Goal: Information Seeking & Learning: Learn about a topic

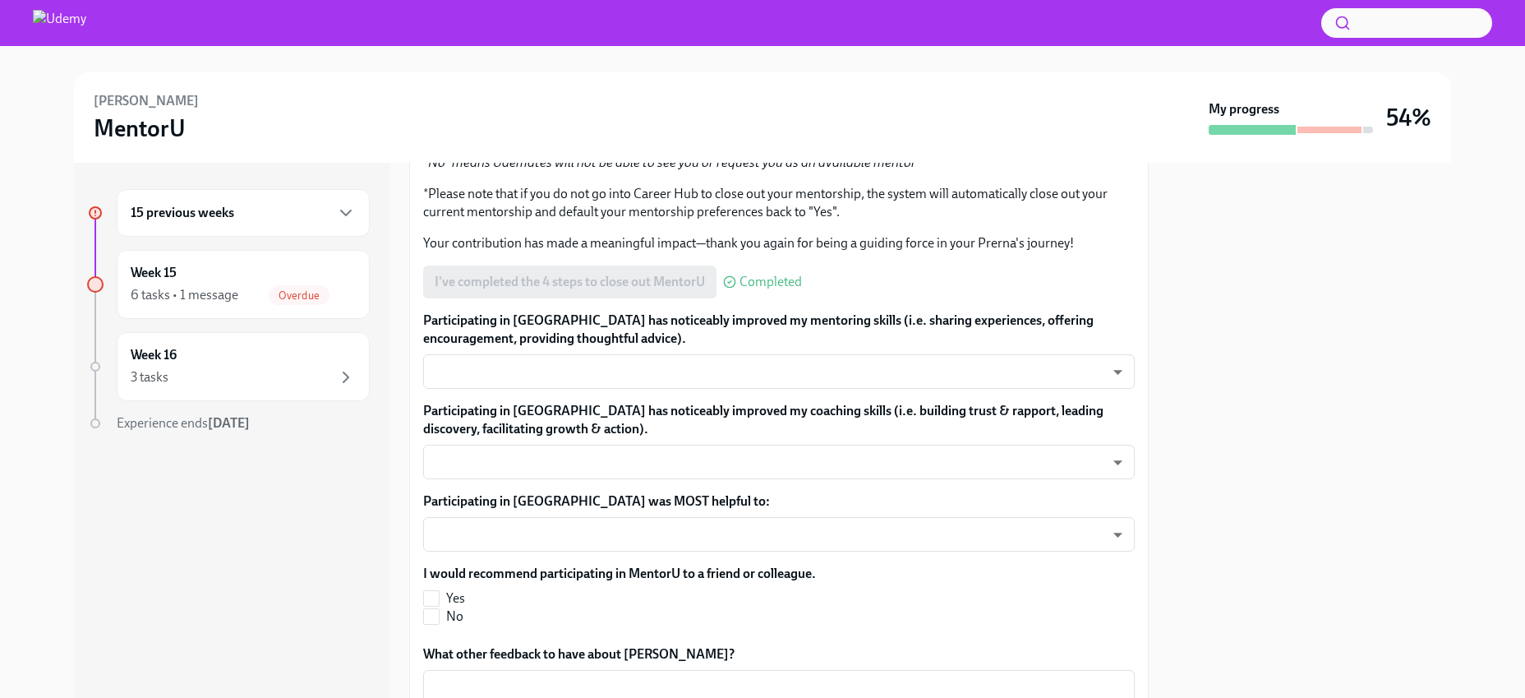
scroll to position [422, 0]
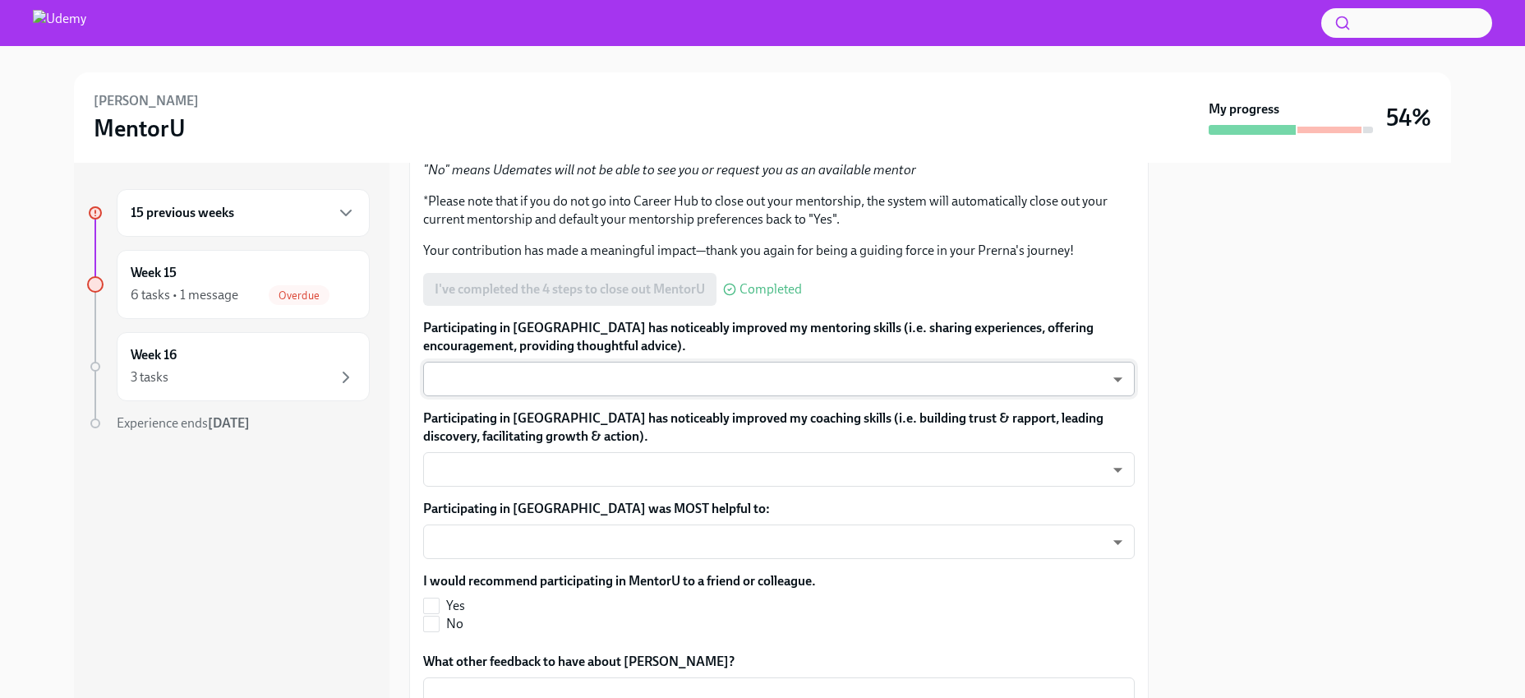
click at [823, 376] on body "Prerna Gurung MentorU My progress 54% 15 previous weeks Week 15 6 tasks • 1 mes…" at bounding box center [762, 349] width 1525 height 698
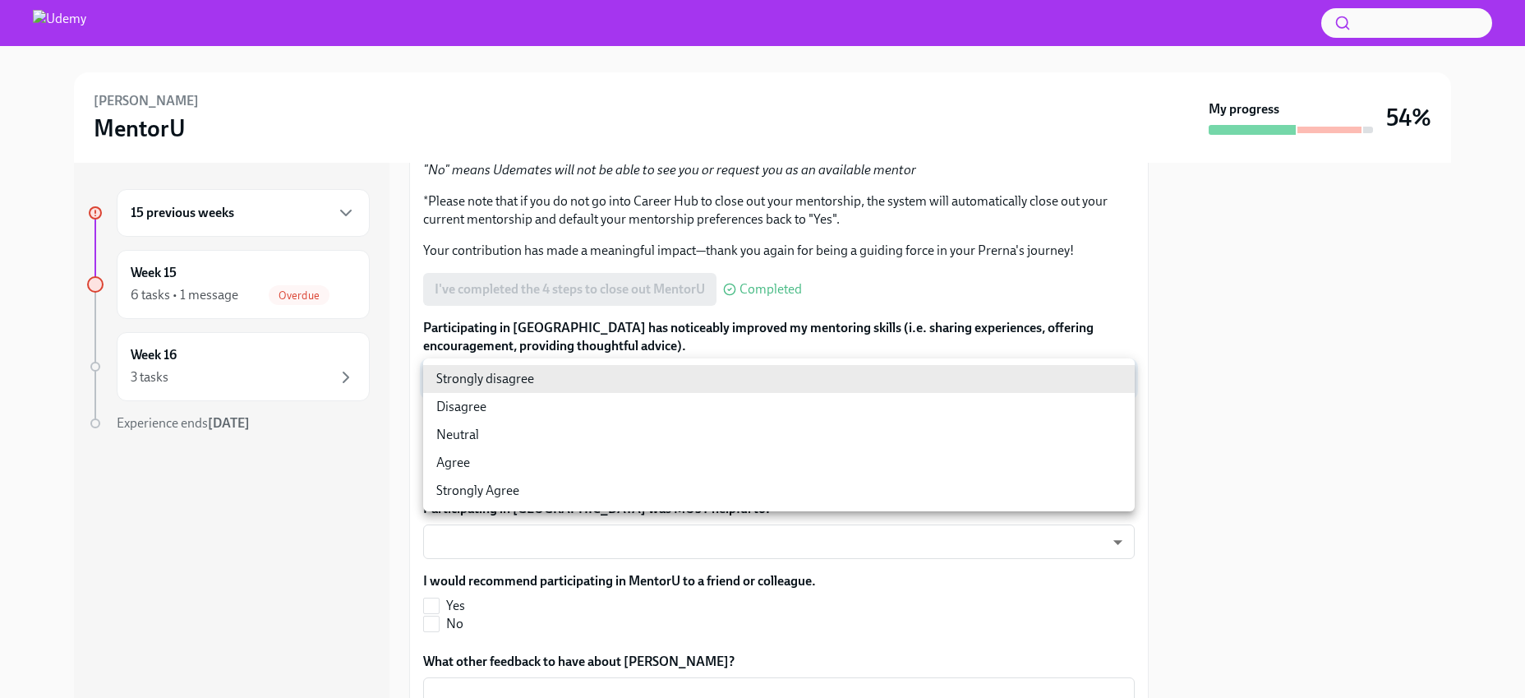
click at [638, 449] on li "Agree" at bounding box center [779, 463] width 712 height 28
type input "00kBXHQoc"
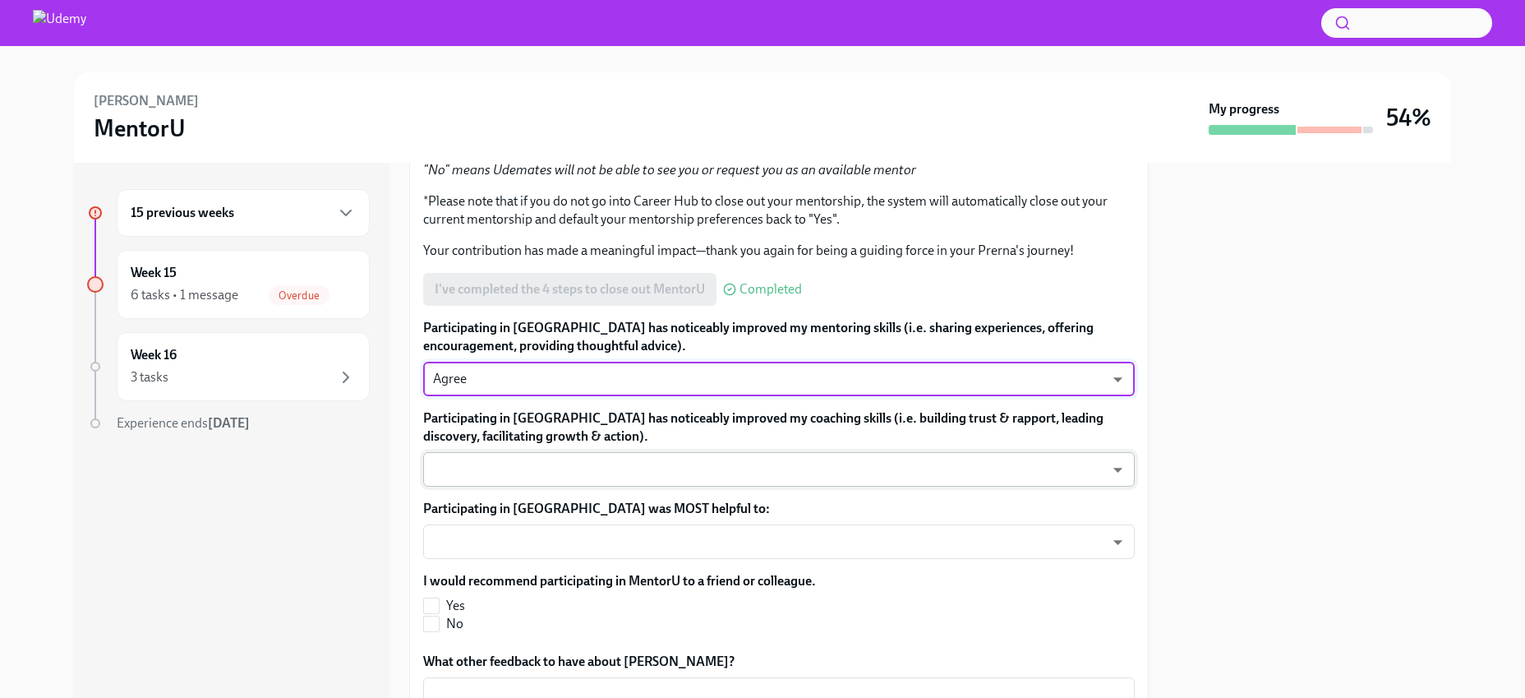
click at [615, 477] on body "Prerna Gurung MentorU My progress 54% 15 previous weeks Week 15 6 tasks • 1 mes…" at bounding box center [762, 349] width 1525 height 698
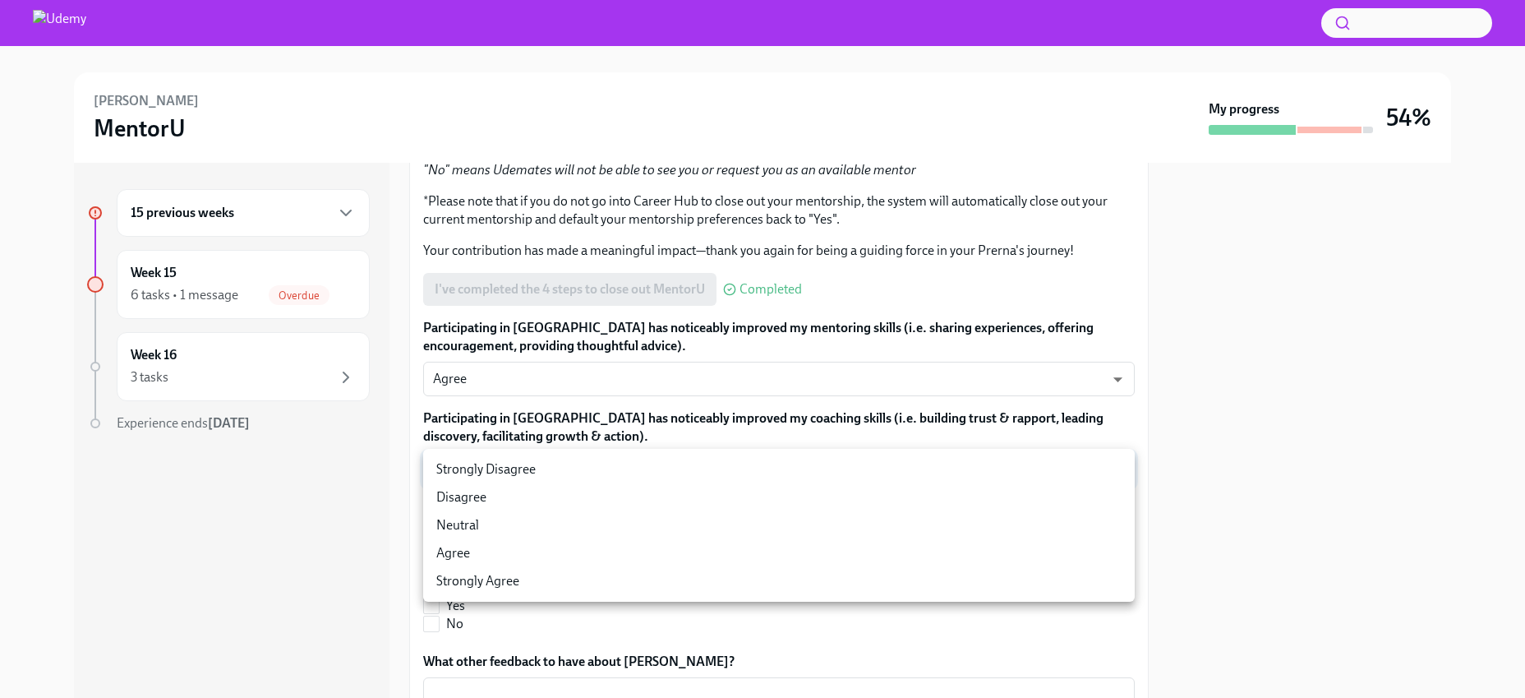
click at [534, 541] on li "Agree" at bounding box center [779, 553] width 712 height 28
type input "sfv-RFMWQ"
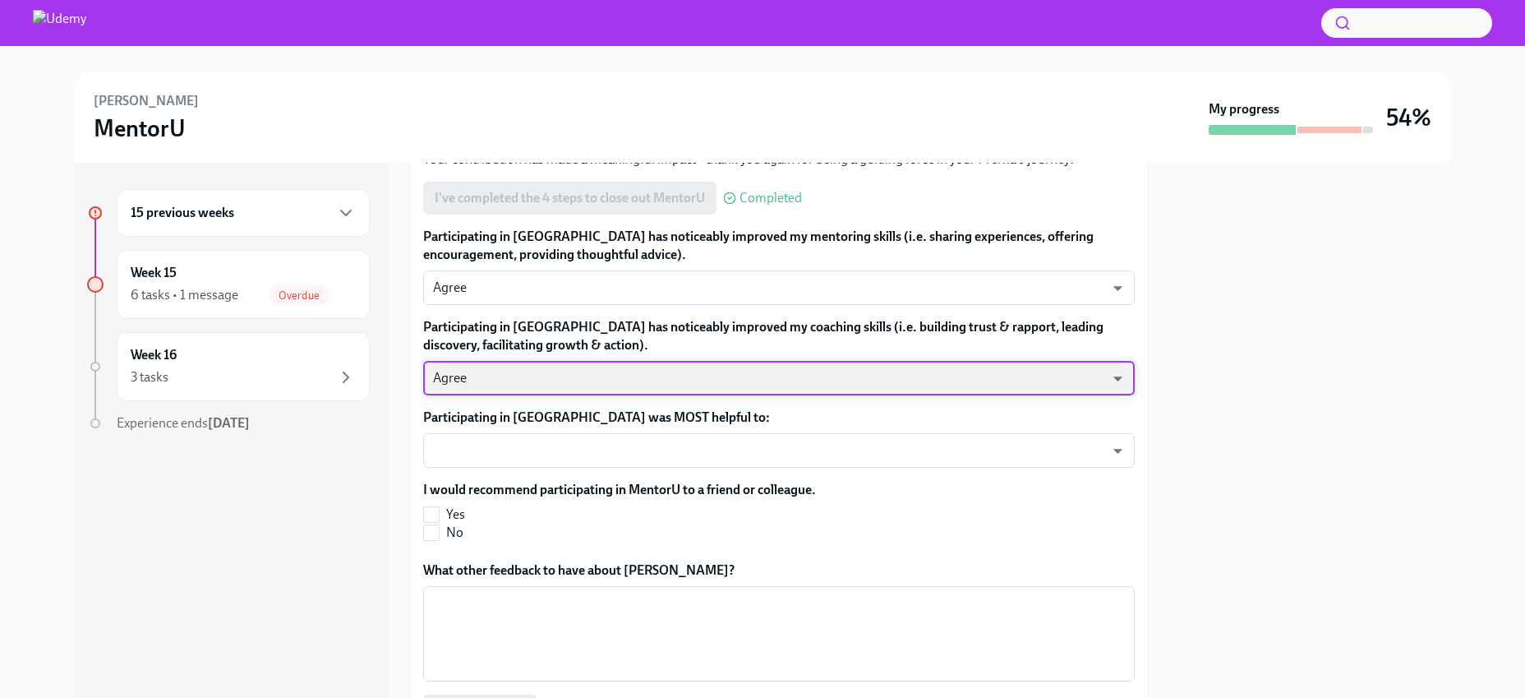
scroll to position [531, 0]
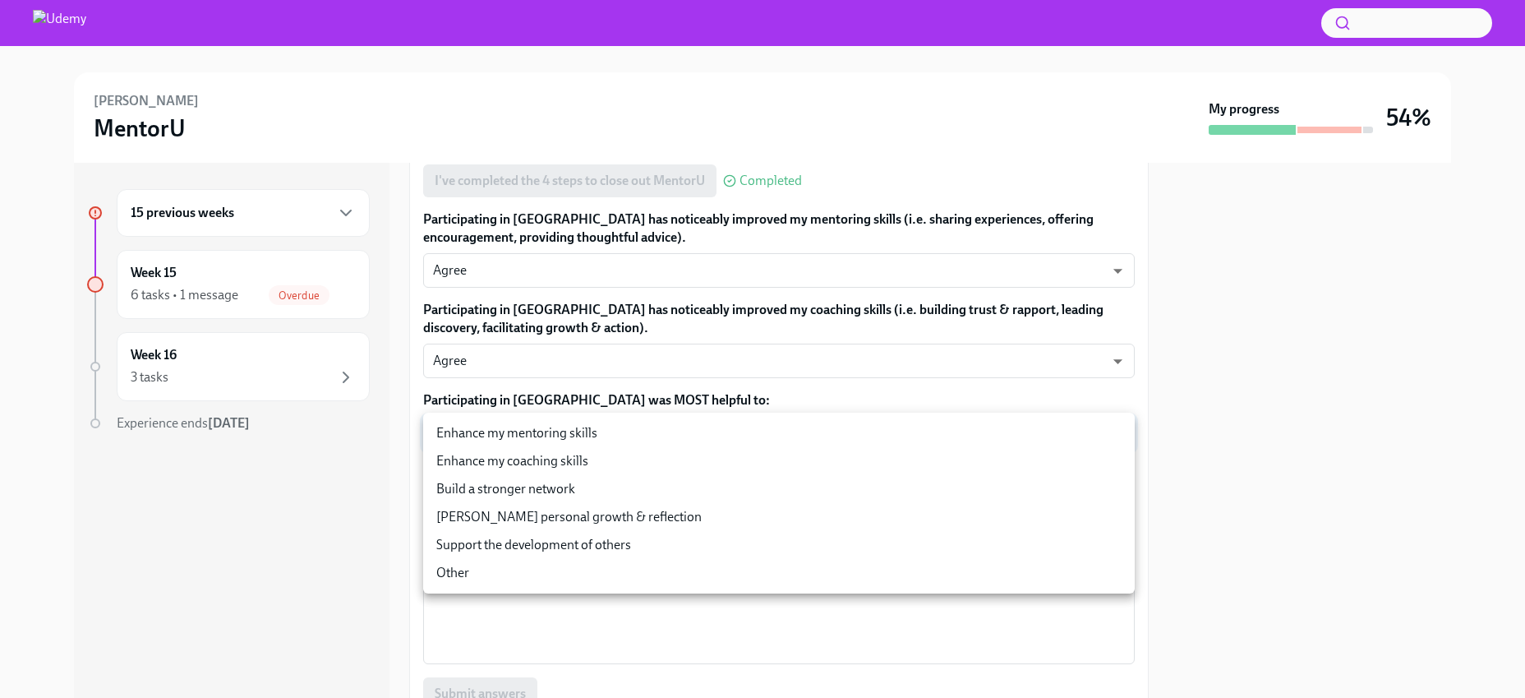
click at [652, 447] on body "Prerna Gurung MentorU My progress 54% 15 previous weeks Week 15 6 tasks • 1 mes…" at bounding box center [762, 349] width 1525 height 698
click at [603, 541] on li "Support the development of others" at bounding box center [779, 545] width 712 height 28
type input "Ap0j7xc_m"
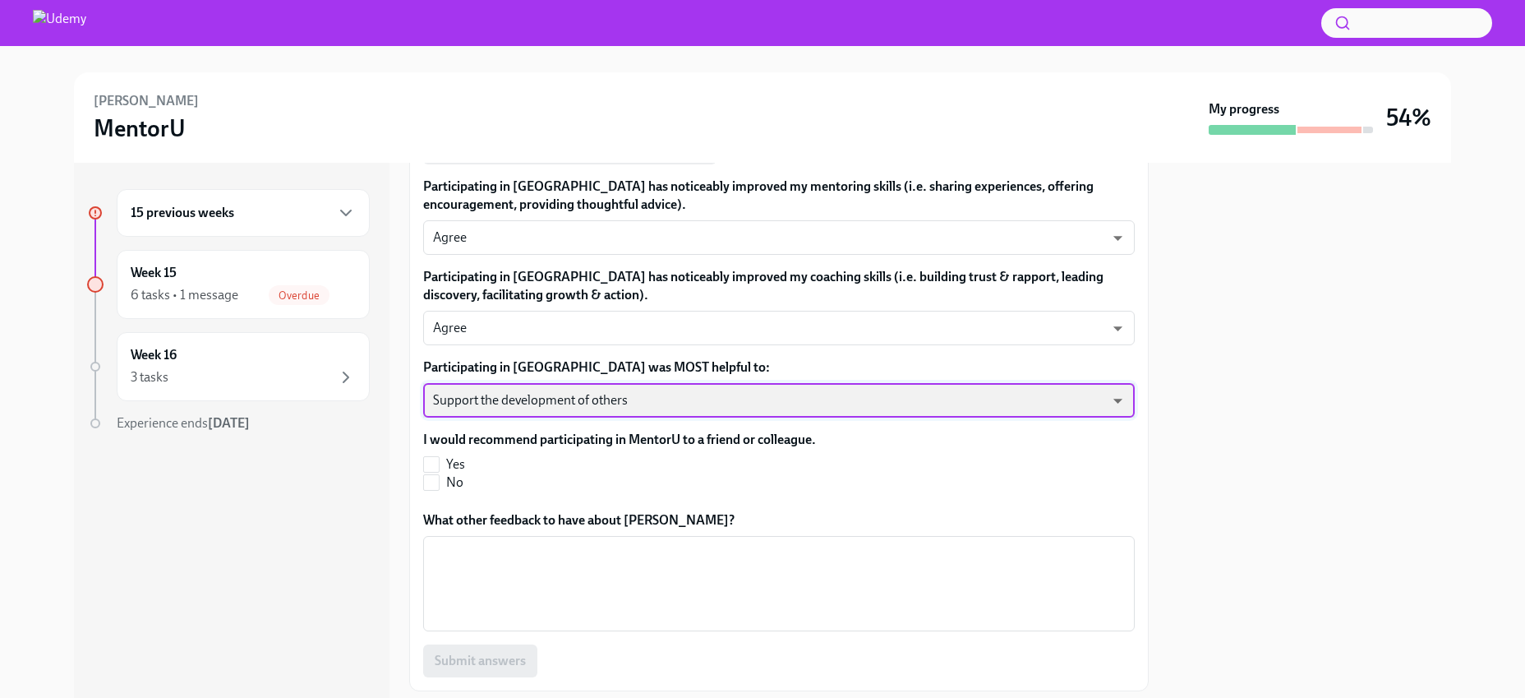
scroll to position [610, 0]
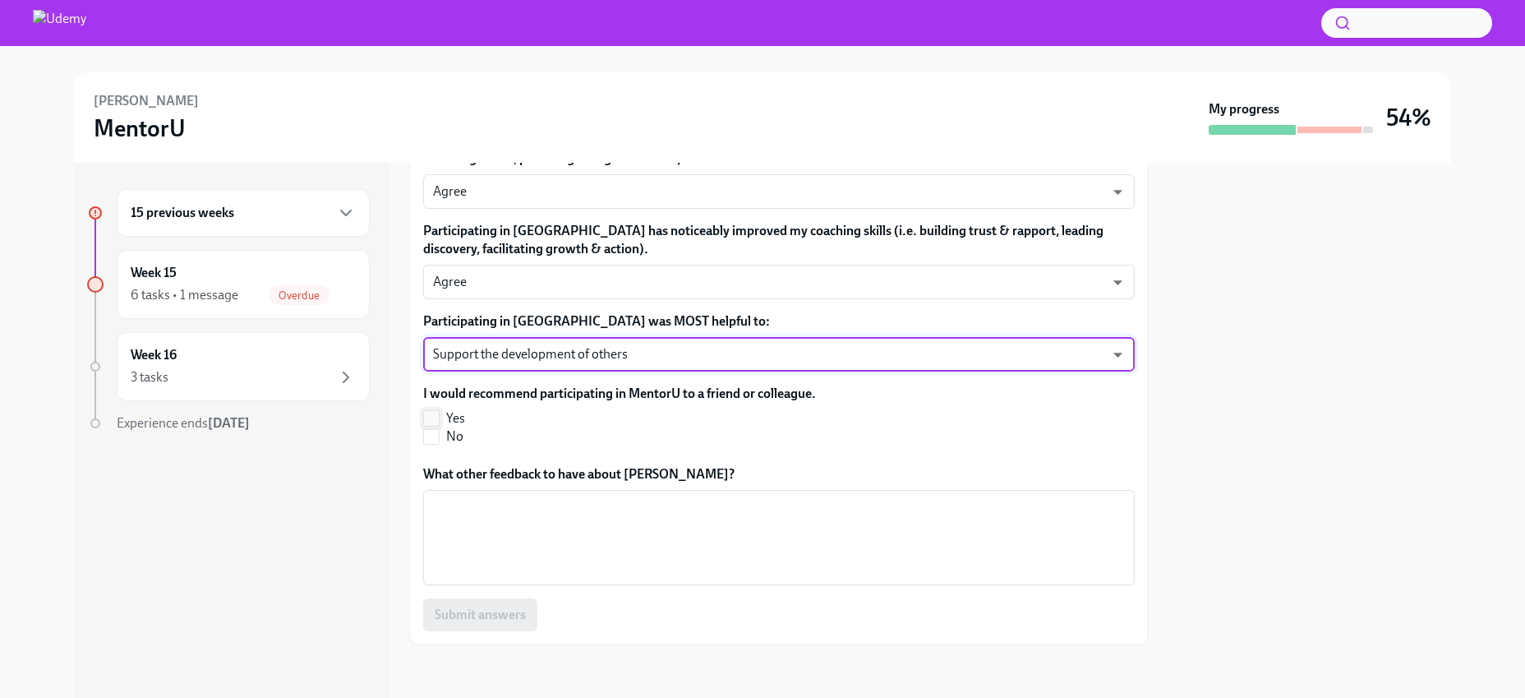
click at [435, 413] on input "Yes" at bounding box center [431, 418] width 15 height 15
checkbox input "true"
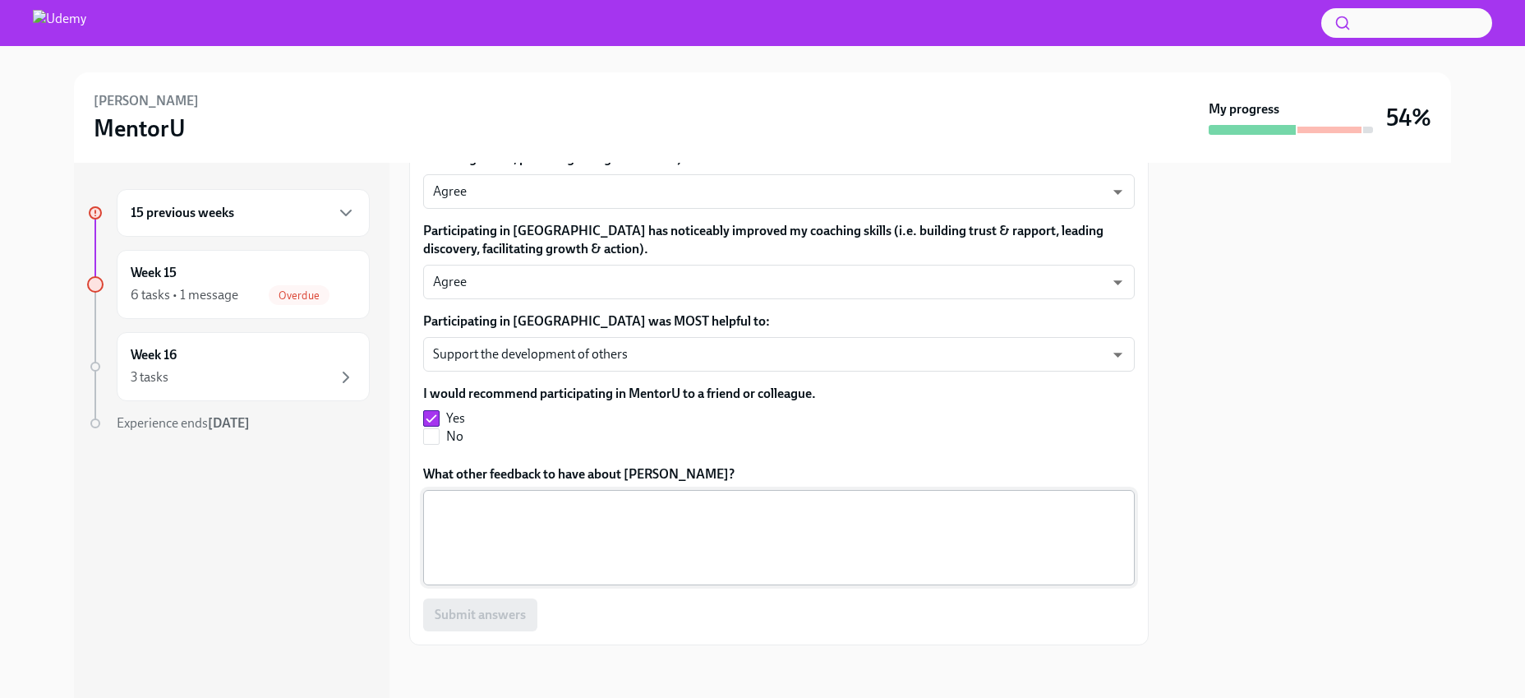
click at [466, 544] on textarea "What other feedback to have about MentorU?" at bounding box center [779, 537] width 692 height 79
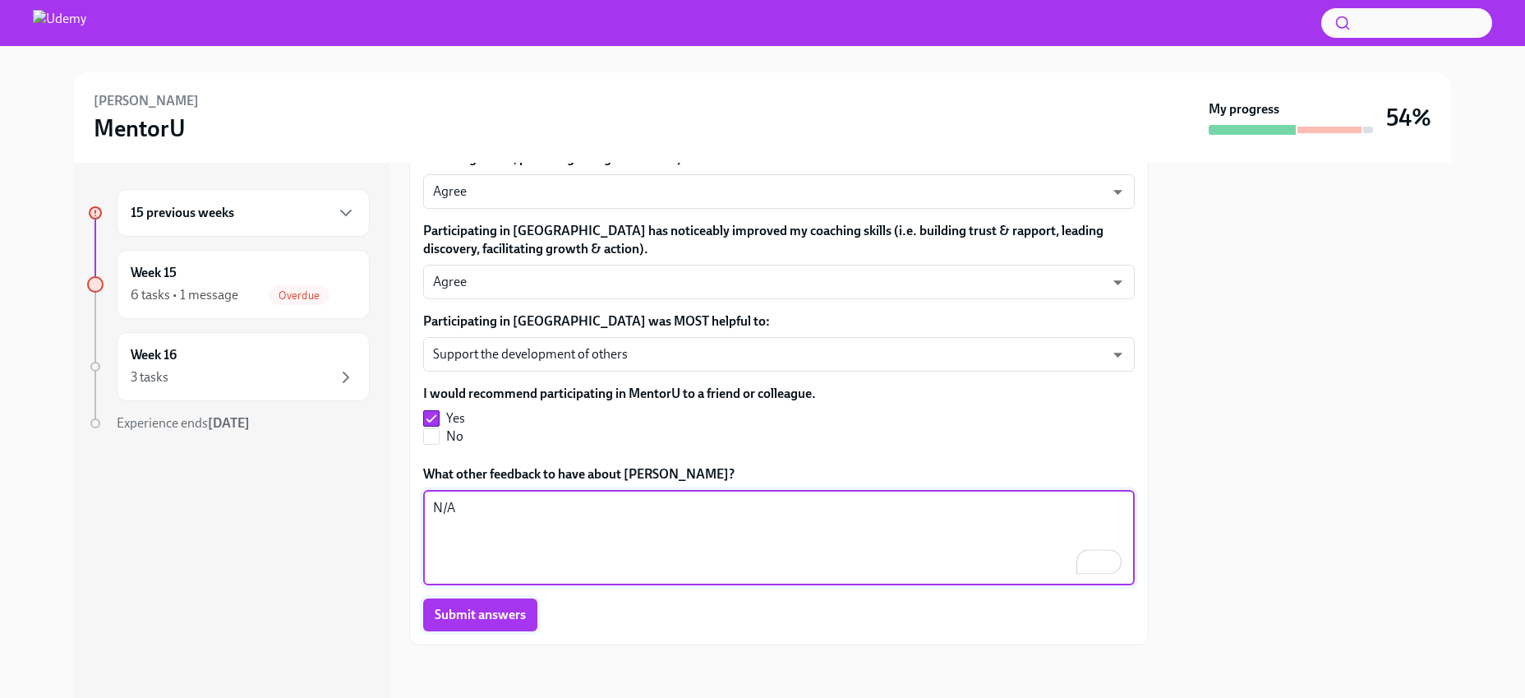
type textarea "N/A"
click at [483, 619] on span "Submit answers" at bounding box center [480, 614] width 91 height 16
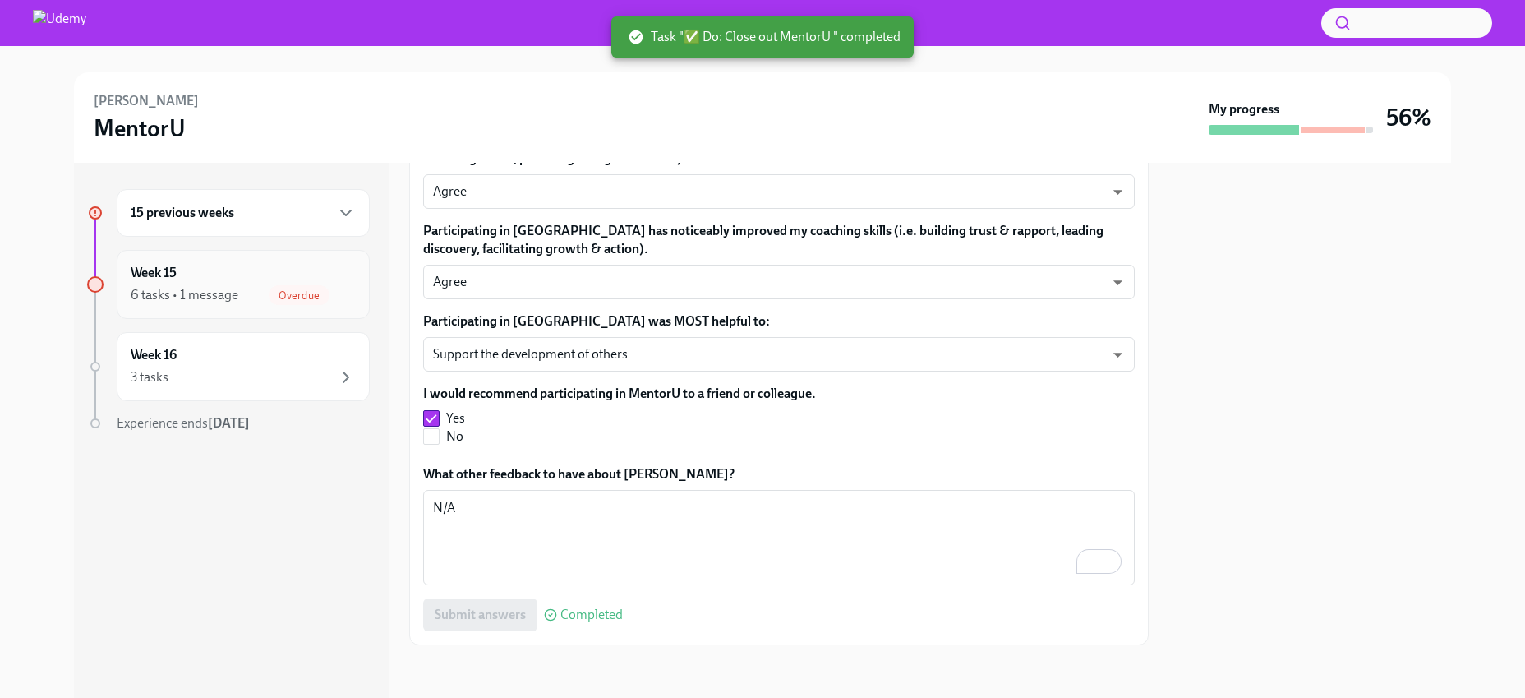
click at [187, 298] on div "6 tasks • 1 message" at bounding box center [185, 295] width 108 height 18
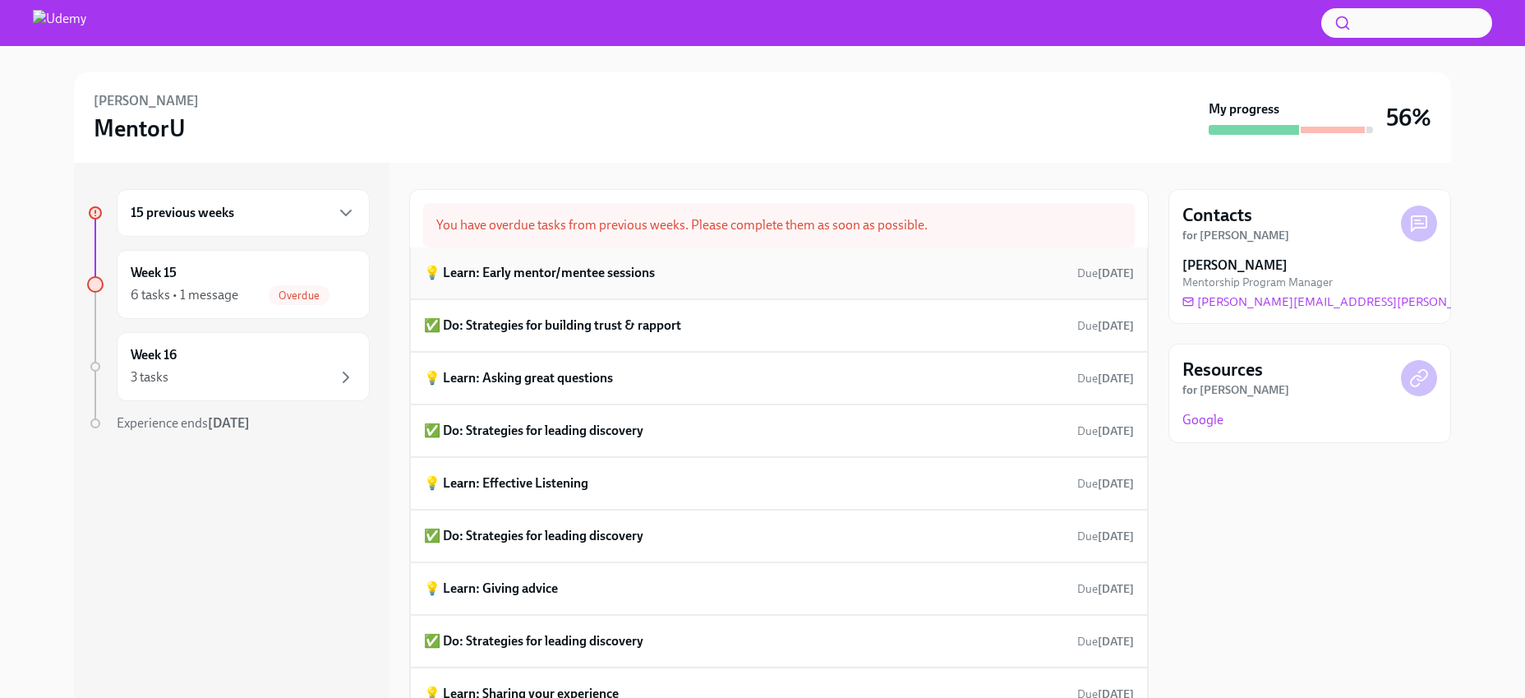
click at [612, 279] on h6 "💡 Learn: Early mentor/mentee sessions" at bounding box center [539, 273] width 231 height 18
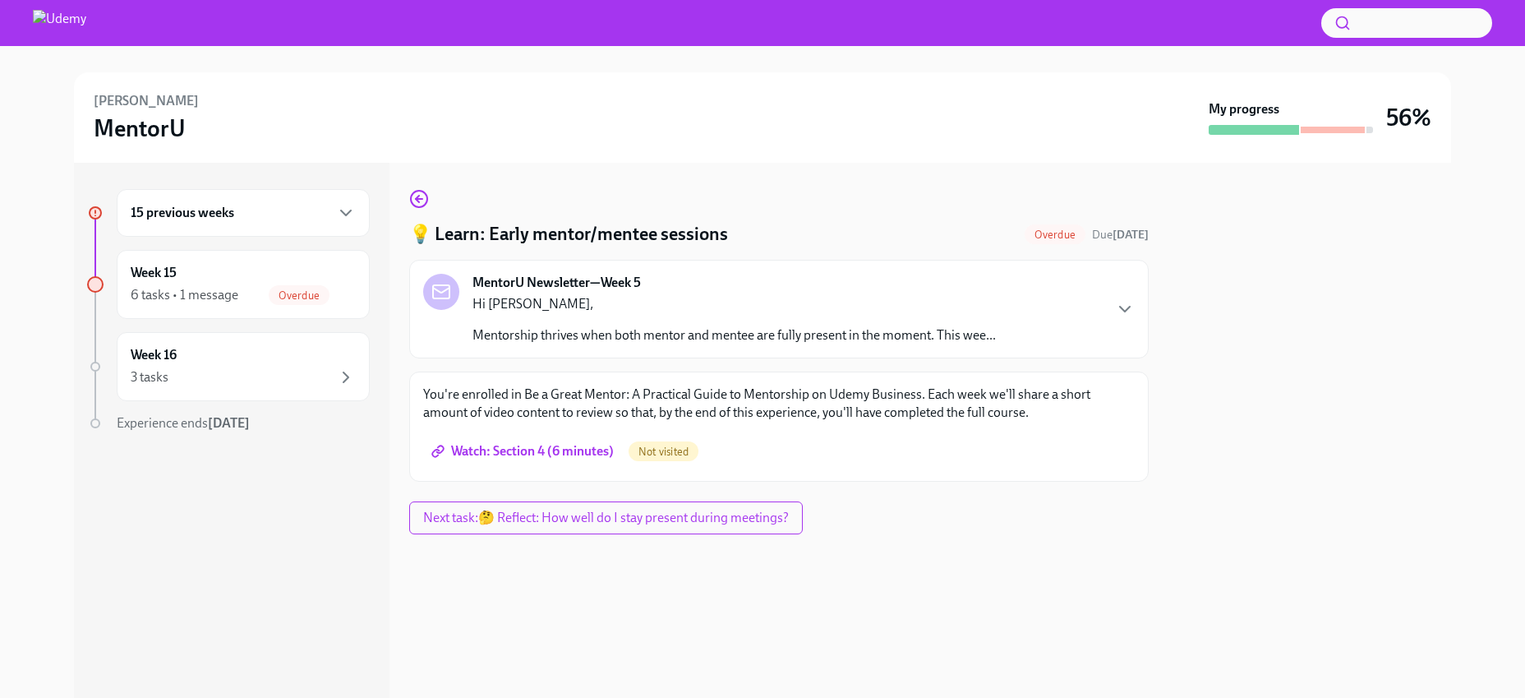
click at [590, 450] on span "Watch: Section 4 (6 minutes)" at bounding box center [524, 451] width 179 height 16
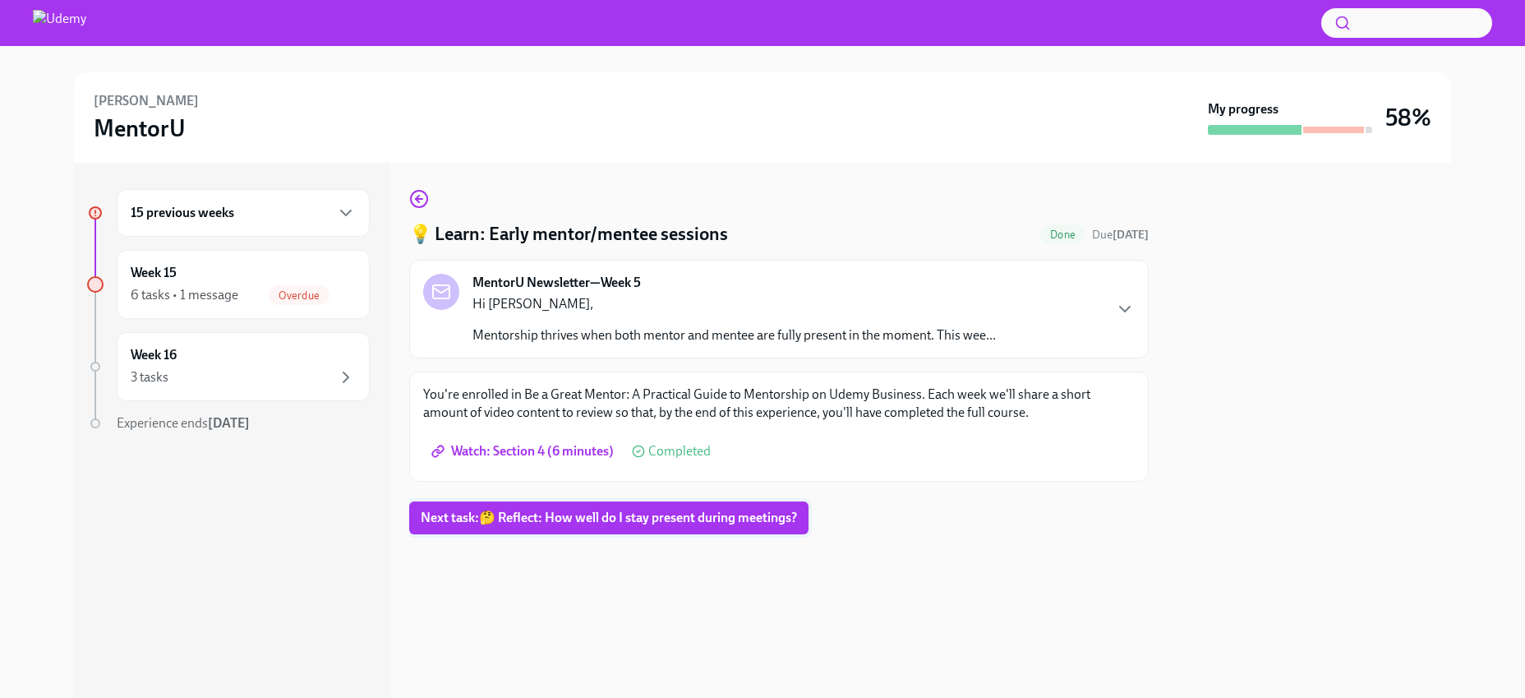
click at [556, 514] on span "Next task : 🤔 Reflect: How well do I stay present during meetings?" at bounding box center [609, 517] width 376 height 16
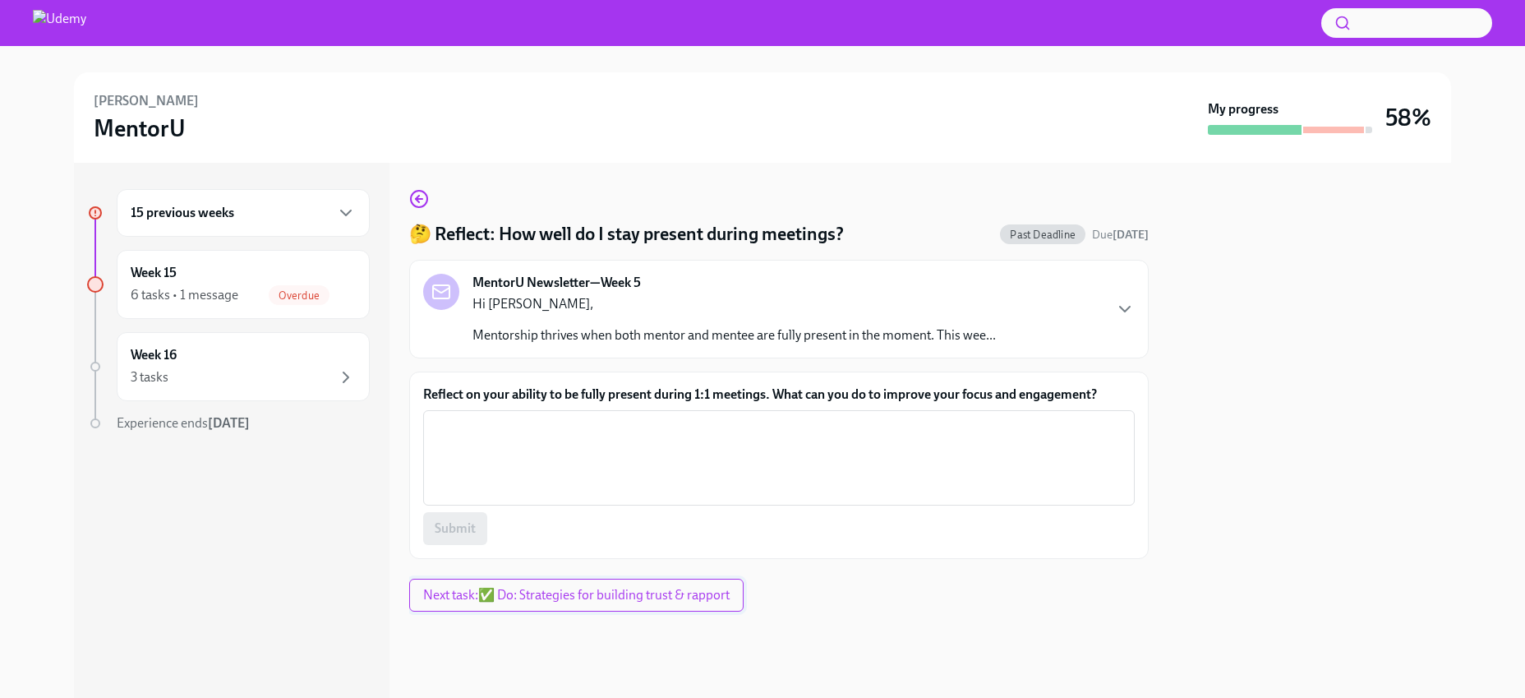
click at [539, 597] on span "Next task : ✅ Do: Strategies for building trust & rapport" at bounding box center [576, 595] width 306 height 16
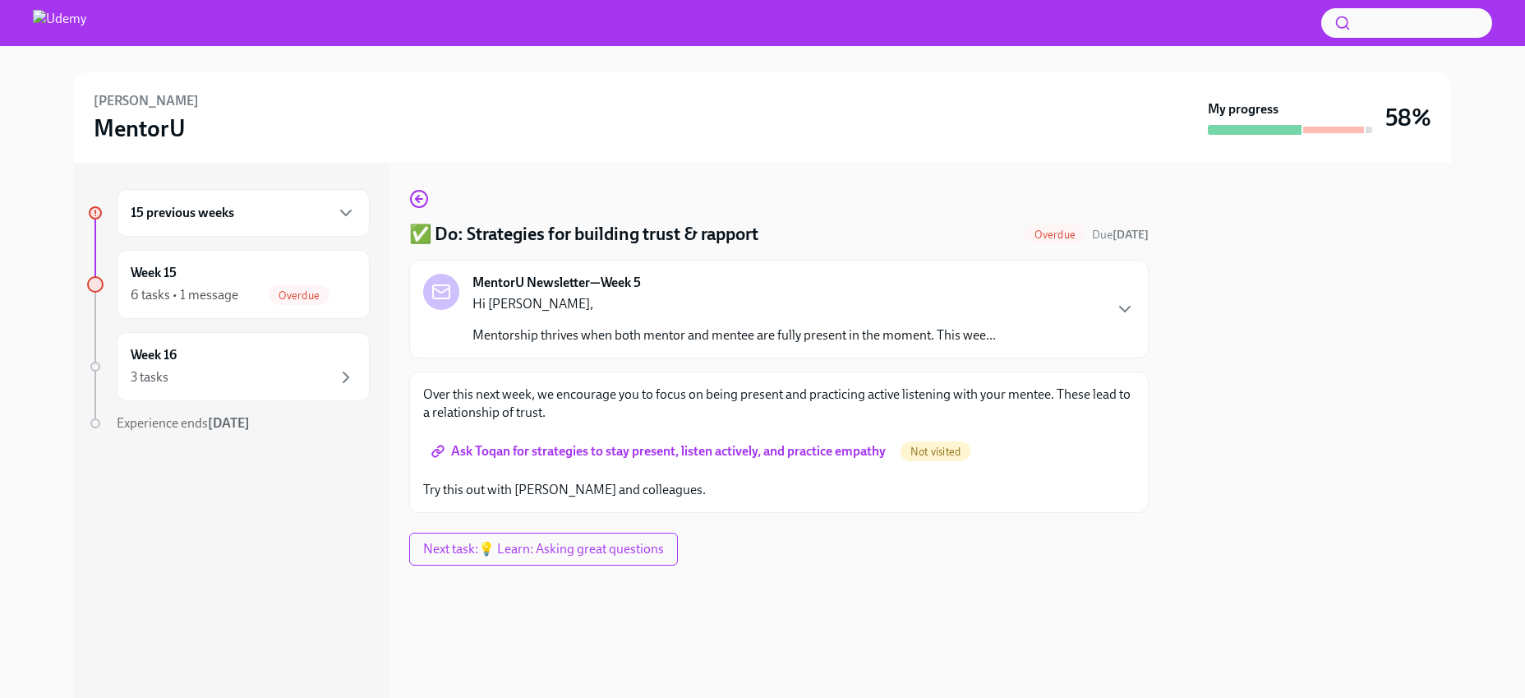
click at [591, 449] on span "Ask Toqan for strategies to stay present, listen actively, and practice empathy" at bounding box center [660, 451] width 451 height 16
click at [545, 555] on span "Next task : 💡 Learn: Asking great questions" at bounding box center [543, 549] width 241 height 16
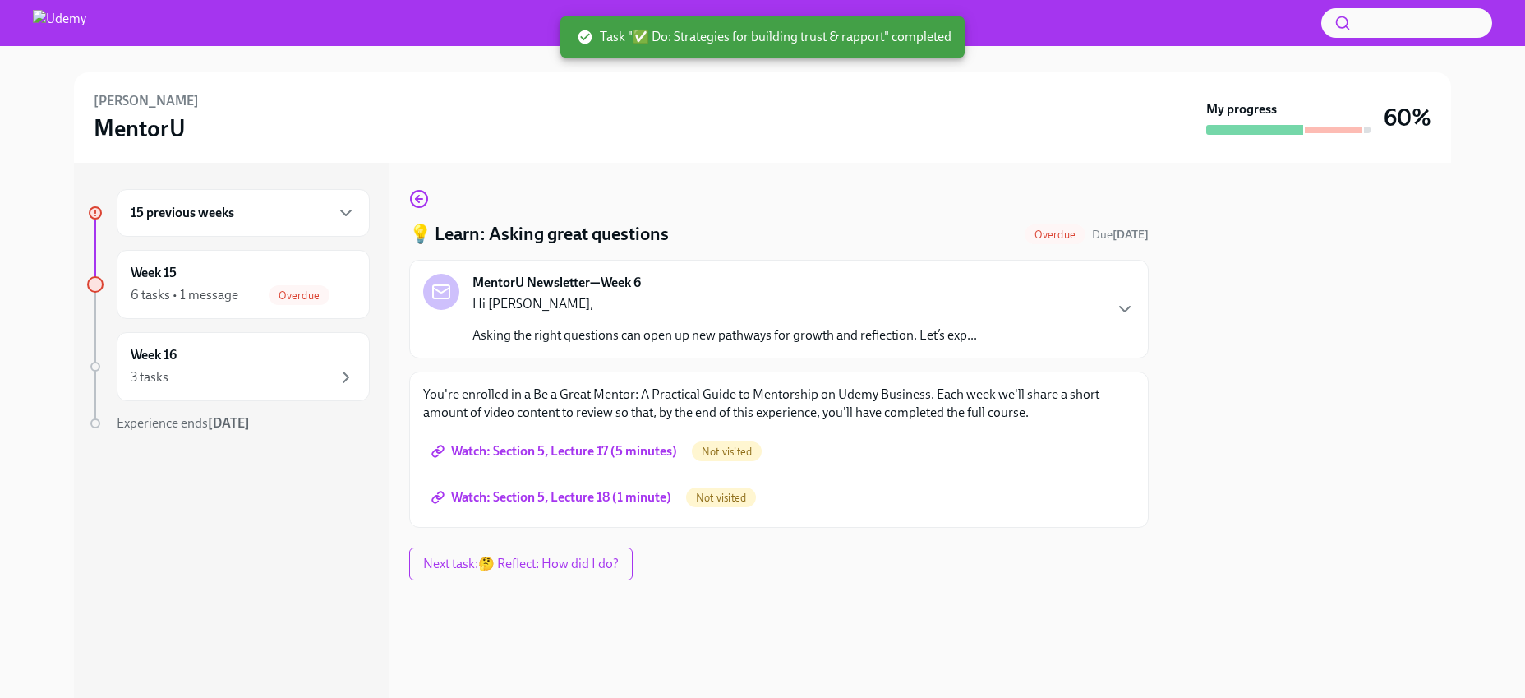
click at [545, 451] on span "Watch: Section 5, Lecture 17 (5 minutes)" at bounding box center [556, 451] width 242 height 16
click at [560, 503] on span "Watch: Section 5, Lecture 18 (1 minute)" at bounding box center [553, 497] width 237 height 16
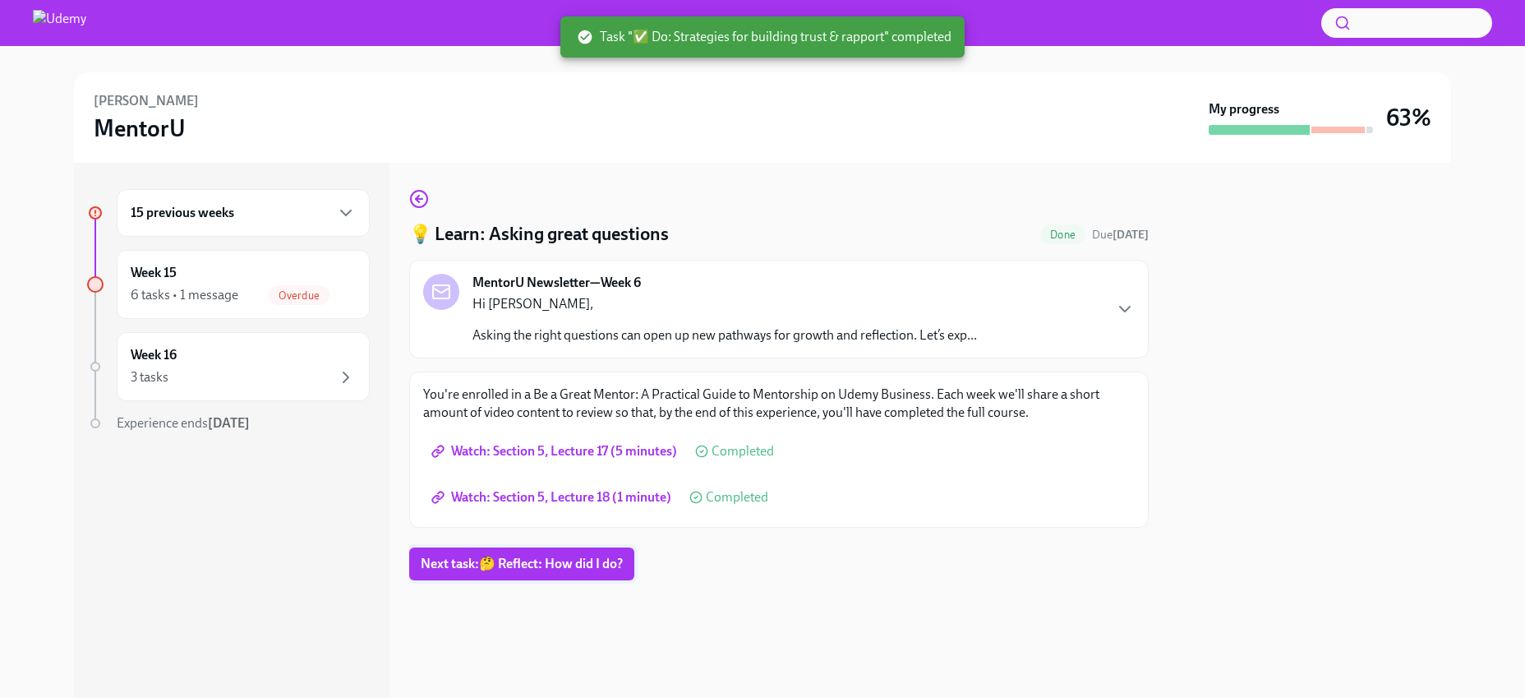
click at [540, 566] on span "Next task : 🤔 Reflect: How did I do?" at bounding box center [522, 563] width 202 height 16
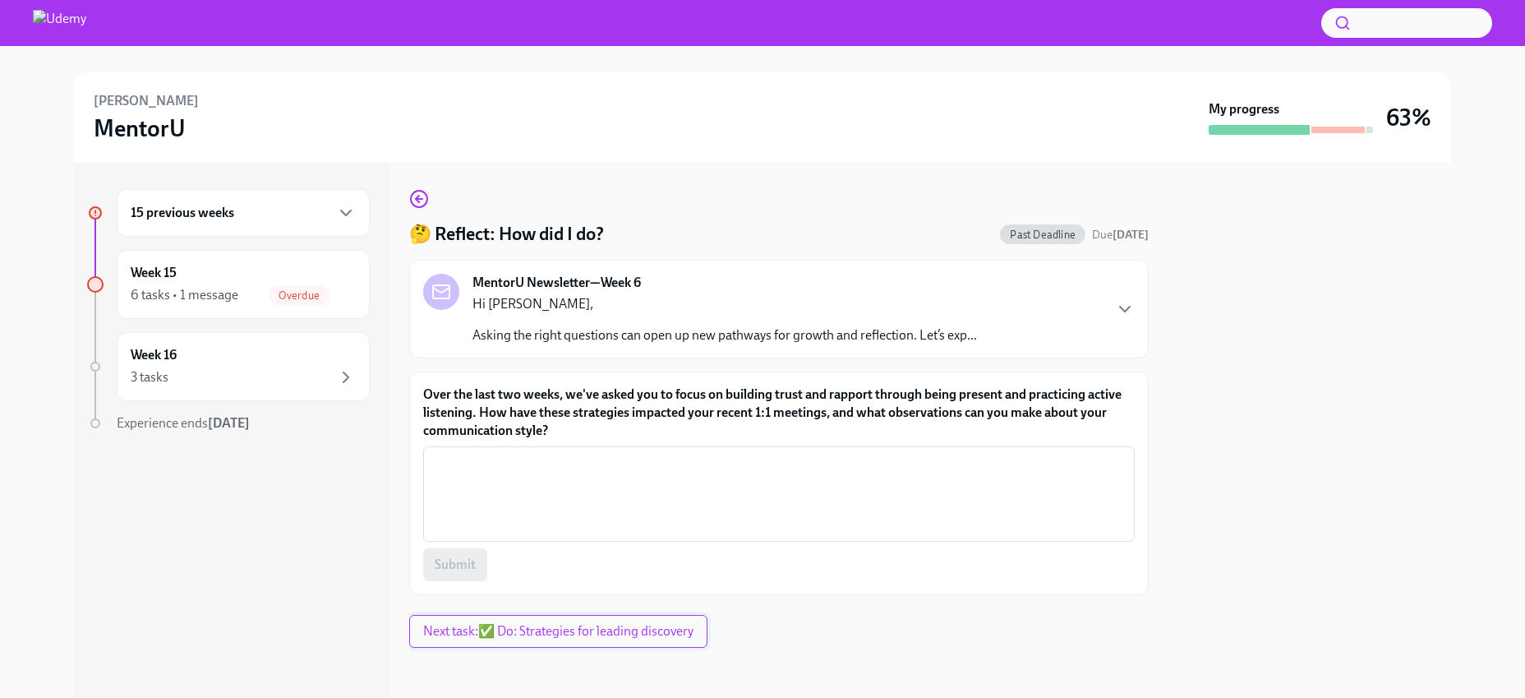
scroll to position [2, 0]
click at [537, 639] on button "Next task : ✅ Do: Strategies for leading discovery" at bounding box center [558, 628] width 298 height 33
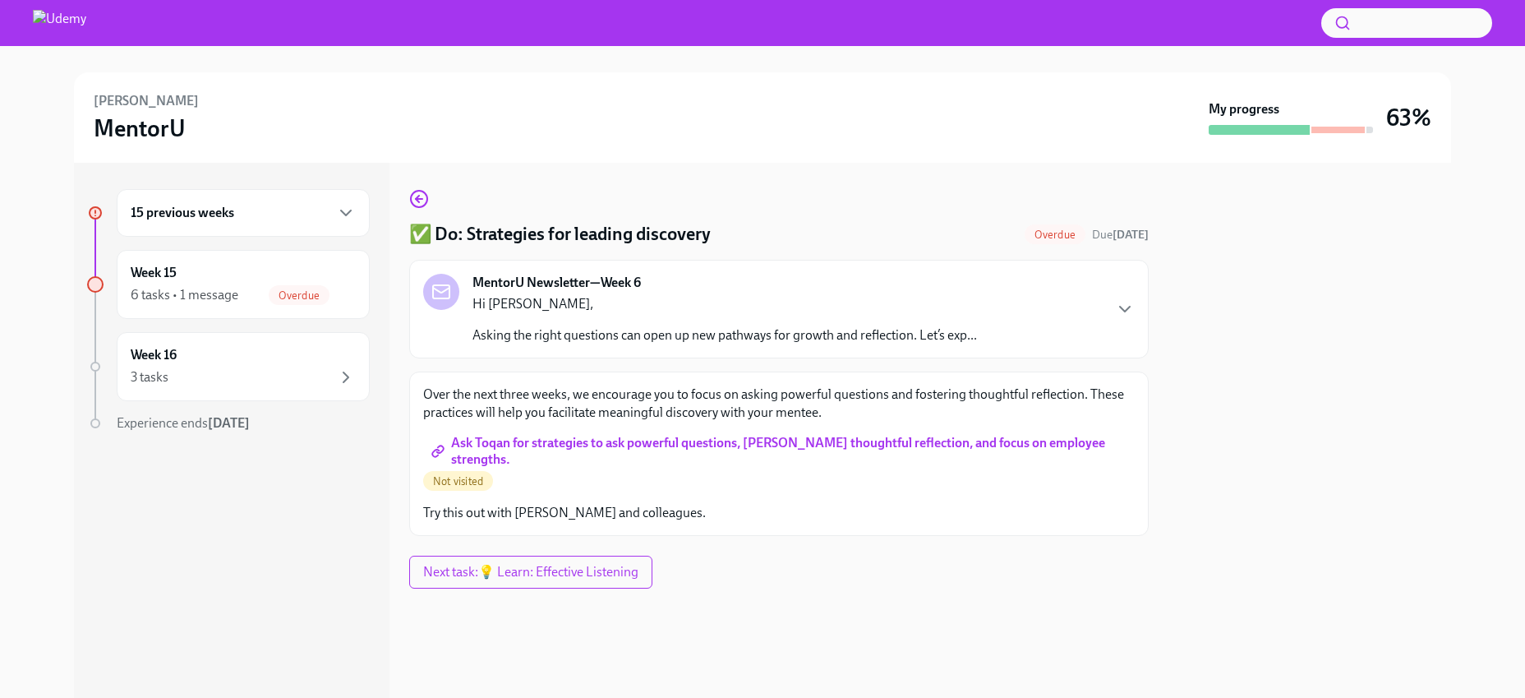
click at [514, 456] on span "Ask Toqan for strategies to ask powerful questions, foster thoughtful reflectio…" at bounding box center [779, 451] width 689 height 16
click at [571, 575] on span "Next task : 💡 Learn: Effective Listening" at bounding box center [530, 572] width 215 height 16
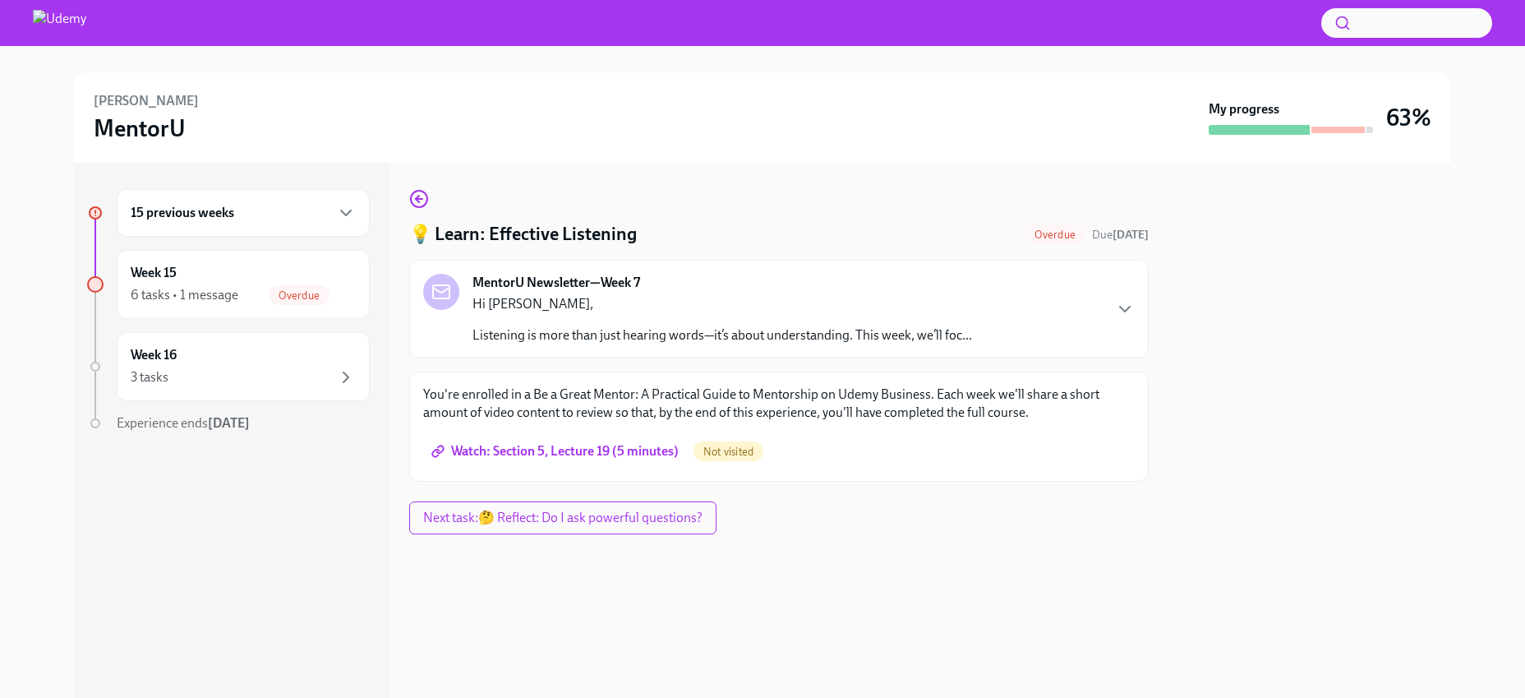
click at [624, 452] on span "Watch: Section 5, Lecture 19 (5 minutes)" at bounding box center [557, 451] width 244 height 16
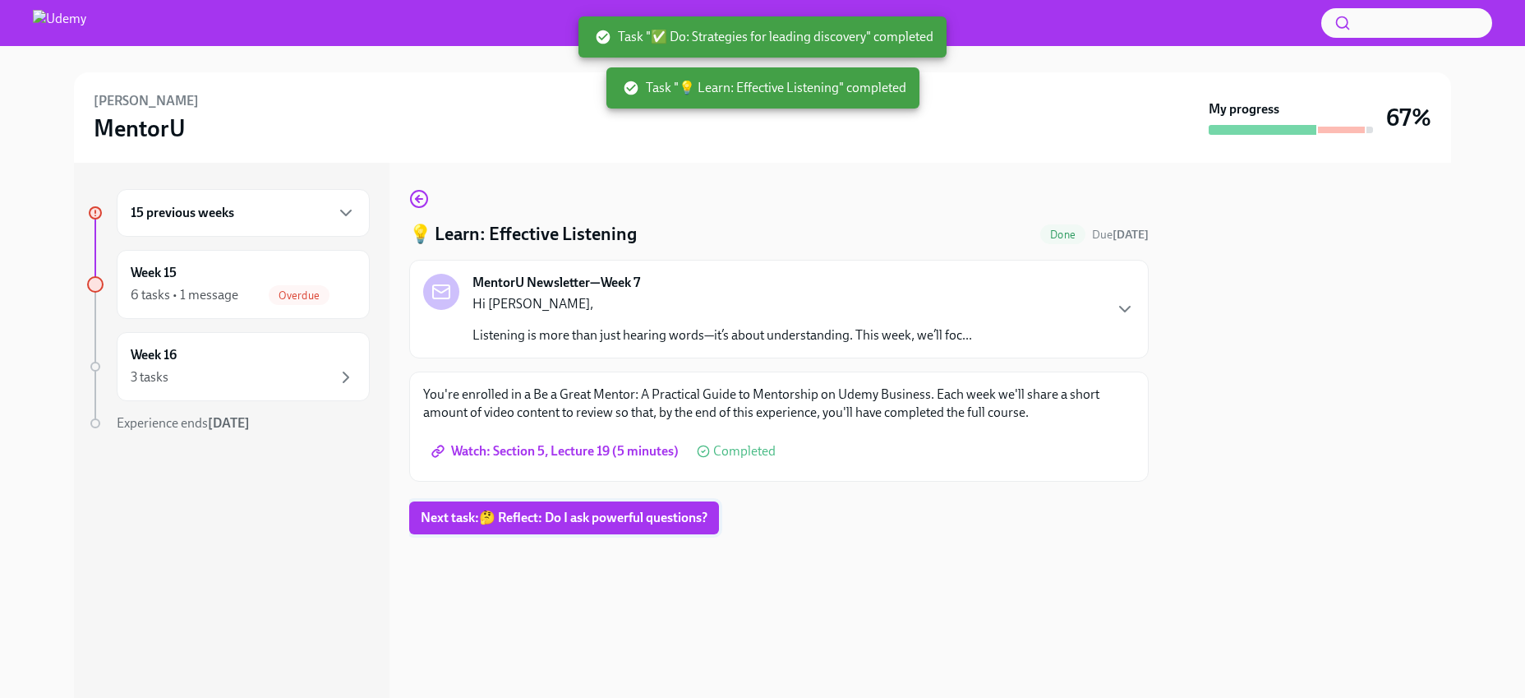
click at [555, 518] on span "Next task : 🤔 Reflect: Do I ask powerful questions?" at bounding box center [564, 517] width 287 height 16
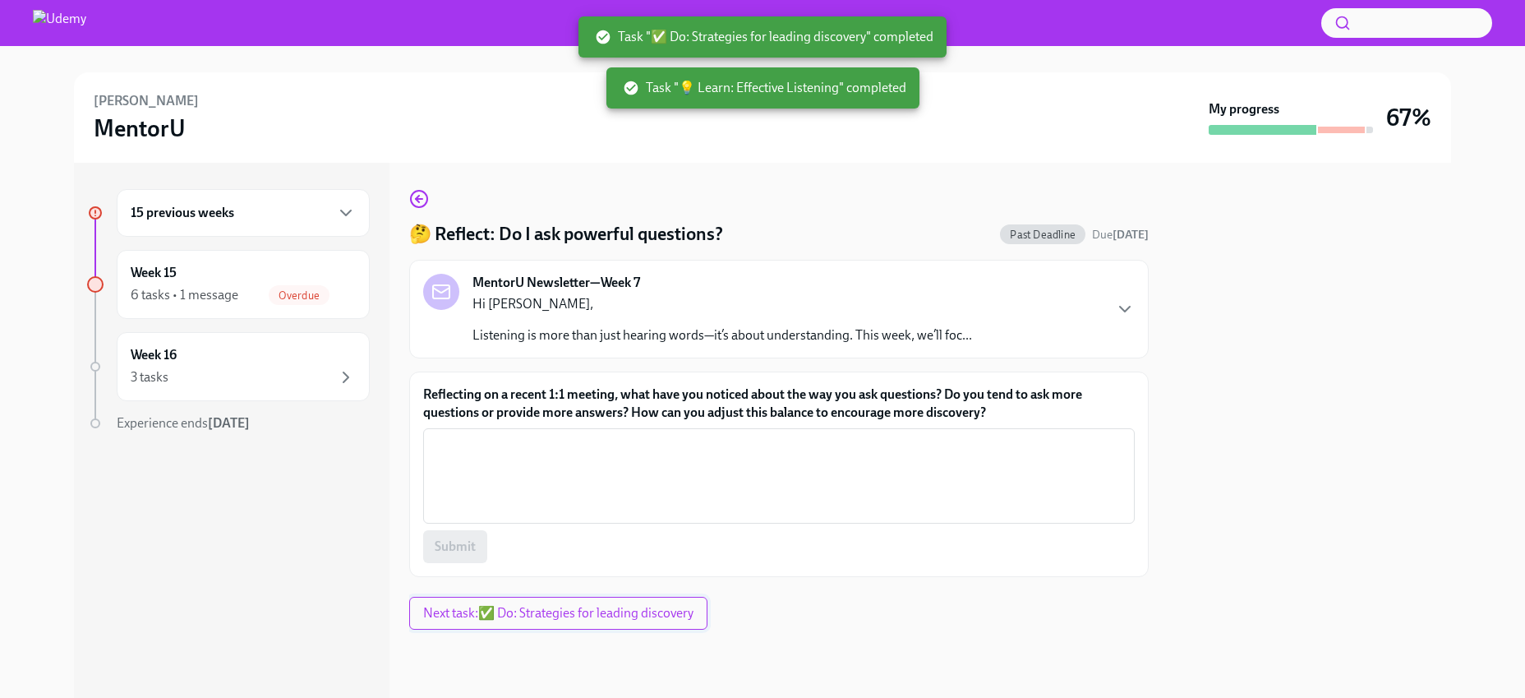
click at [543, 606] on span "Next task : ✅ Do: Strategies for leading discovery" at bounding box center [558, 613] width 270 height 16
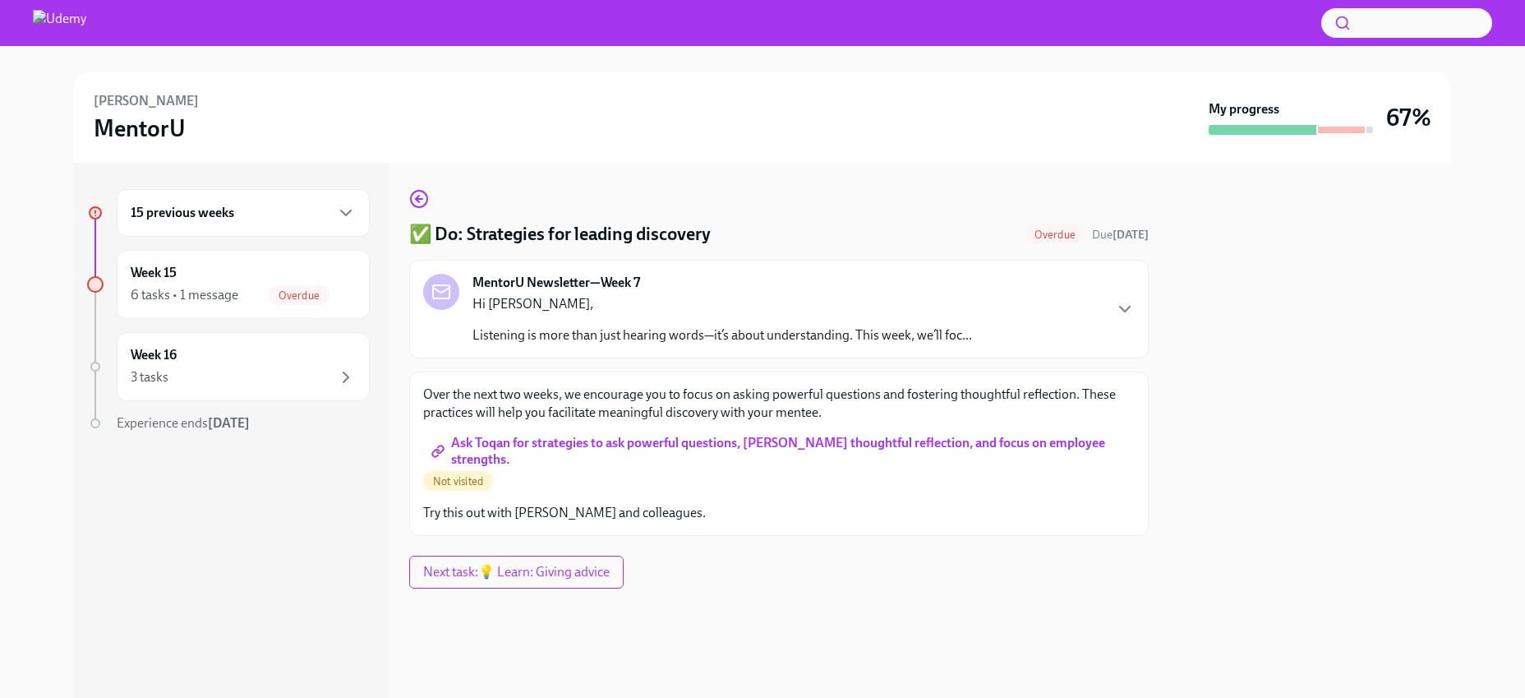
click at [525, 446] on span "Ask Toqan for strategies to ask powerful questions, foster thoughtful reflectio…" at bounding box center [779, 451] width 689 height 16
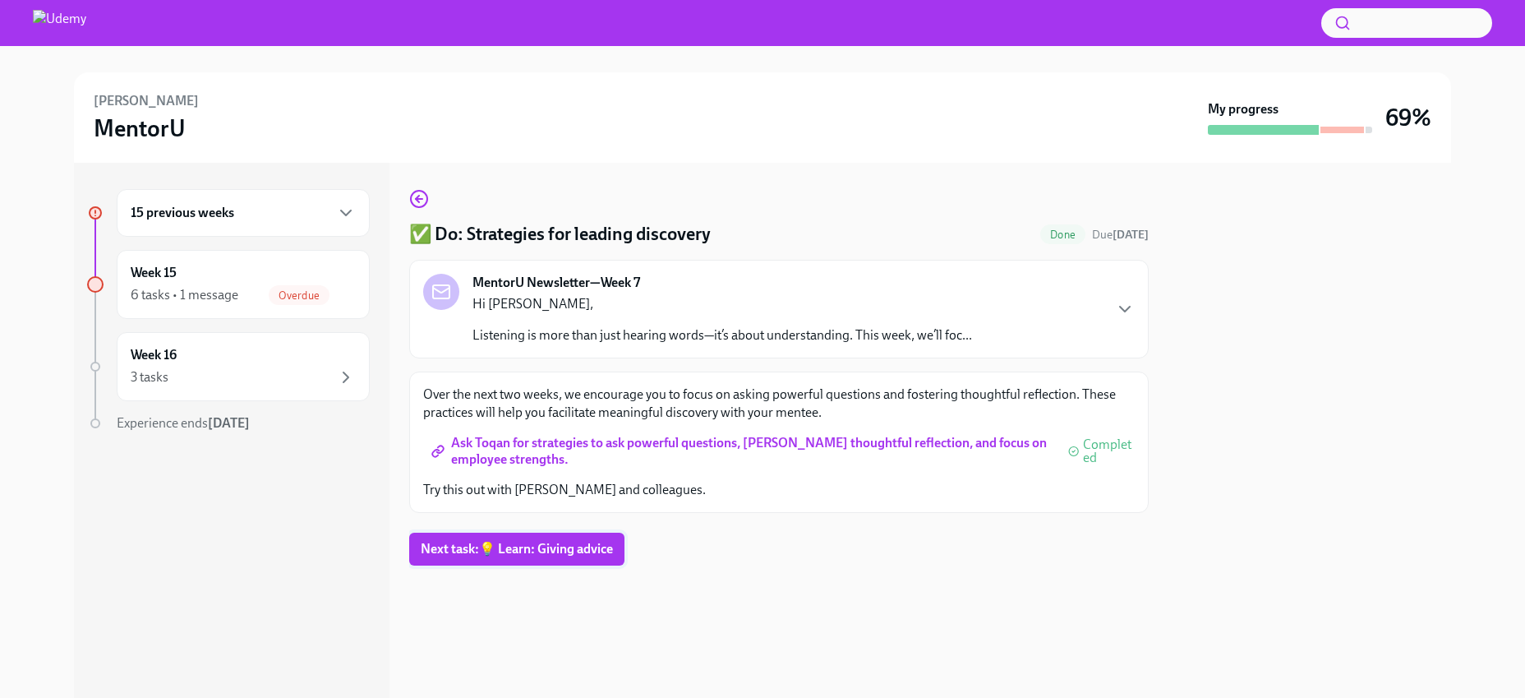
click at [501, 546] on span "Next task : 💡 Learn: Giving advice" at bounding box center [517, 549] width 192 height 16
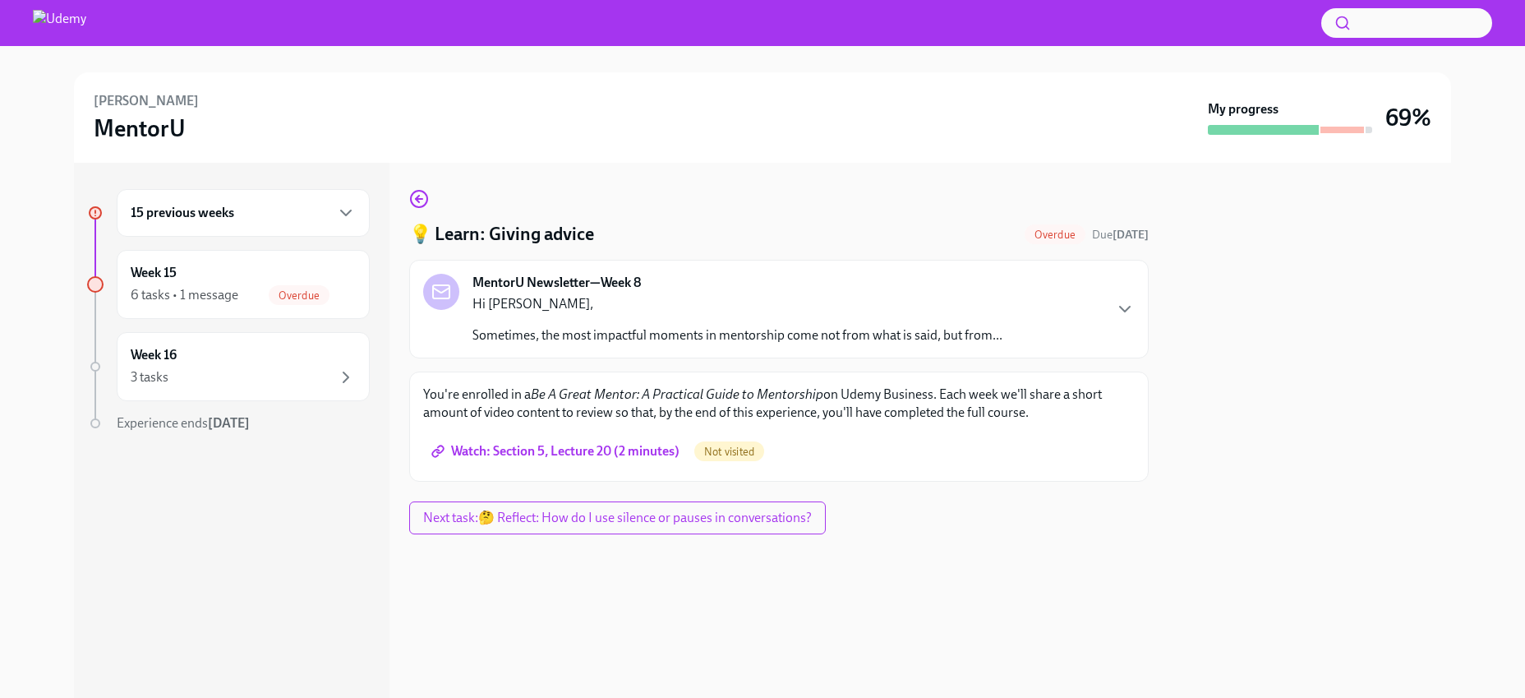
click at [537, 445] on span "Watch: Section 5, Lecture 20 (2 minutes)" at bounding box center [557, 451] width 245 height 16
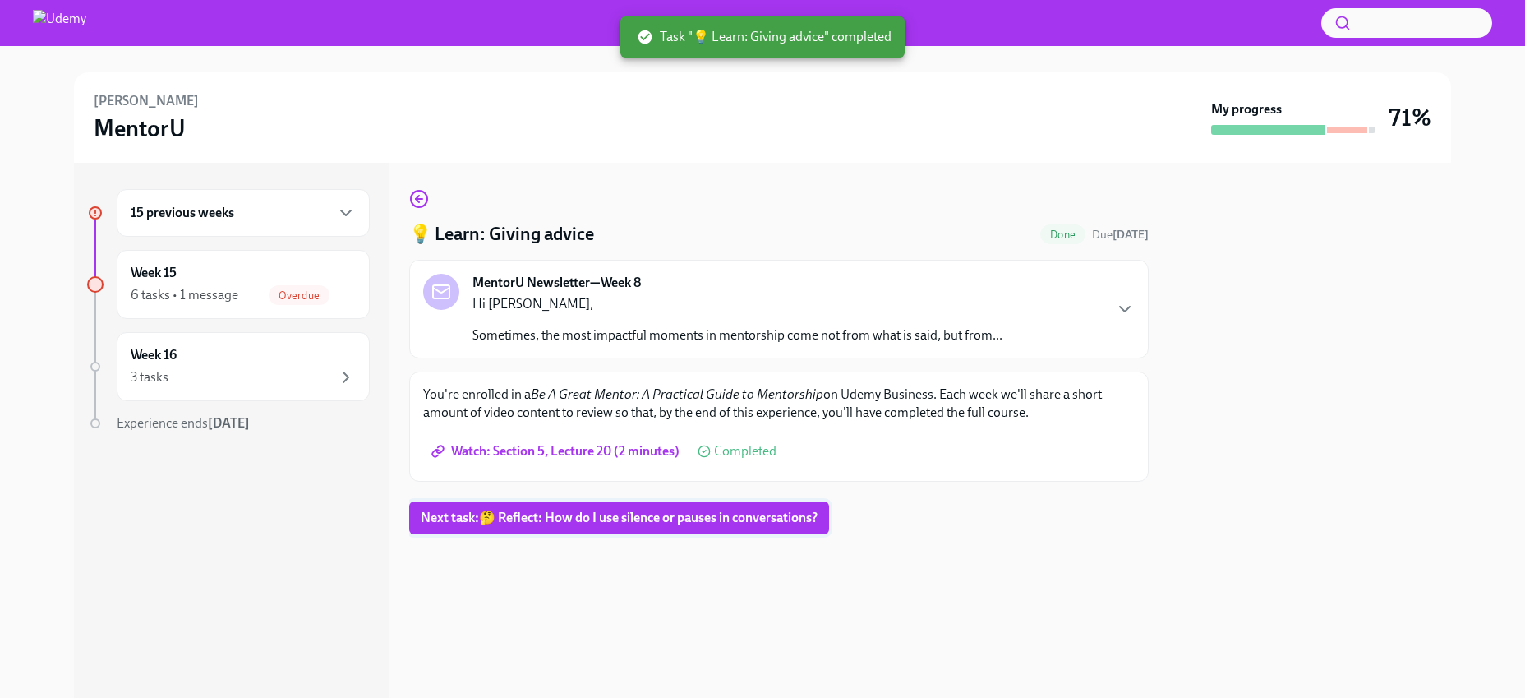
click at [525, 523] on span "Next task : 🤔 Reflect: How do I use silence or pauses in conversations?" at bounding box center [619, 517] width 397 height 16
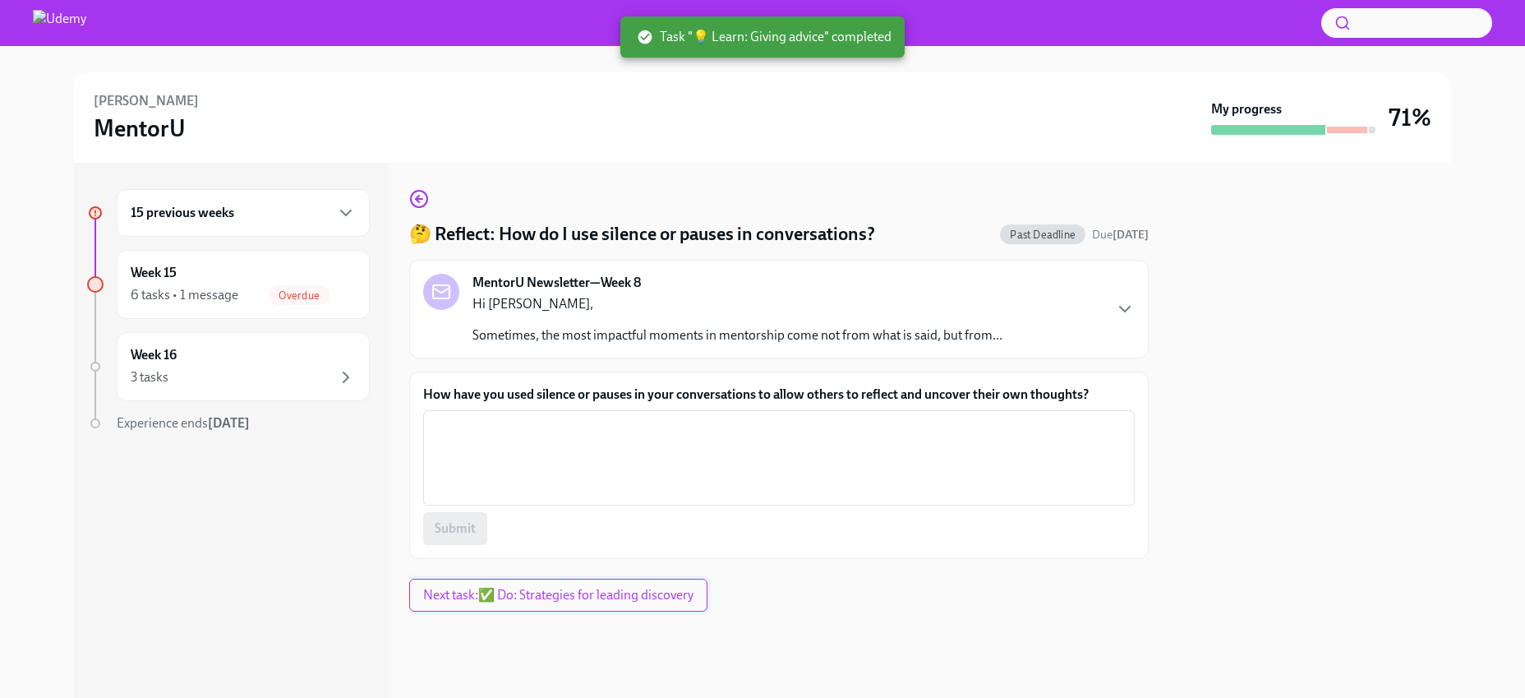
click at [528, 594] on span "Next task : ✅ Do: Strategies for leading discovery" at bounding box center [558, 595] width 270 height 16
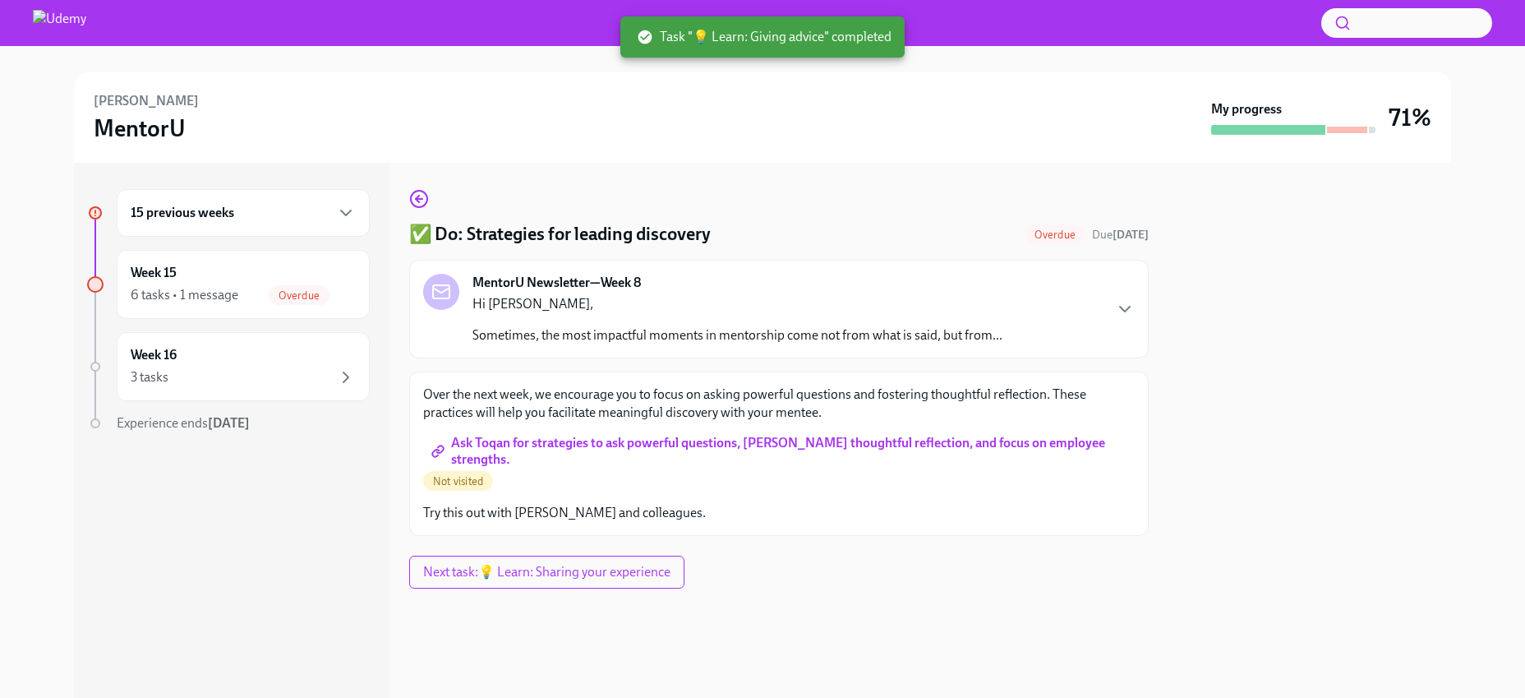
click at [527, 445] on span "Ask Toqan for strategies to ask powerful questions, foster thoughtful reflectio…" at bounding box center [779, 451] width 689 height 16
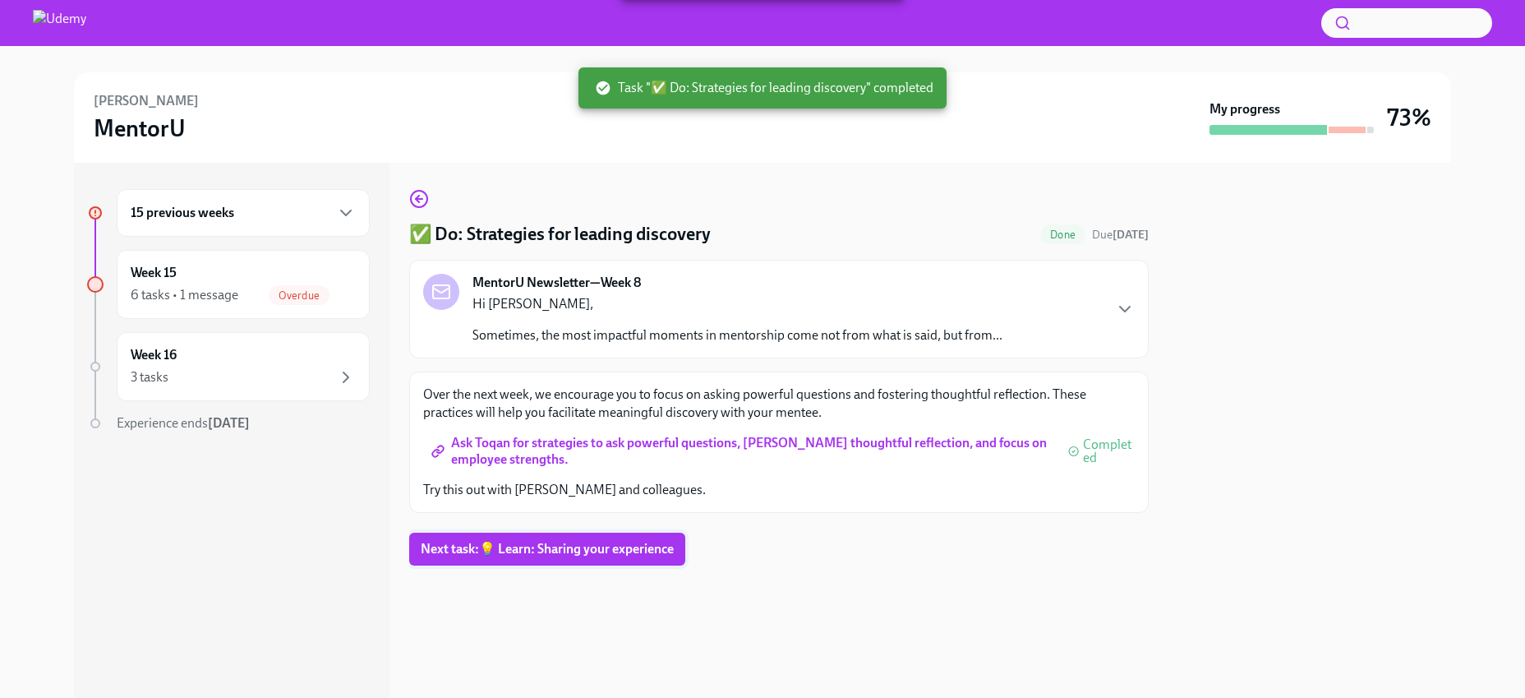
click at [552, 553] on span "Next task : 💡 Learn: Sharing your experience" at bounding box center [547, 549] width 253 height 16
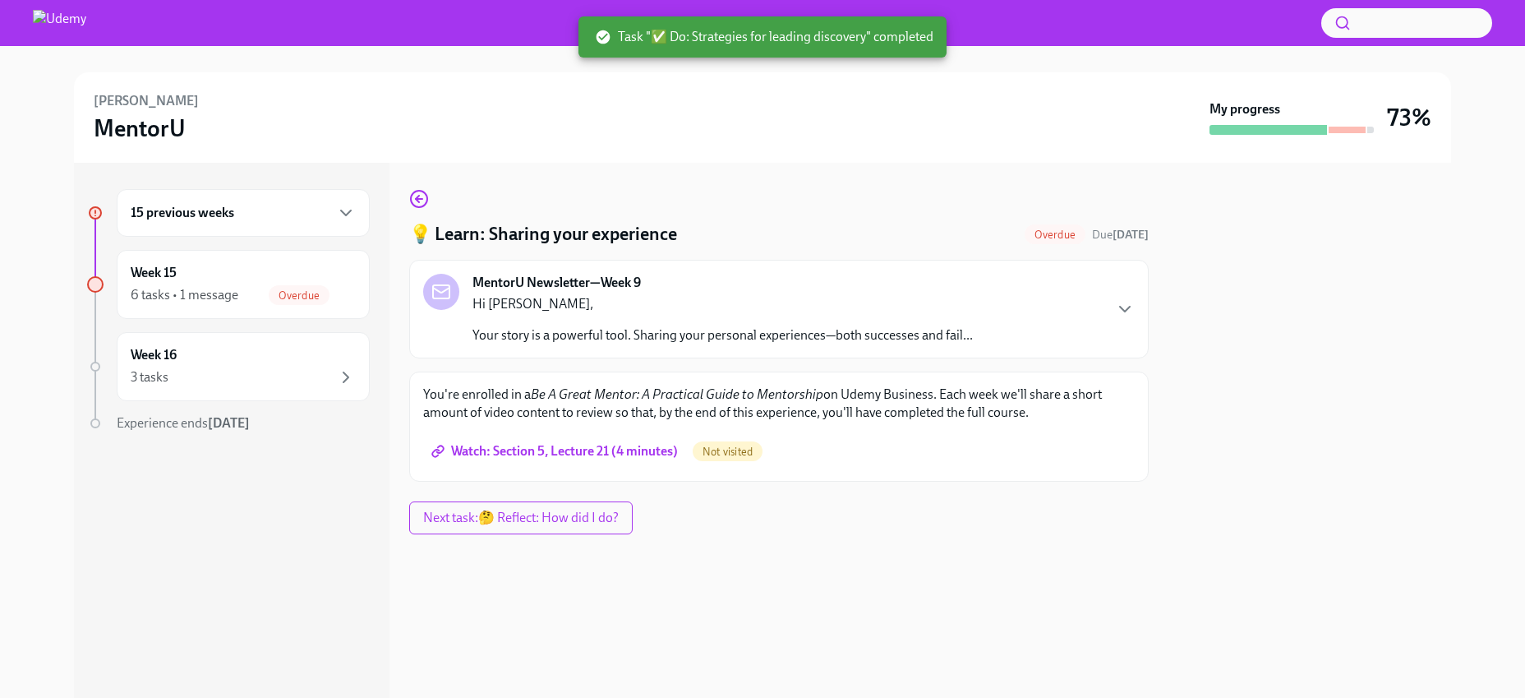
click at [602, 450] on span "Watch: Section 5, Lecture 21 (4 minutes)" at bounding box center [556, 451] width 243 height 16
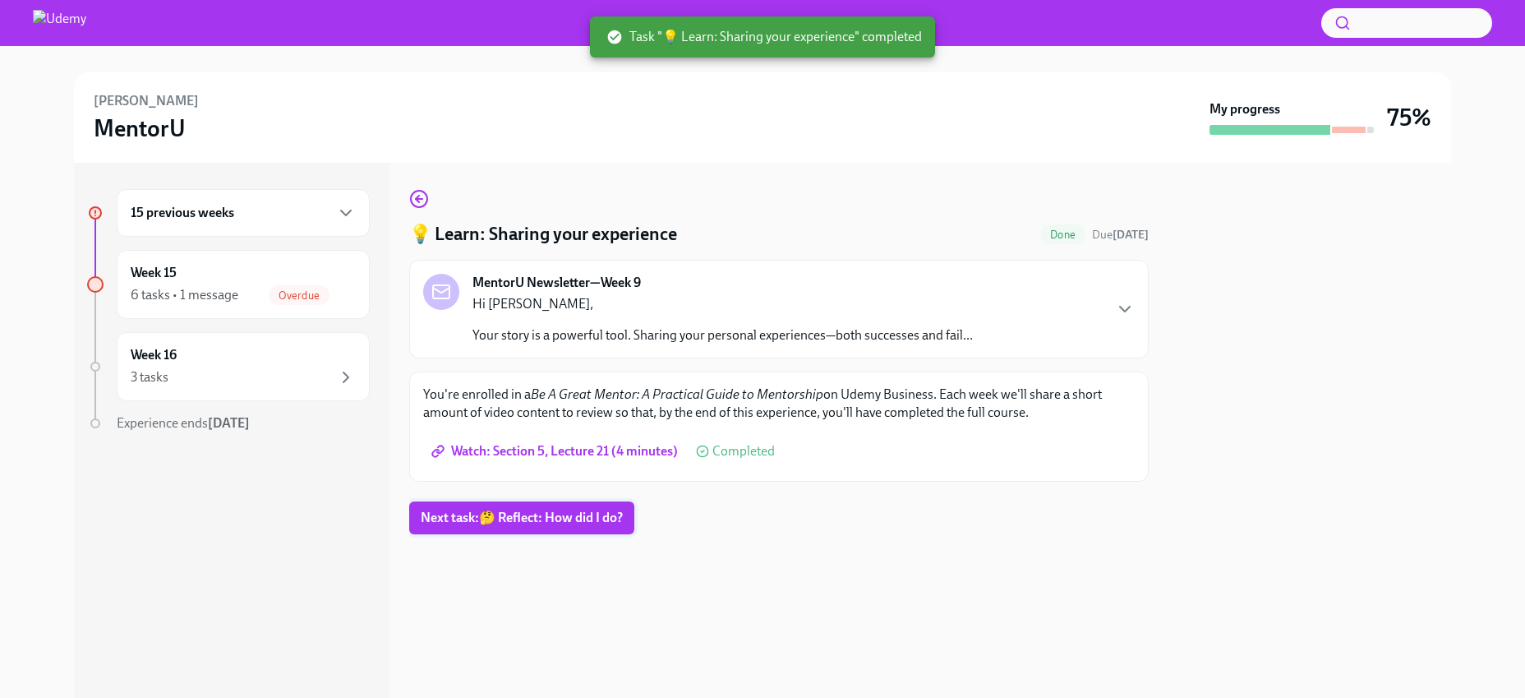
click at [564, 524] on span "Next task : 🤔 Reflect: How did I do?" at bounding box center [522, 517] width 202 height 16
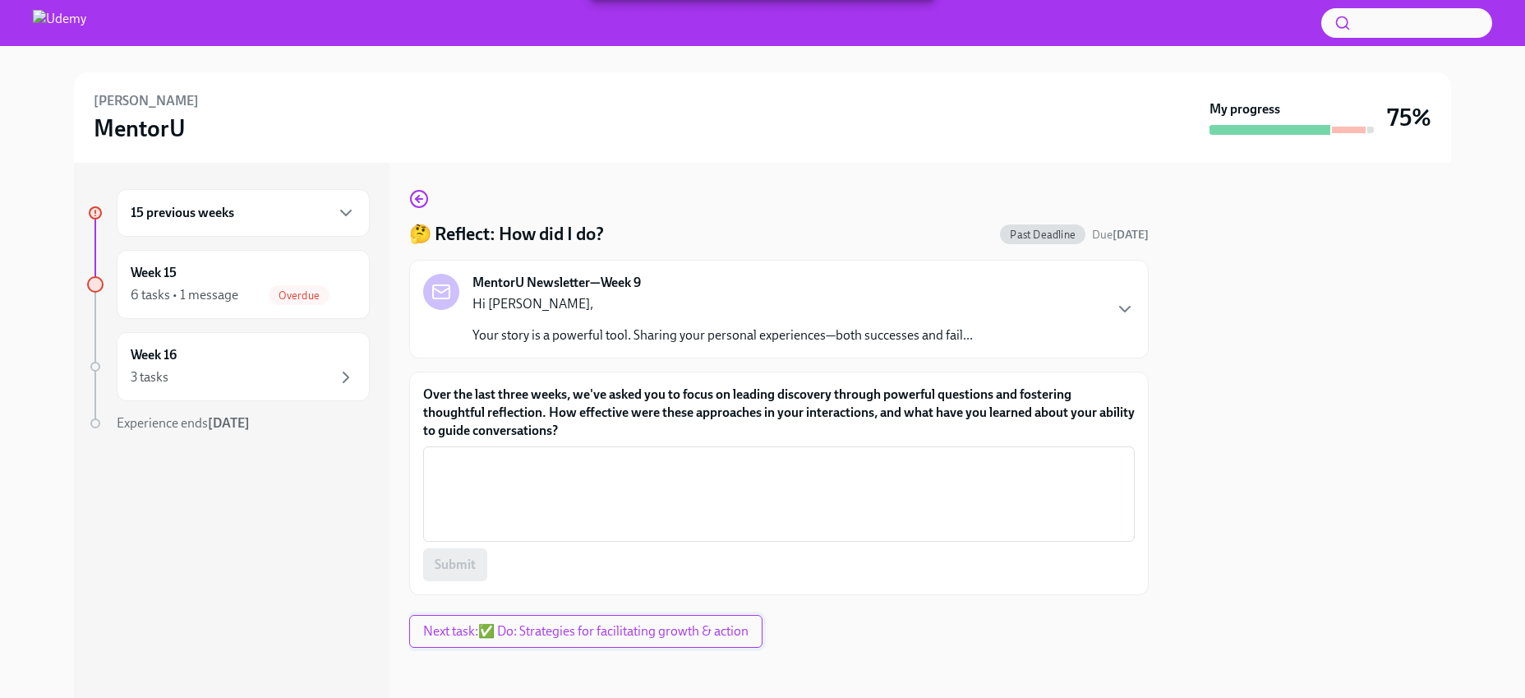
click at [560, 623] on span "Next task : ✅ Do: Strategies for facilitating growth & action" at bounding box center [585, 631] width 325 height 16
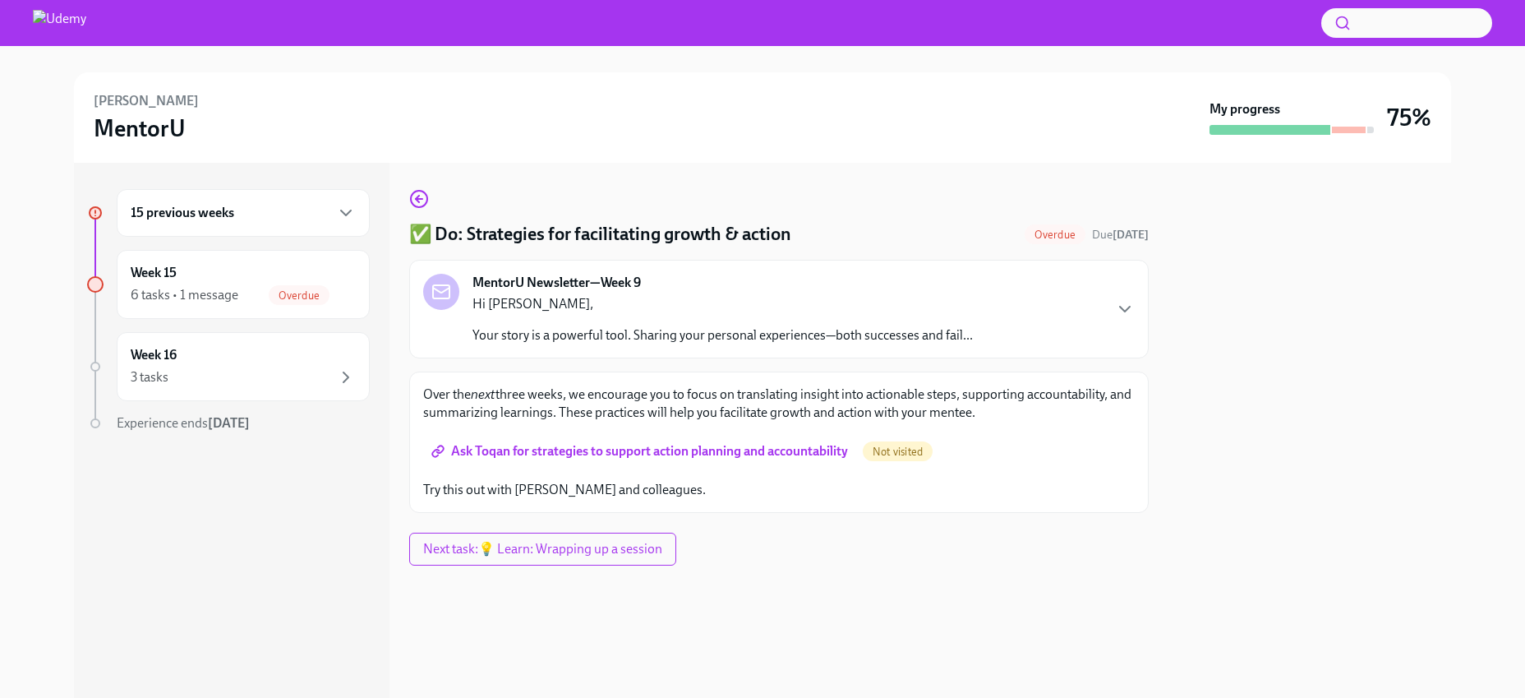
click at [580, 448] on span "Ask Toqan for strategies to support action planning and accountability" at bounding box center [641, 451] width 413 height 16
click at [596, 564] on button "Next task : 💡 Learn: Wrapping up a session" at bounding box center [542, 548] width 267 height 33
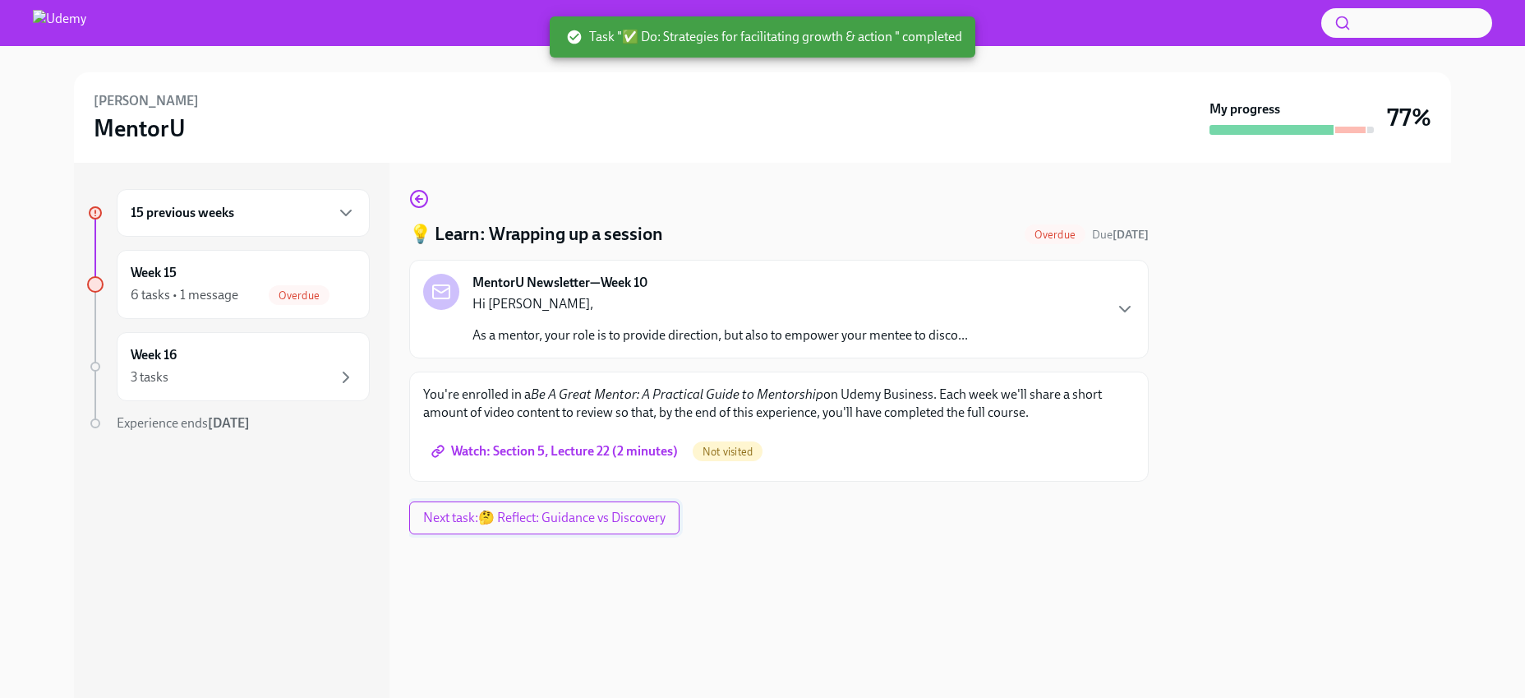
click at [596, 517] on span "Next task : 🤔 Reflect: Guidance vs Discovery" at bounding box center [544, 517] width 242 height 16
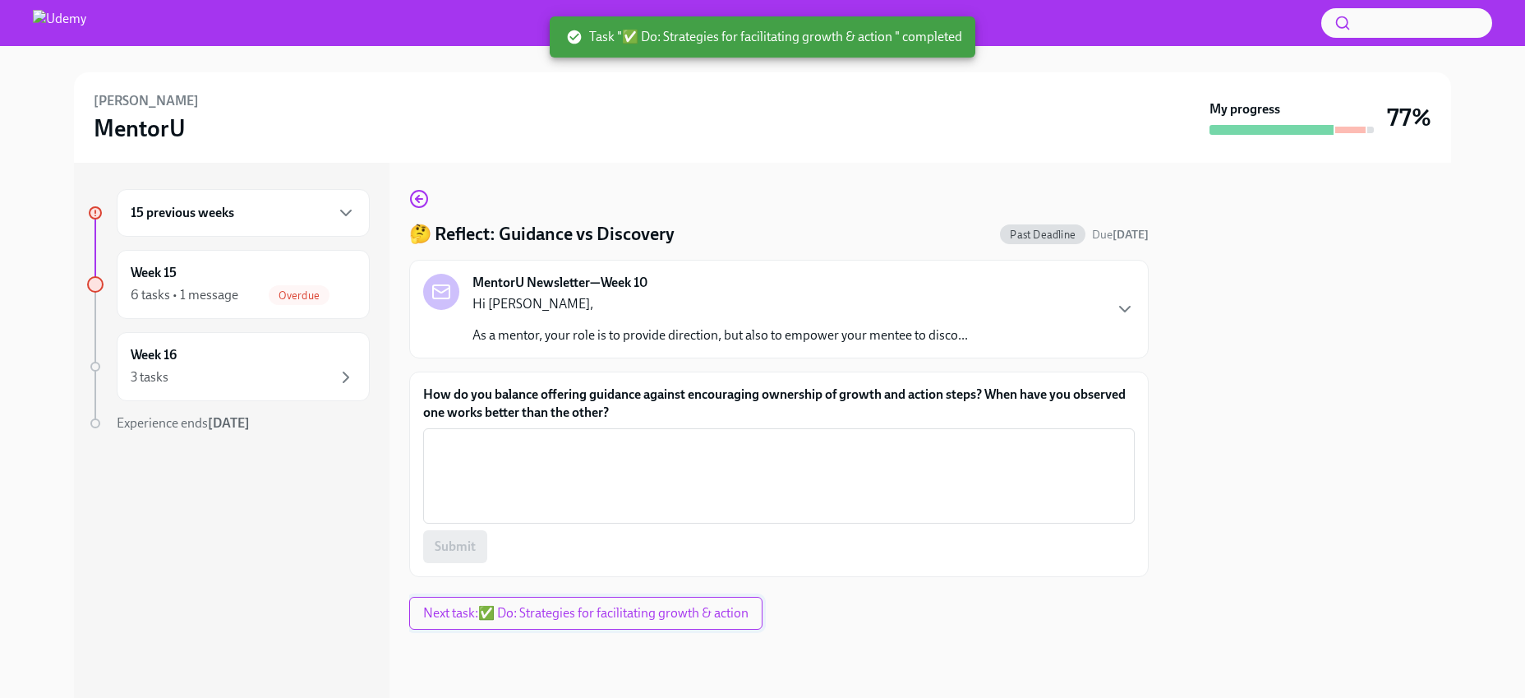
click at [564, 597] on button "Next task : ✅ Do: Strategies for facilitating growth & action" at bounding box center [585, 613] width 353 height 33
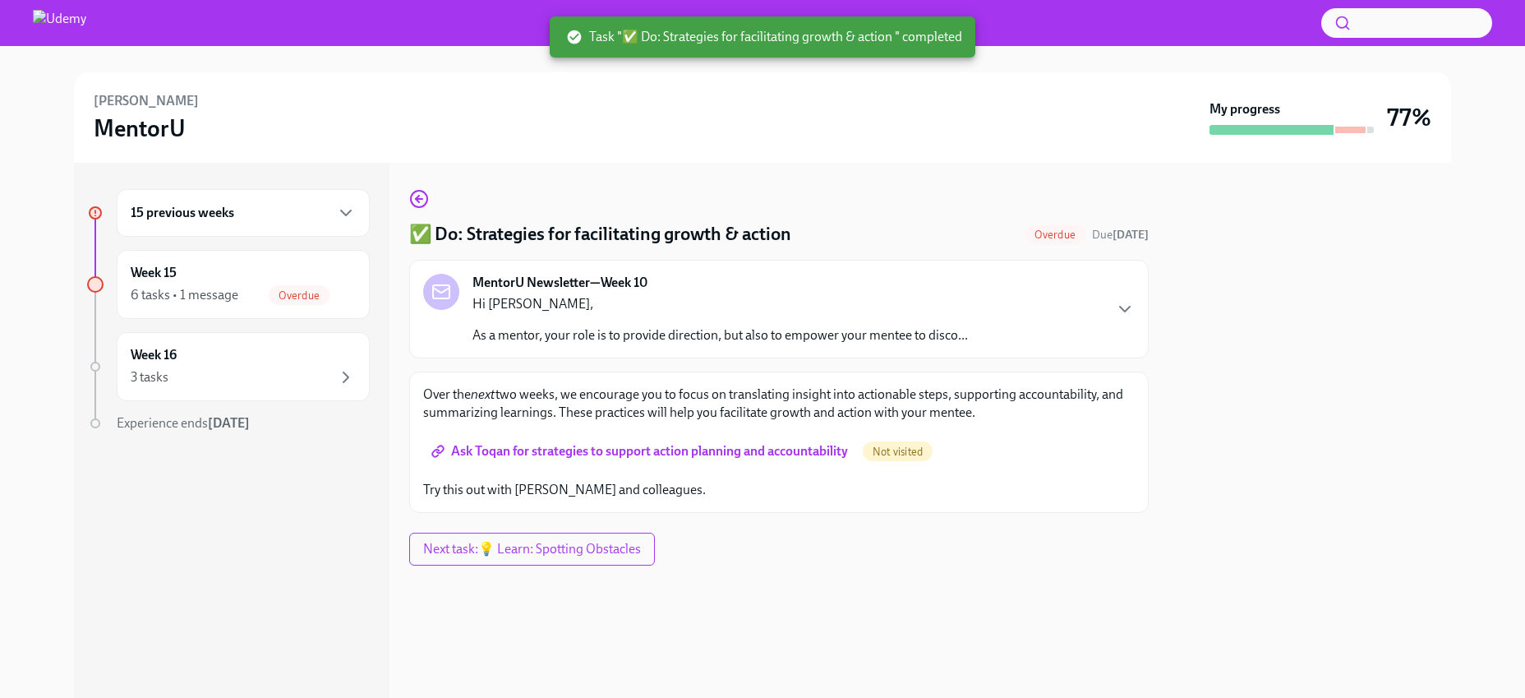
click at [569, 453] on span "Ask Toqan for strategies to support action planning and accountability" at bounding box center [641, 451] width 413 height 16
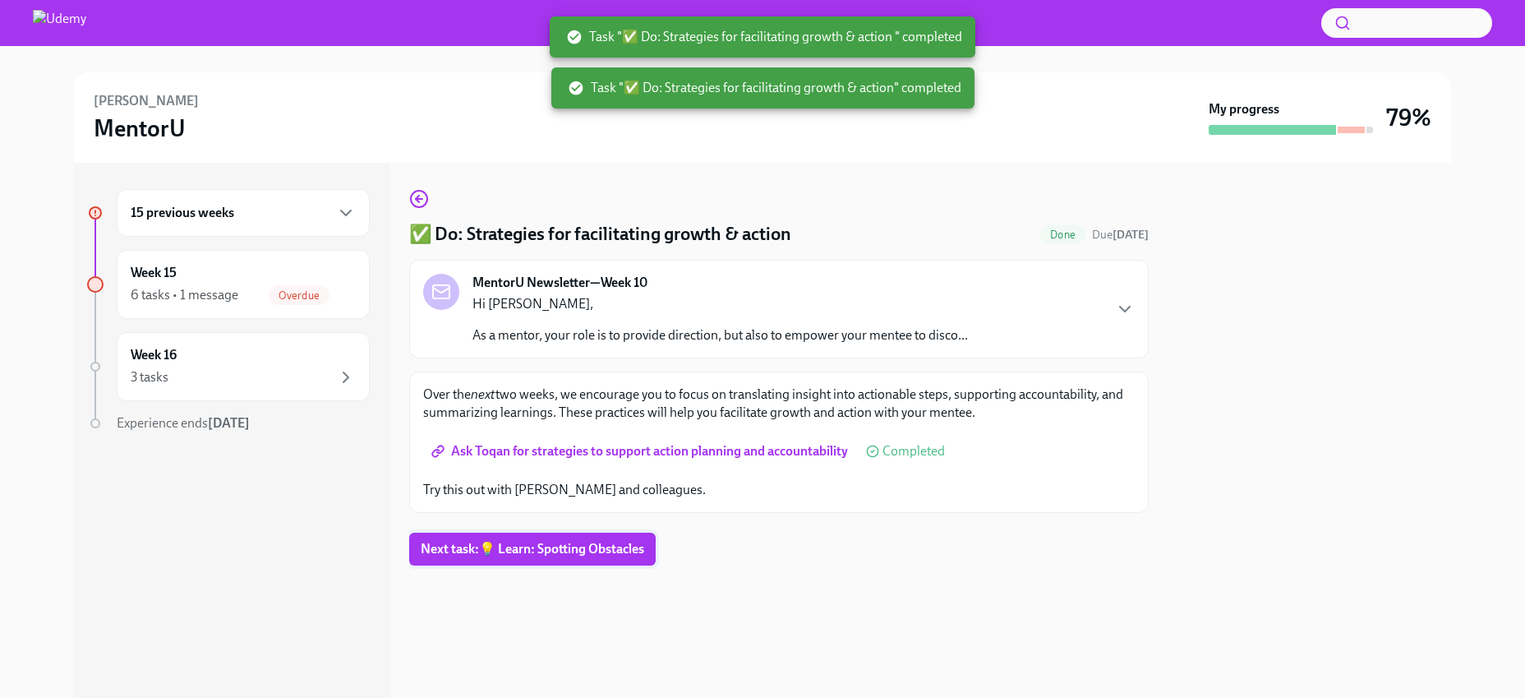
click at [554, 557] on button "Next task : 💡 Learn: Spotting Obstacles" at bounding box center [532, 548] width 246 height 33
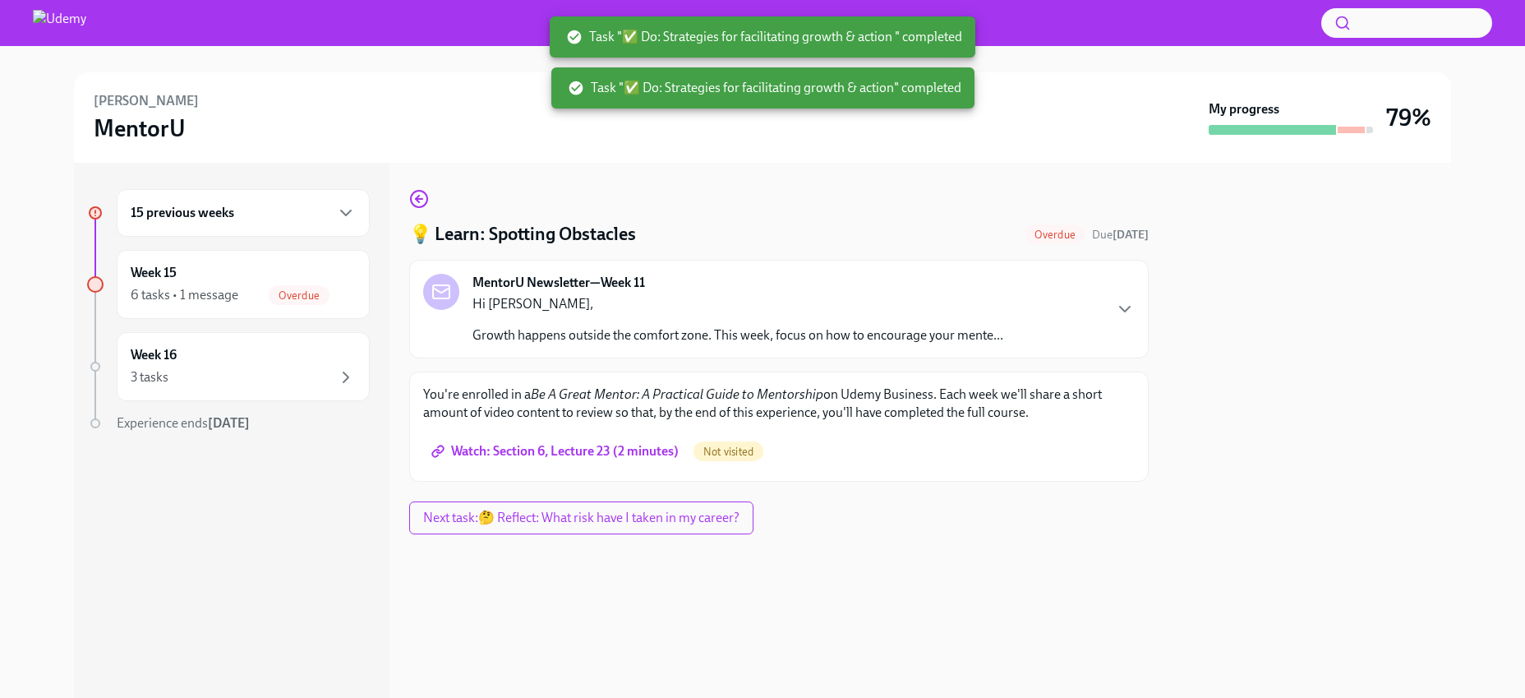
click at [606, 448] on span "Watch: Section 6, Lecture 23 (2 minutes)" at bounding box center [557, 451] width 244 height 16
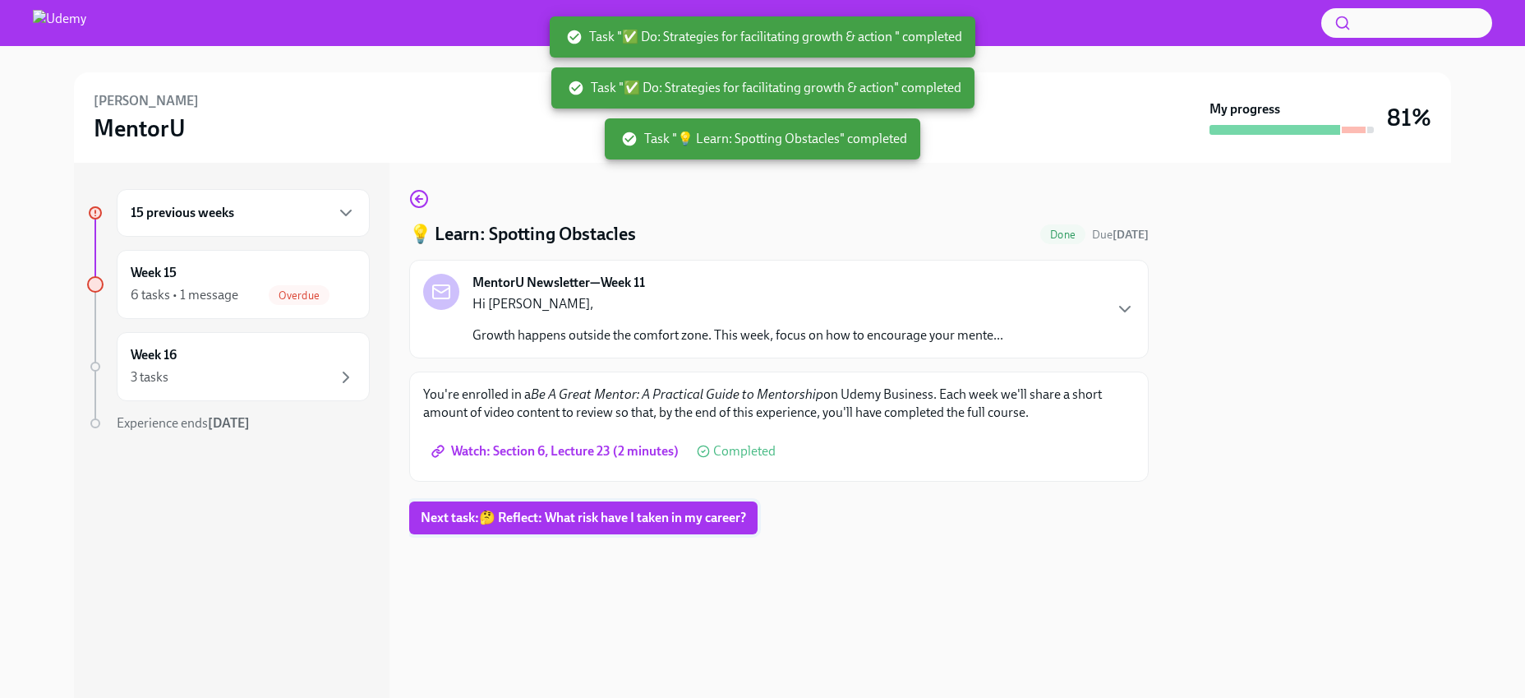
click at [606, 523] on span "Next task : 🤔 Reflect: What risk have I taken in my career?" at bounding box center [583, 517] width 325 height 16
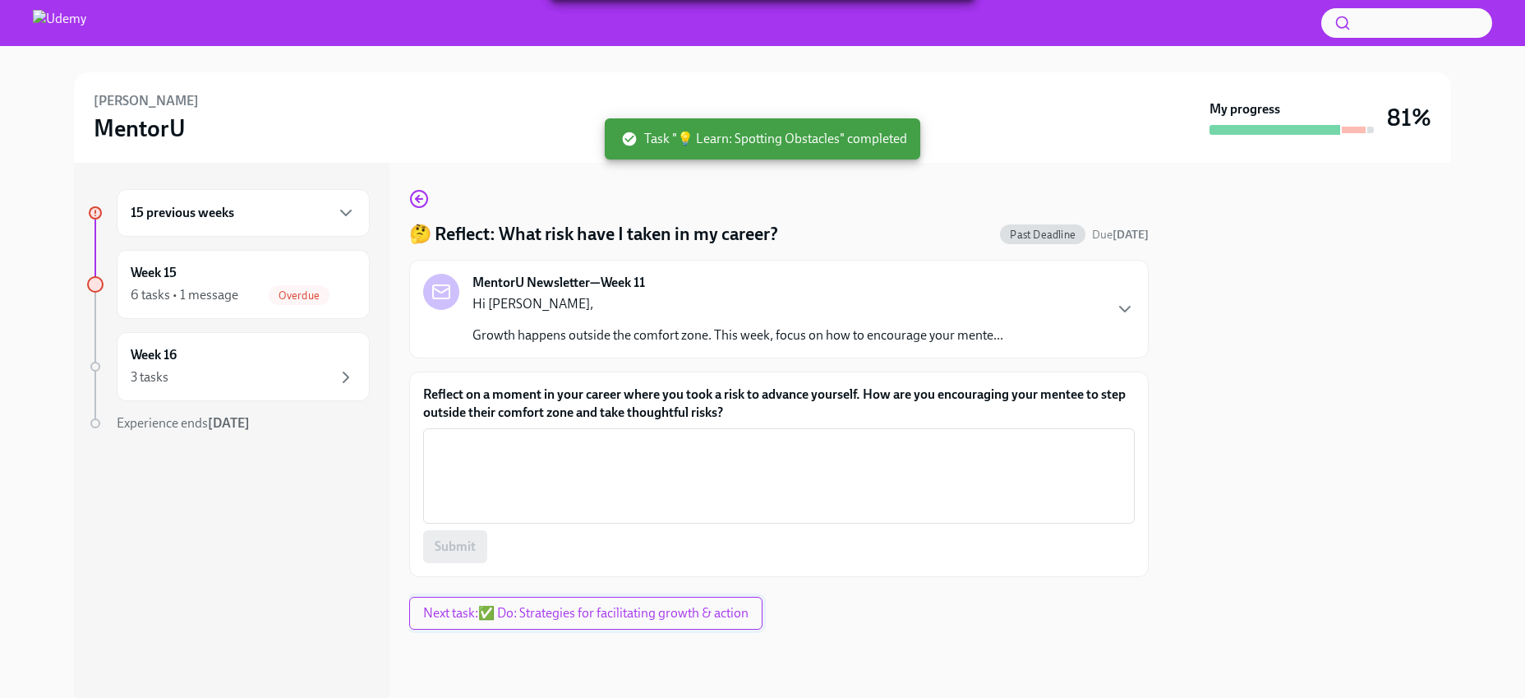
click at [519, 620] on span "Next task : ✅ Do: Strategies for facilitating growth & action" at bounding box center [585, 613] width 325 height 16
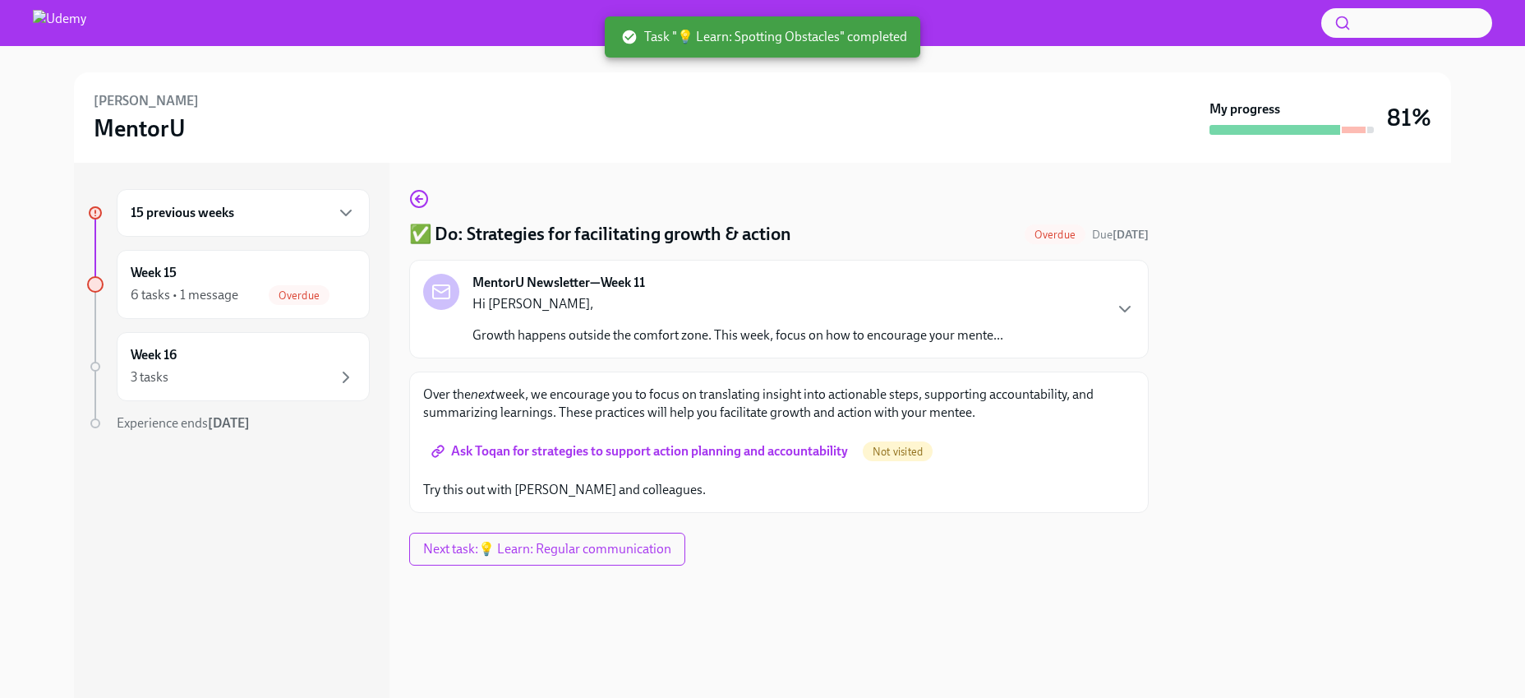
click at [594, 446] on span "Ask Toqan for strategies to support action planning and accountability" at bounding box center [641, 451] width 413 height 16
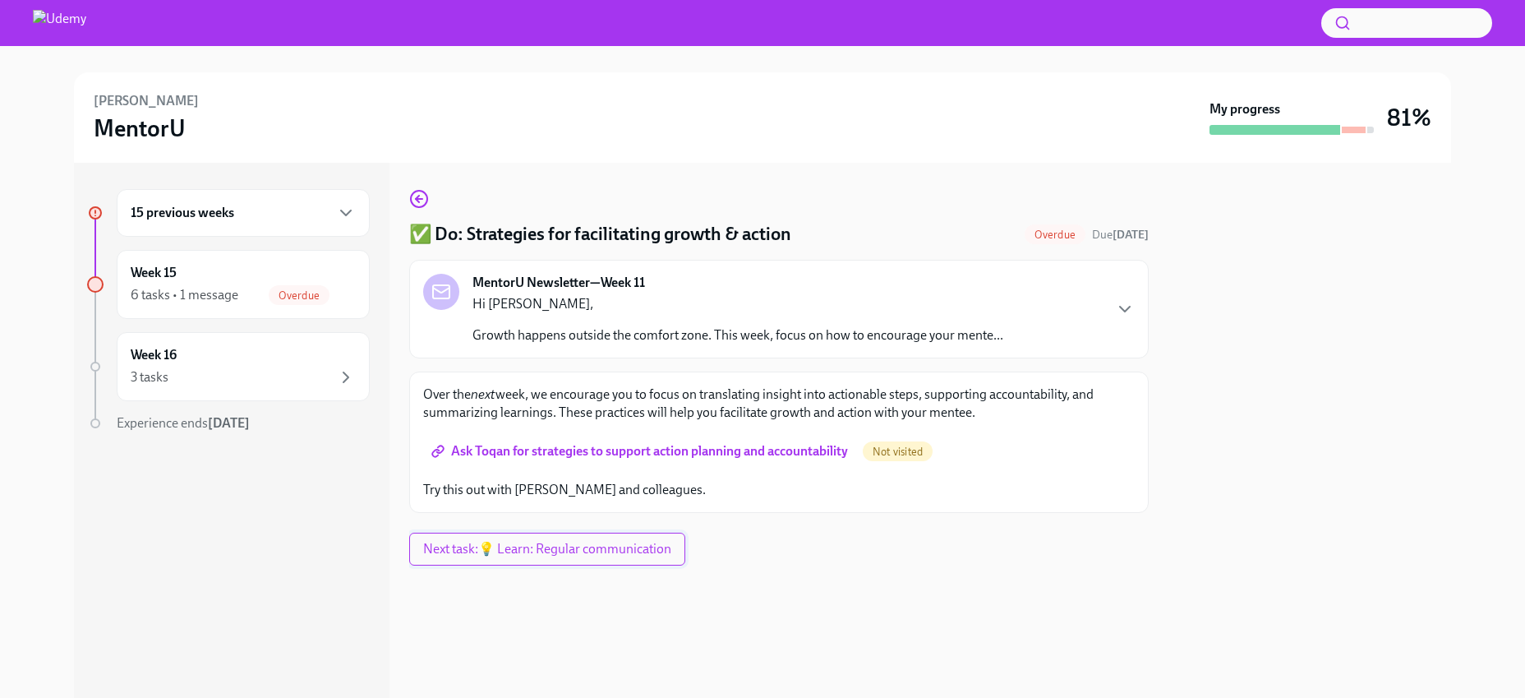
click at [481, 555] on span "Next task : 💡 Learn: Regular communication" at bounding box center [547, 549] width 248 height 16
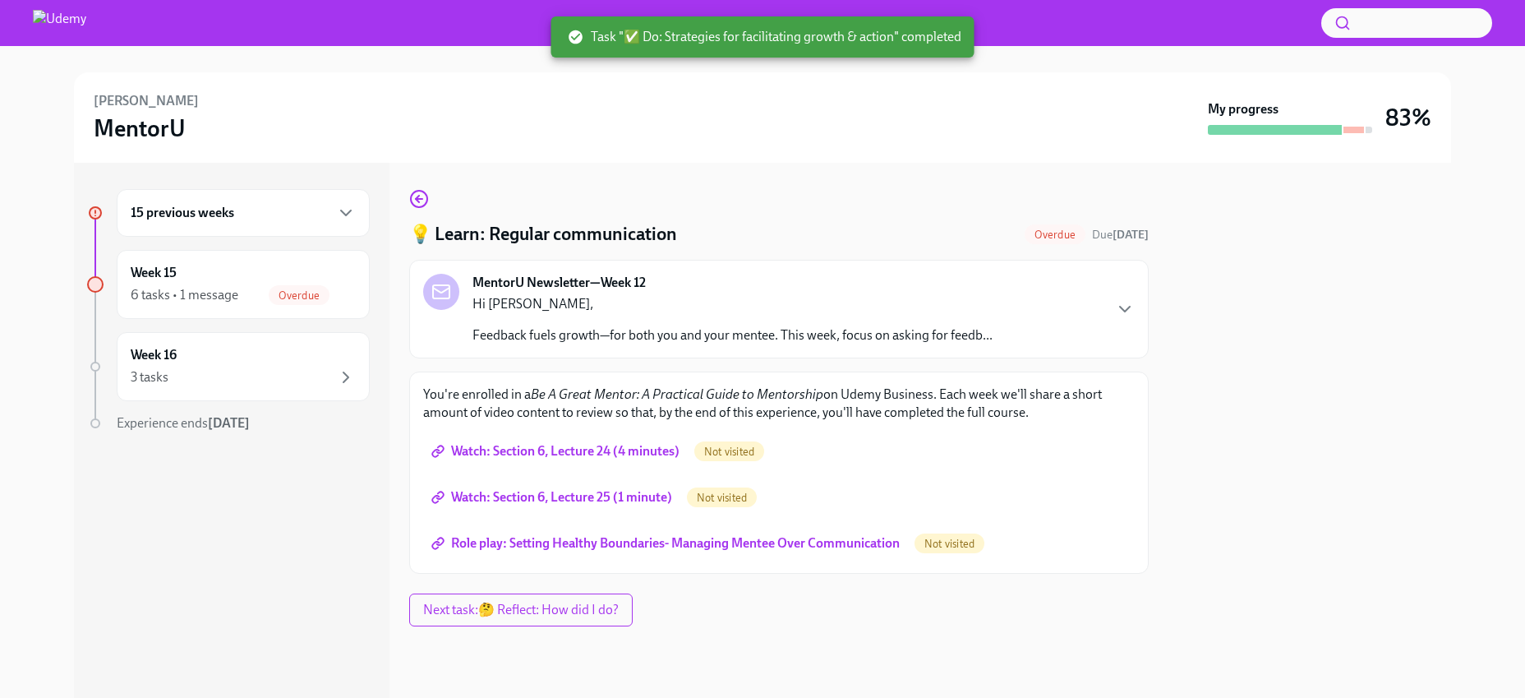
click at [555, 438] on link "Watch: Section 6, Lecture 24 (4 minutes)" at bounding box center [557, 451] width 268 height 33
click at [541, 498] on span "Watch: Section 6, Lecture 25 (1 minute)" at bounding box center [553, 497] width 237 height 16
click at [472, 545] on span "Role play: Setting Healthy Boundaries- Managing Mentee Over Communication" at bounding box center [667, 543] width 465 height 16
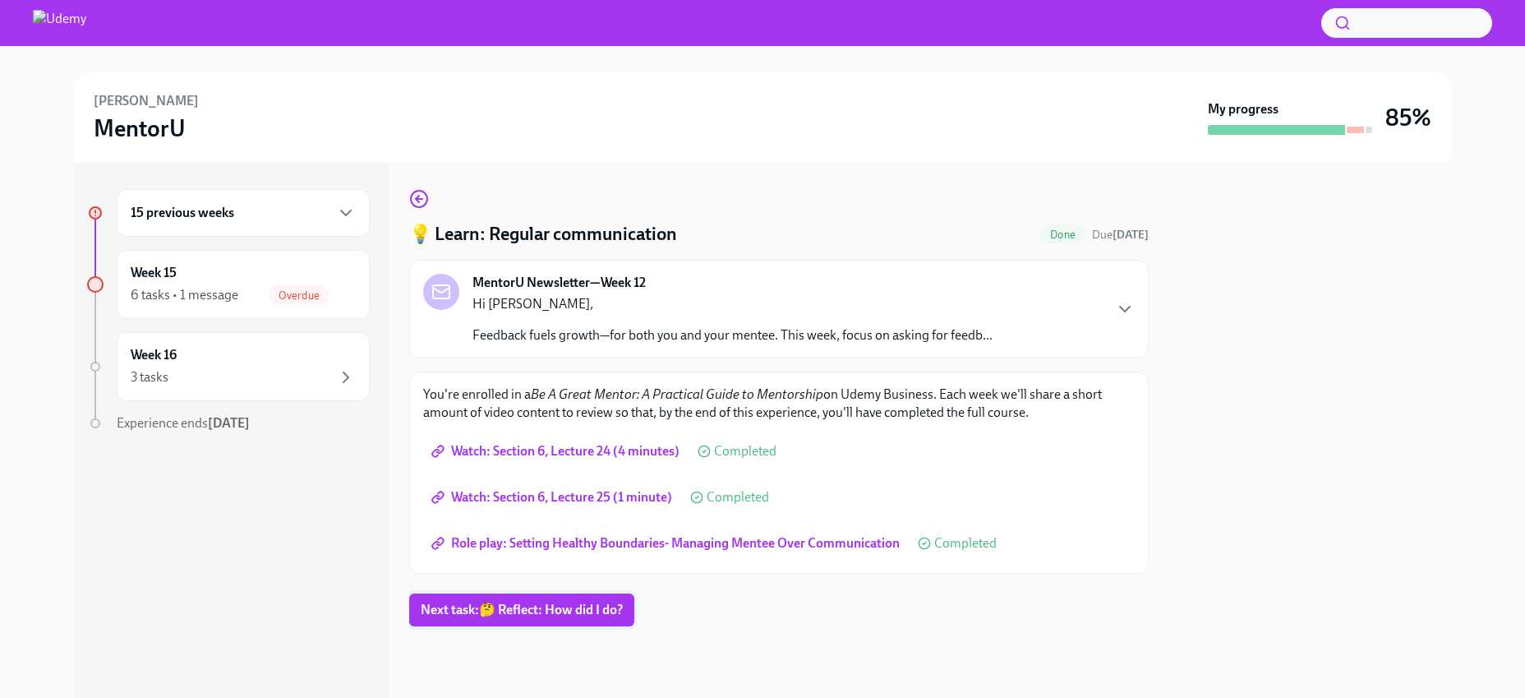
click at [487, 619] on button "Next task : 🤔 Reflect: How did I do?" at bounding box center [521, 609] width 225 height 33
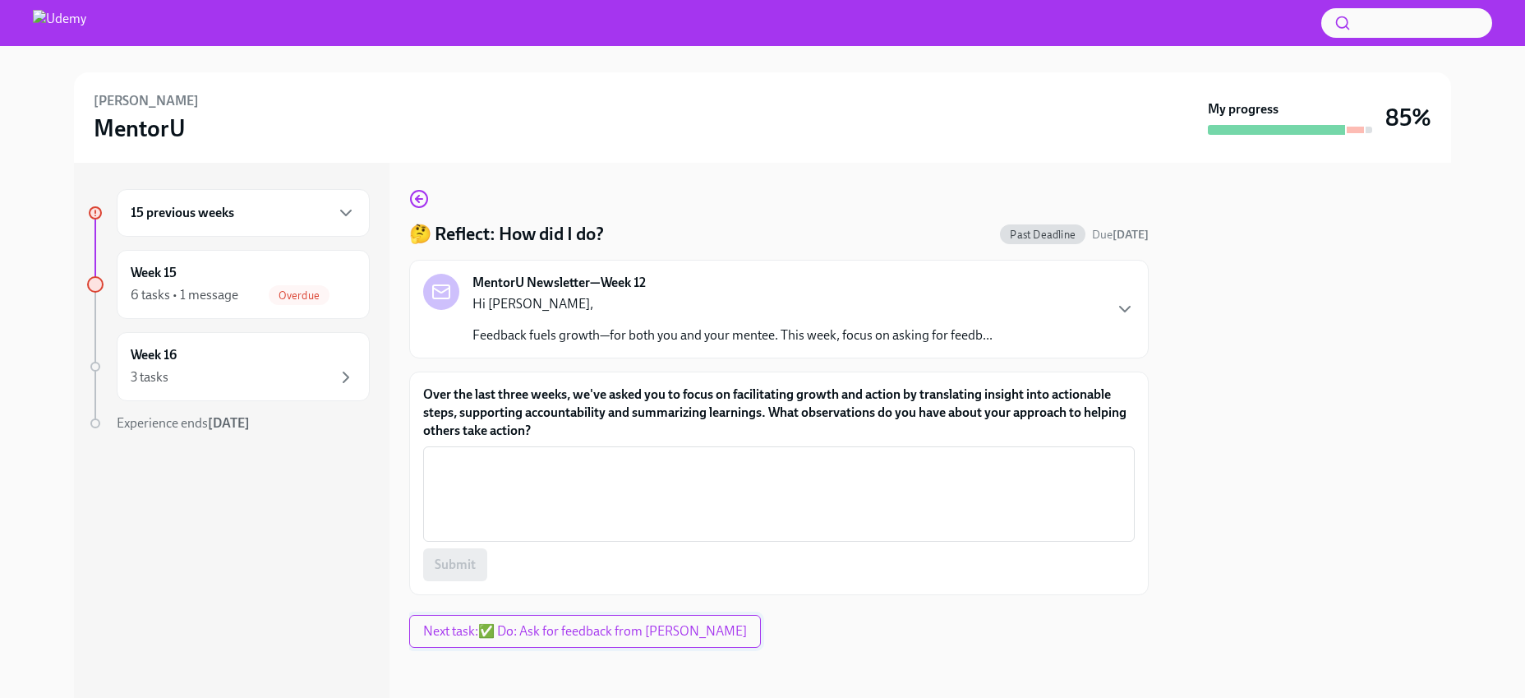
click at [496, 632] on span "Next task : ✅ Do: Ask for feedback from Prerna" at bounding box center [585, 631] width 324 height 16
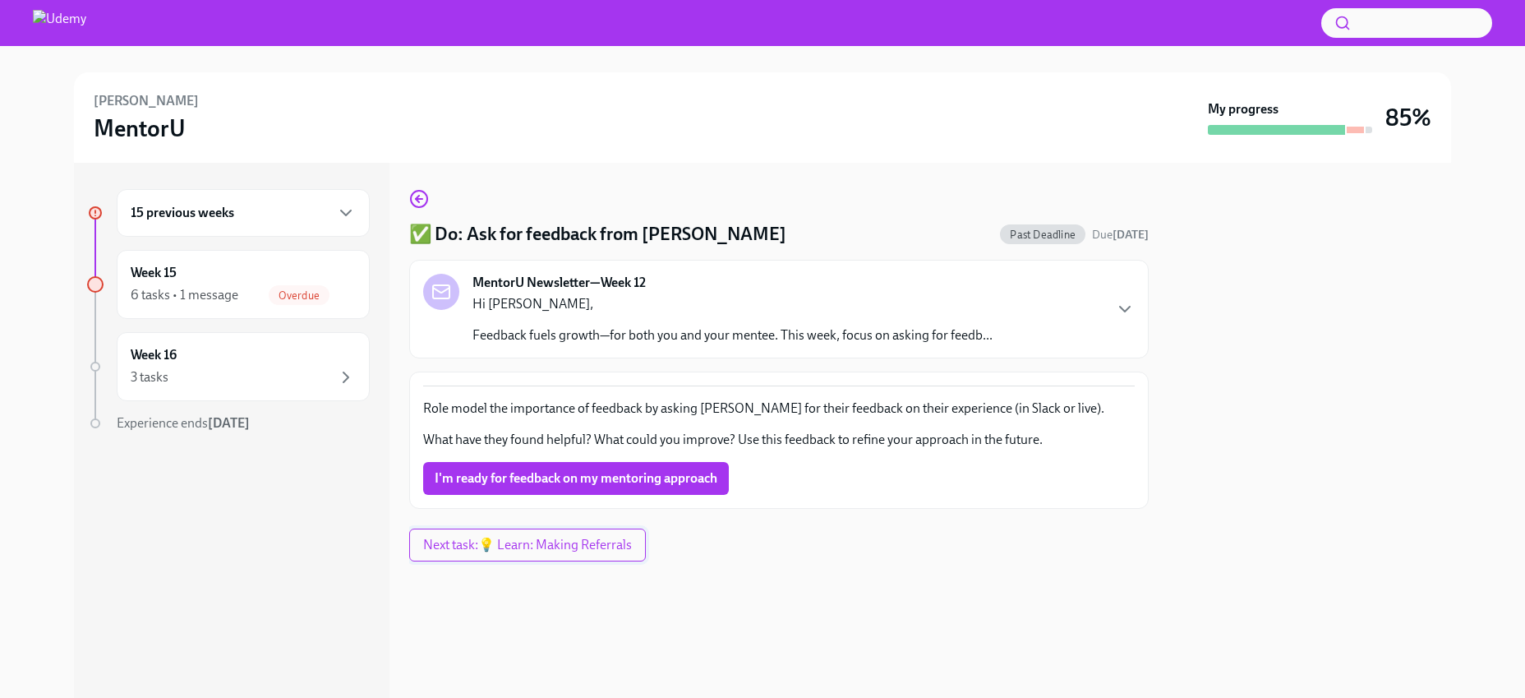
click at [538, 551] on span "Next task : 💡 Learn: Making Referrals" at bounding box center [527, 545] width 209 height 16
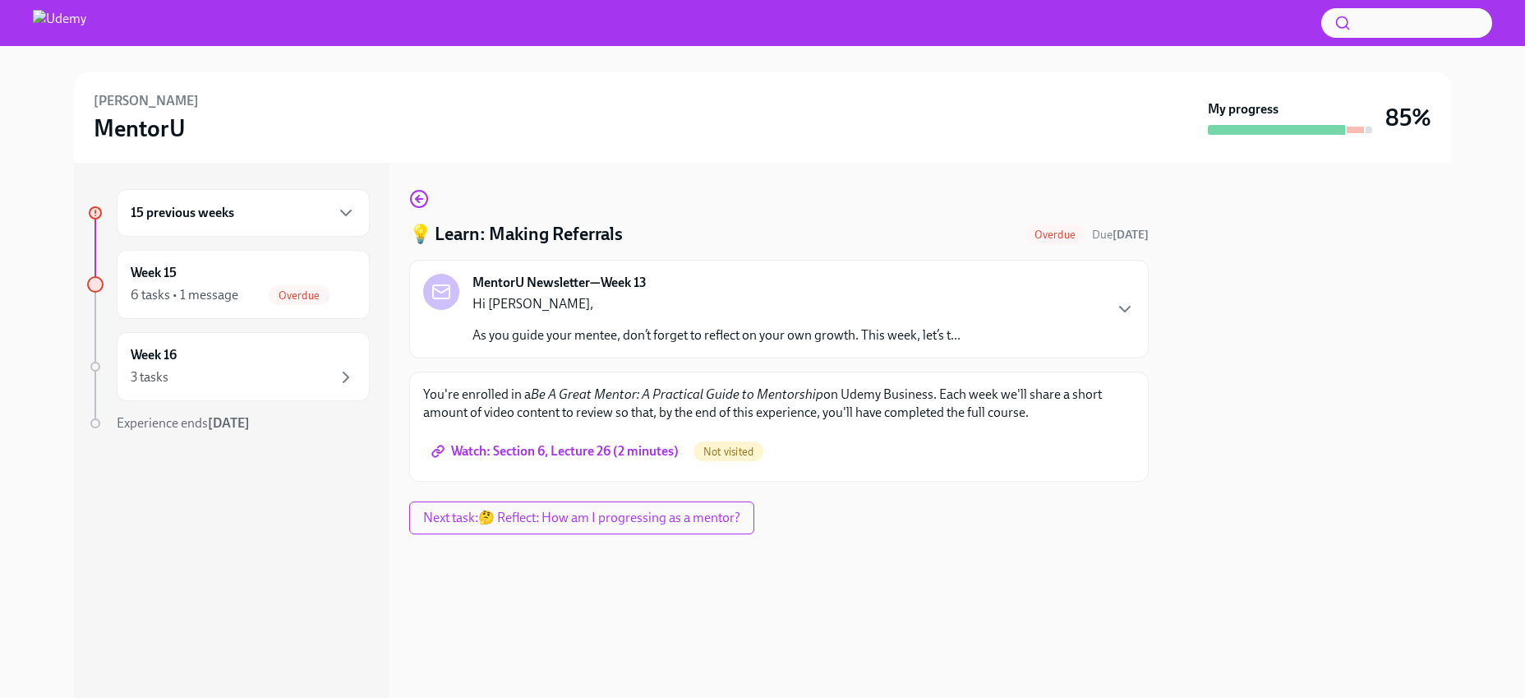
click at [594, 452] on span "Watch: Section 6, Lecture 26 (2 minutes)" at bounding box center [557, 451] width 244 height 16
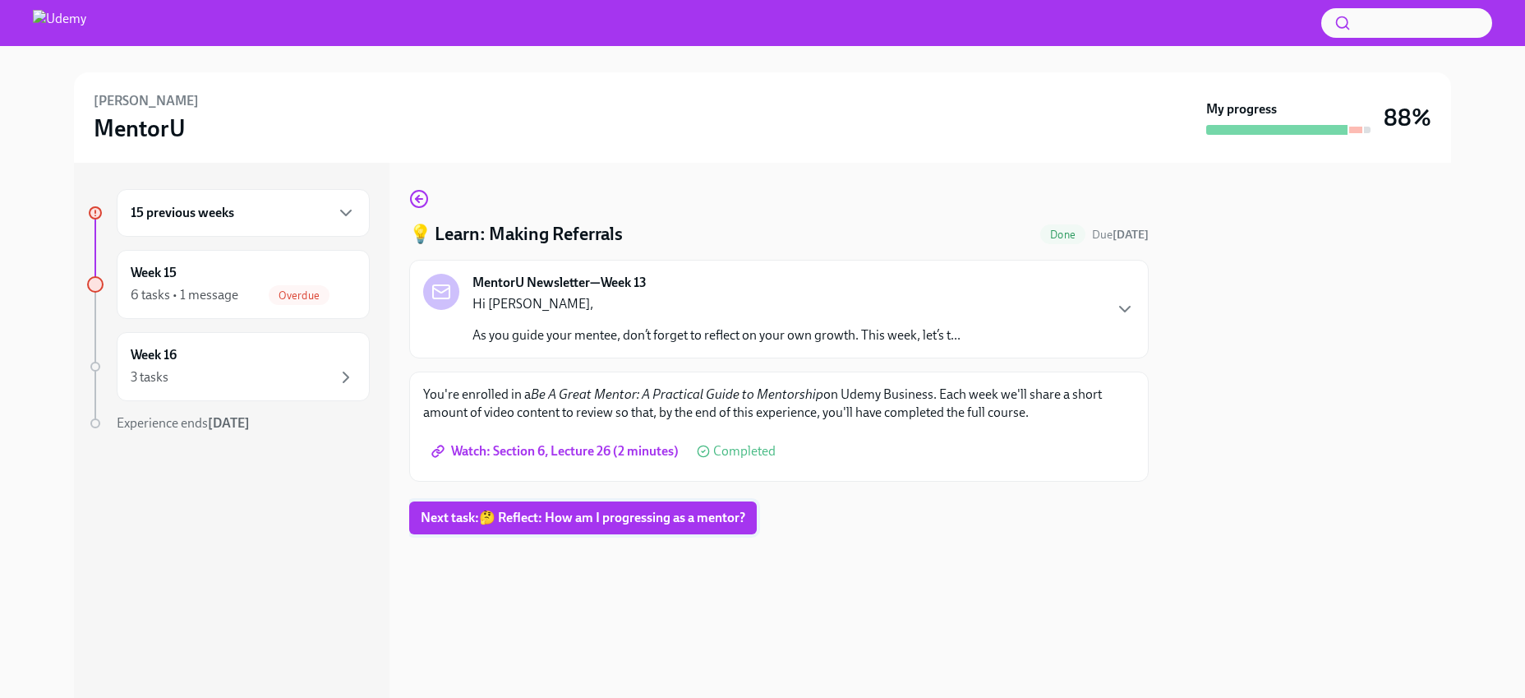
click at [546, 520] on span "Next task : 🤔 Reflect: How am I progressing as a mentor?" at bounding box center [583, 517] width 325 height 16
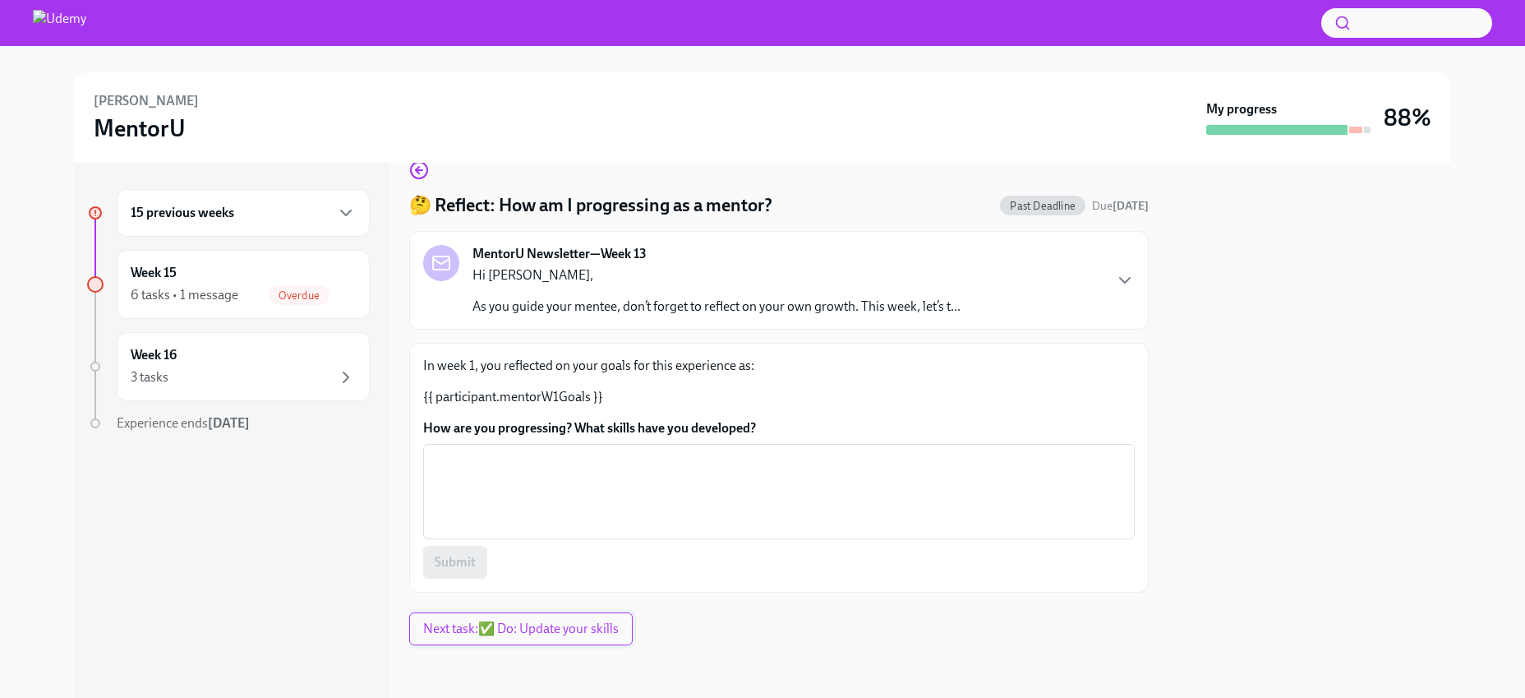
scroll to position [27, 0]
click at [526, 634] on span "Next task : ✅ Do: Update your skills" at bounding box center [521, 630] width 196 height 16
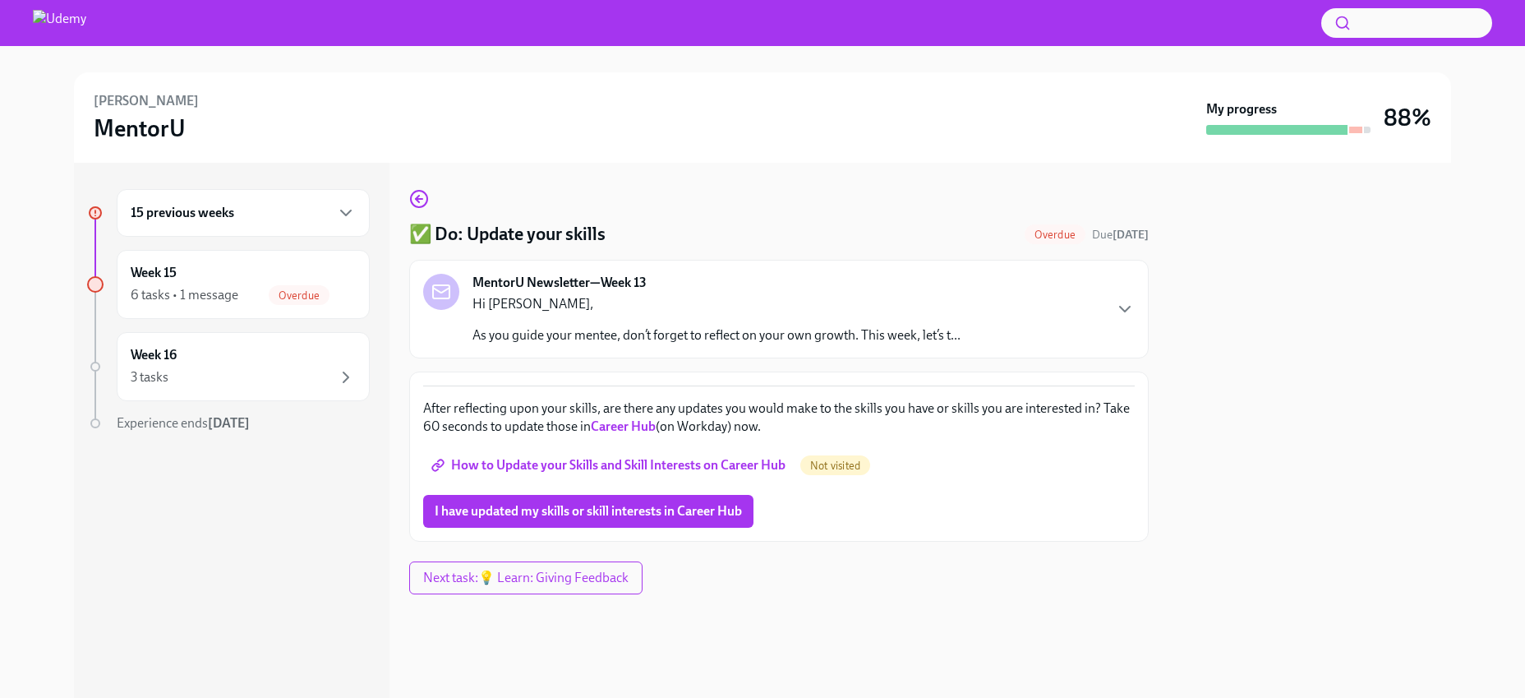
click at [554, 463] on span "How to Update your Skills and Skill Interests on Career Hub" at bounding box center [610, 465] width 351 height 16
click at [219, 289] on div "6 tasks • 1 message" at bounding box center [185, 295] width 108 height 18
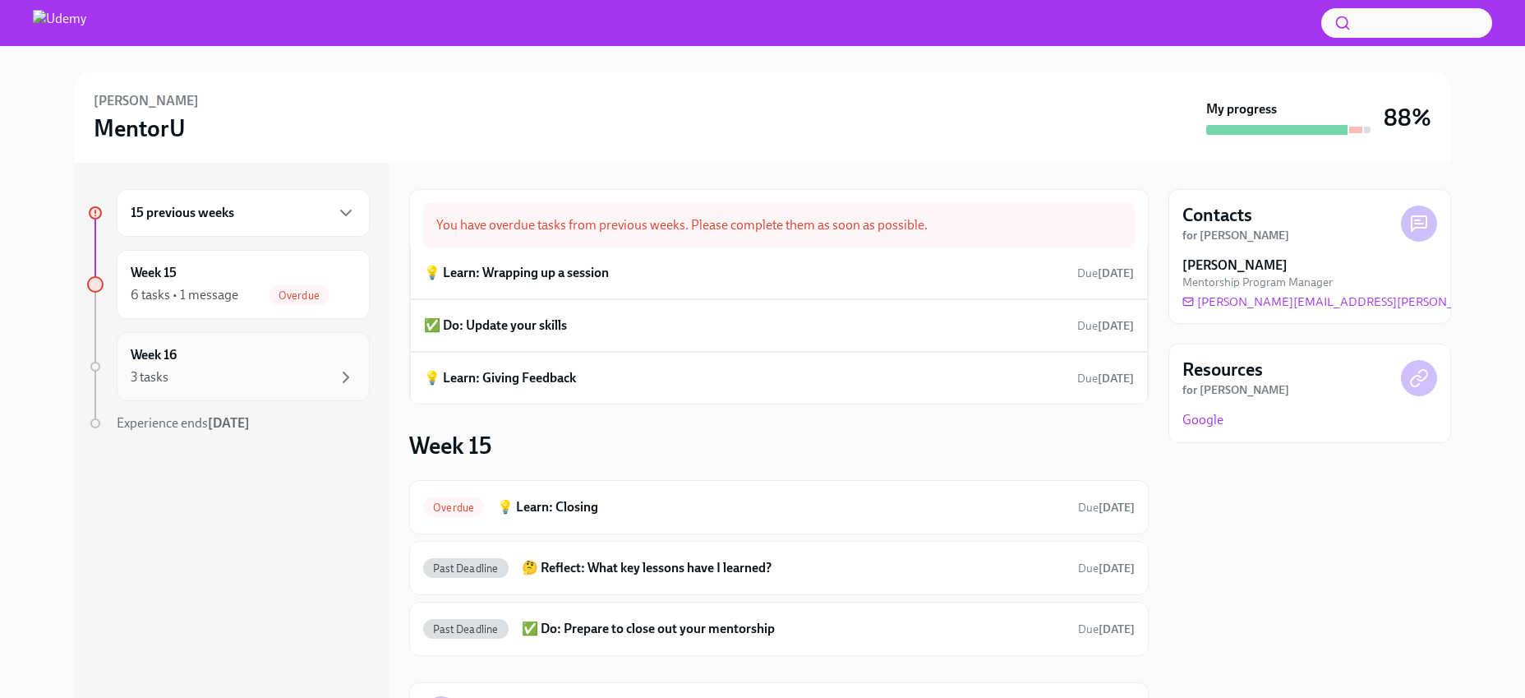
click at [334, 357] on div "Week 16 3 tasks" at bounding box center [243, 366] width 225 height 41
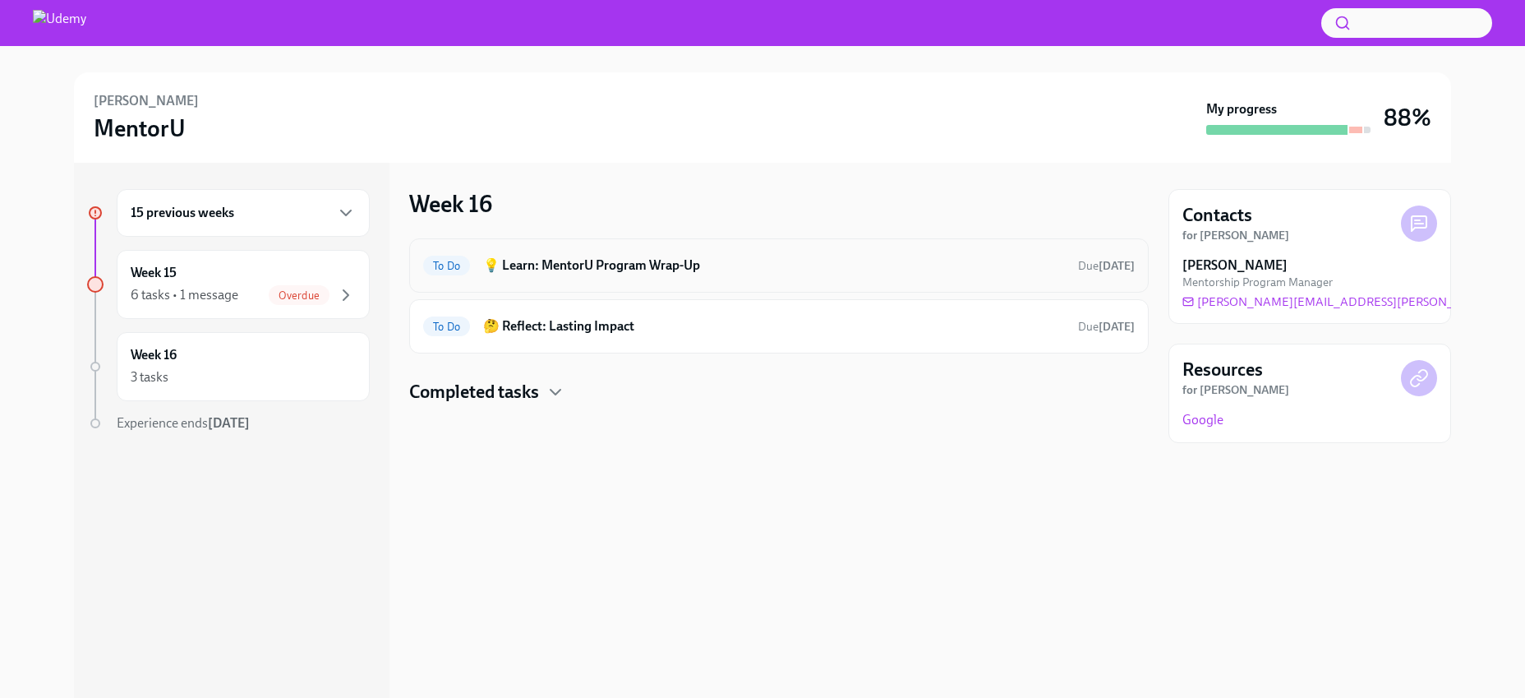
click at [644, 265] on h6 "💡 Learn: MentorU Program Wrap-Up" at bounding box center [774, 265] width 582 height 18
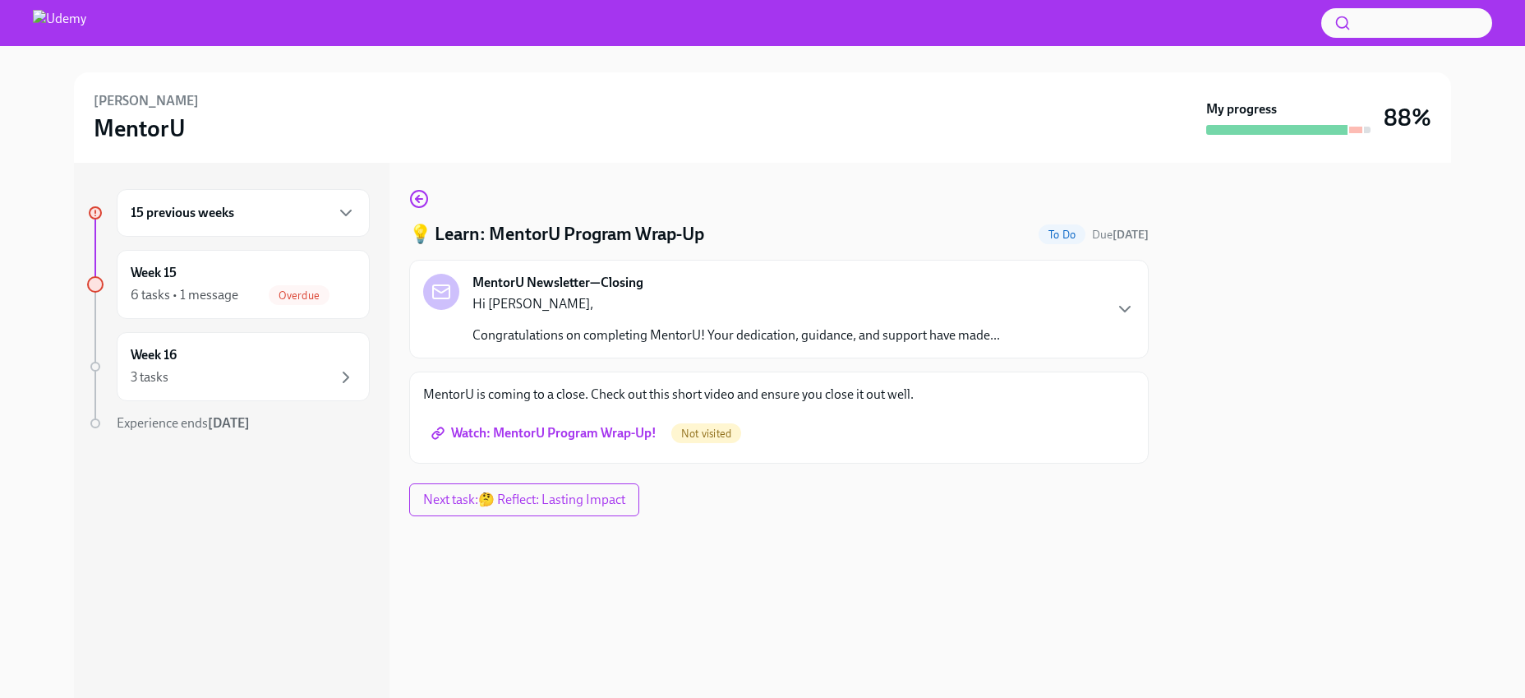
click at [525, 435] on span "Watch: MentorU Program Wrap-Up!" at bounding box center [546, 433] width 222 height 16
click at [265, 366] on div "Week 16 3 tasks" at bounding box center [243, 366] width 225 height 41
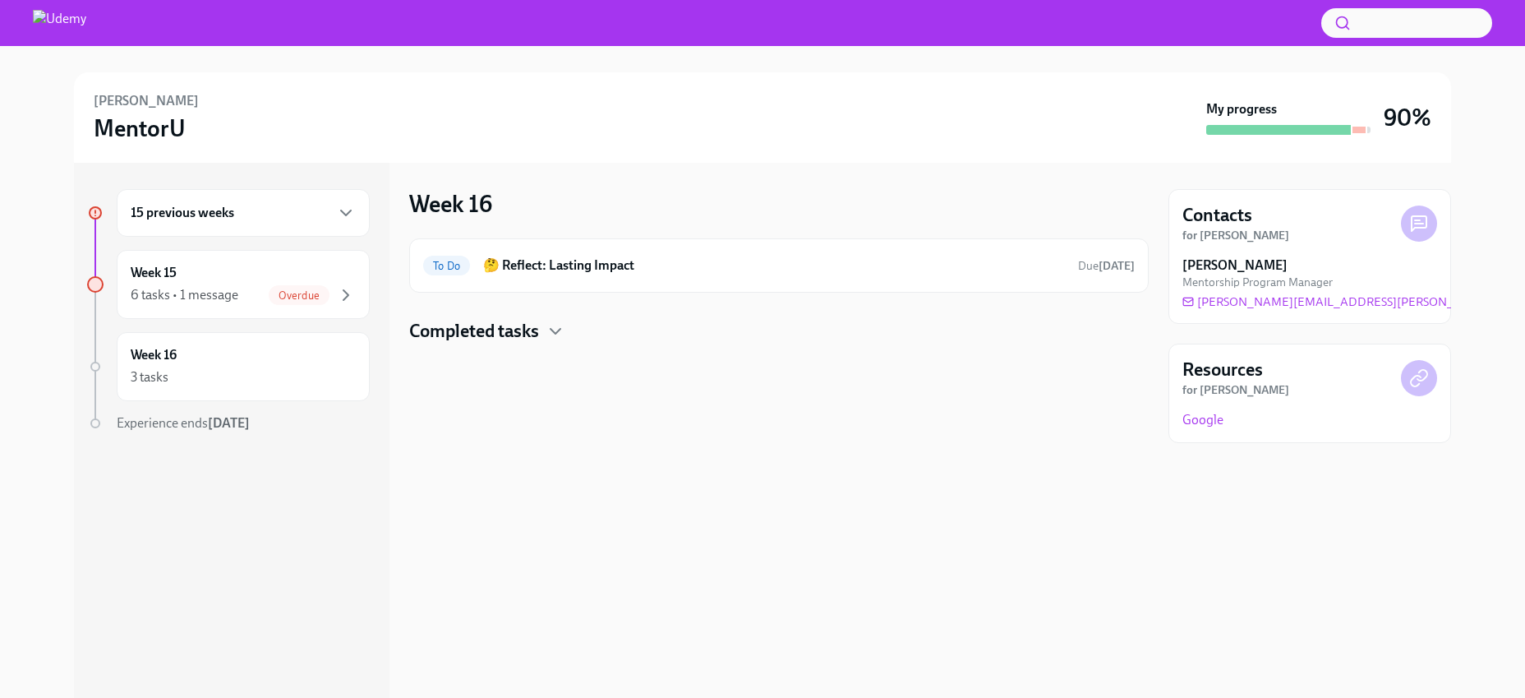
click at [534, 329] on h4 "Completed tasks" at bounding box center [474, 331] width 130 height 25
click at [557, 265] on h6 "🤔 Reflect: Lasting Impact" at bounding box center [774, 265] width 582 height 18
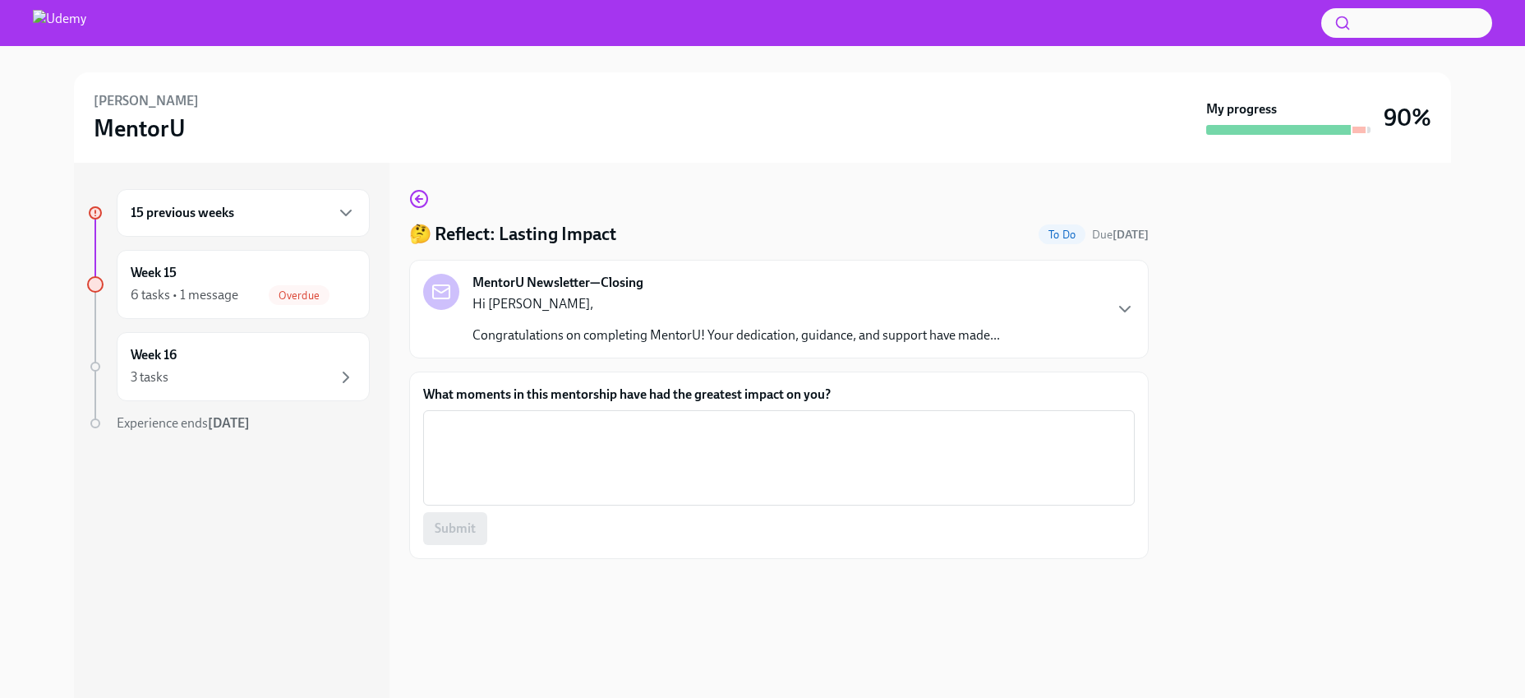
click at [564, 330] on p "Congratulations on completing MentorU! Your dedication, guidance, and support h…" at bounding box center [736, 335] width 528 height 18
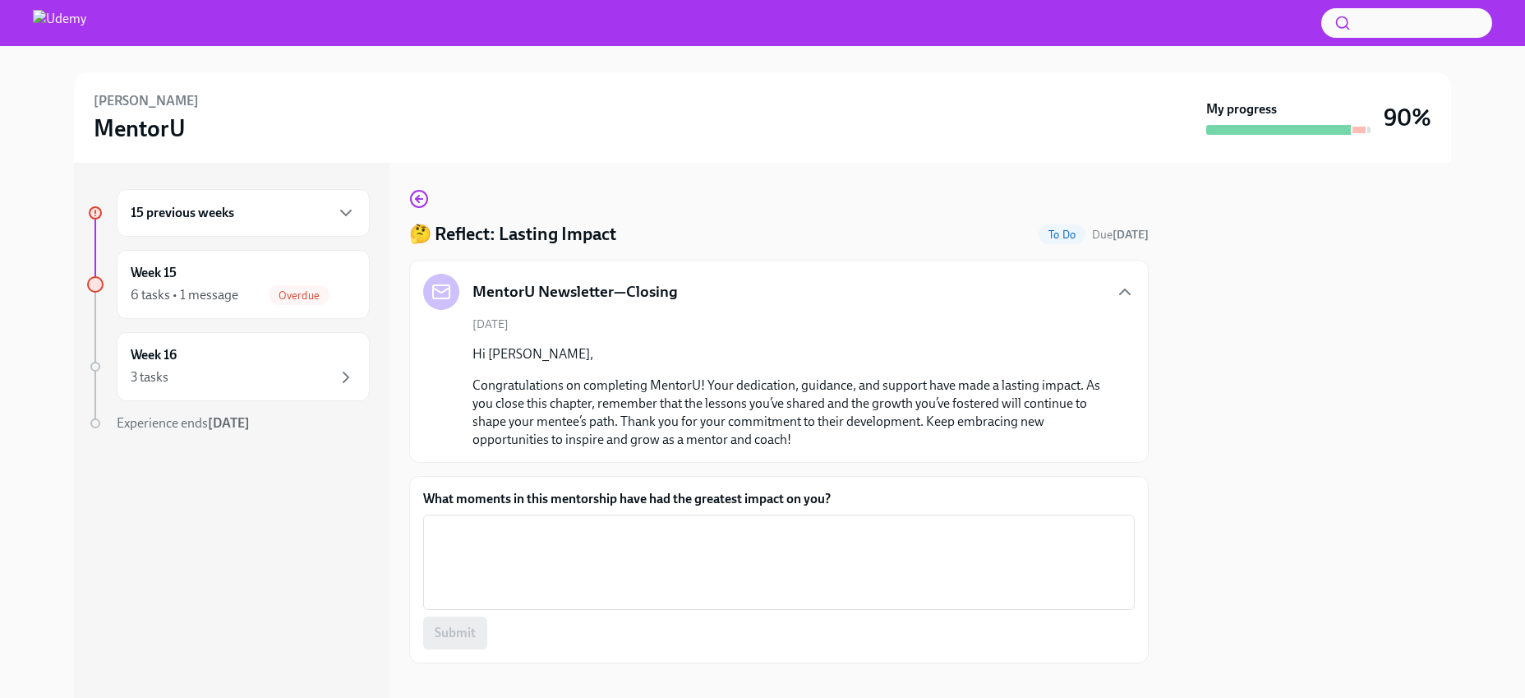
click at [263, 214] on div "15 previous weeks" at bounding box center [243, 213] width 225 height 20
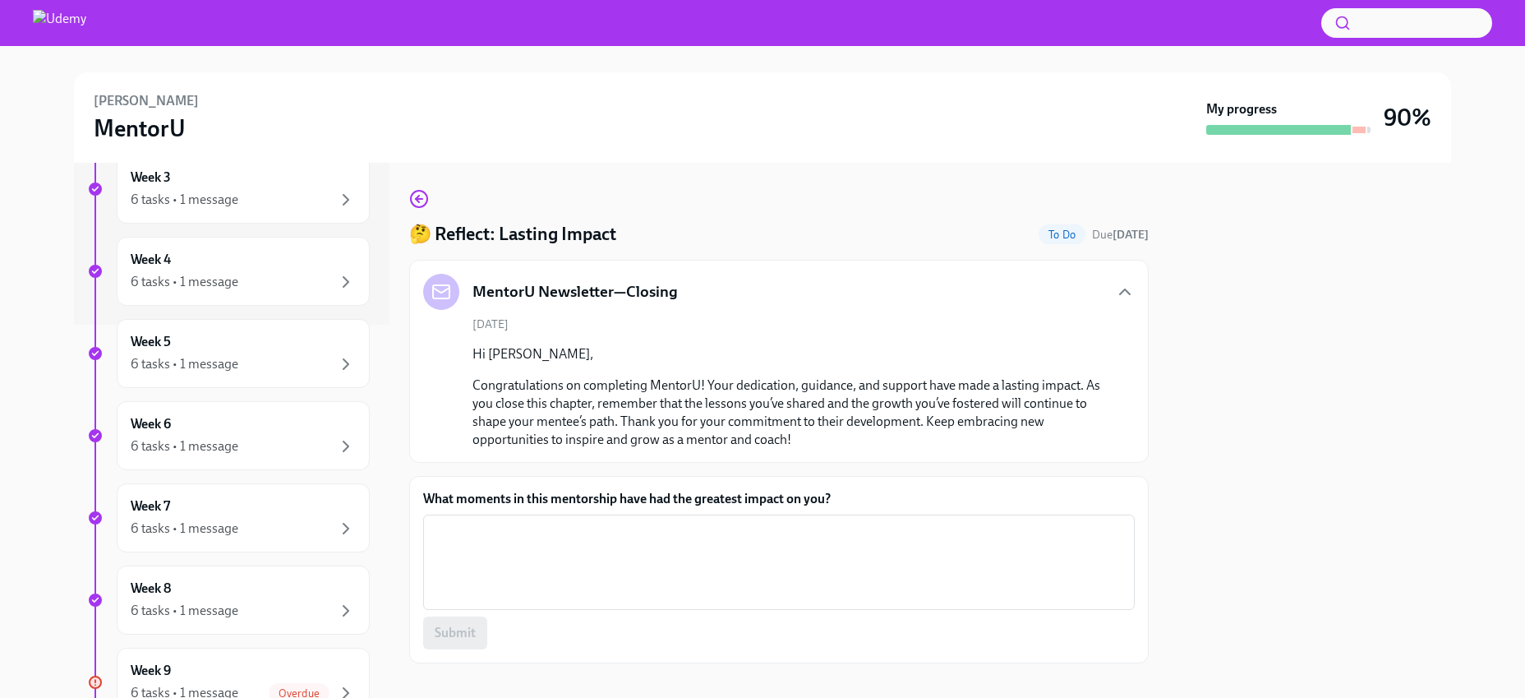
scroll to position [671, 0]
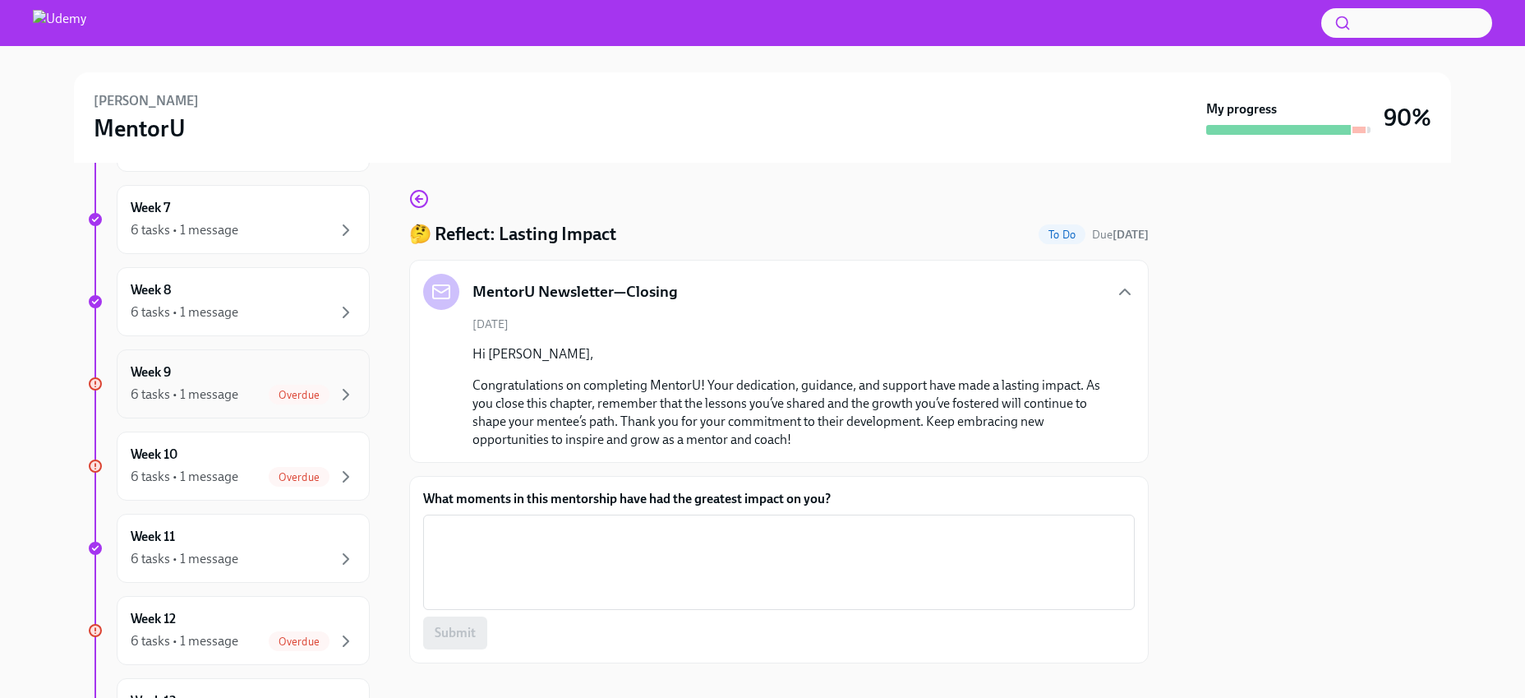
click at [214, 398] on div "6 tasks • 1 message" at bounding box center [185, 394] width 108 height 18
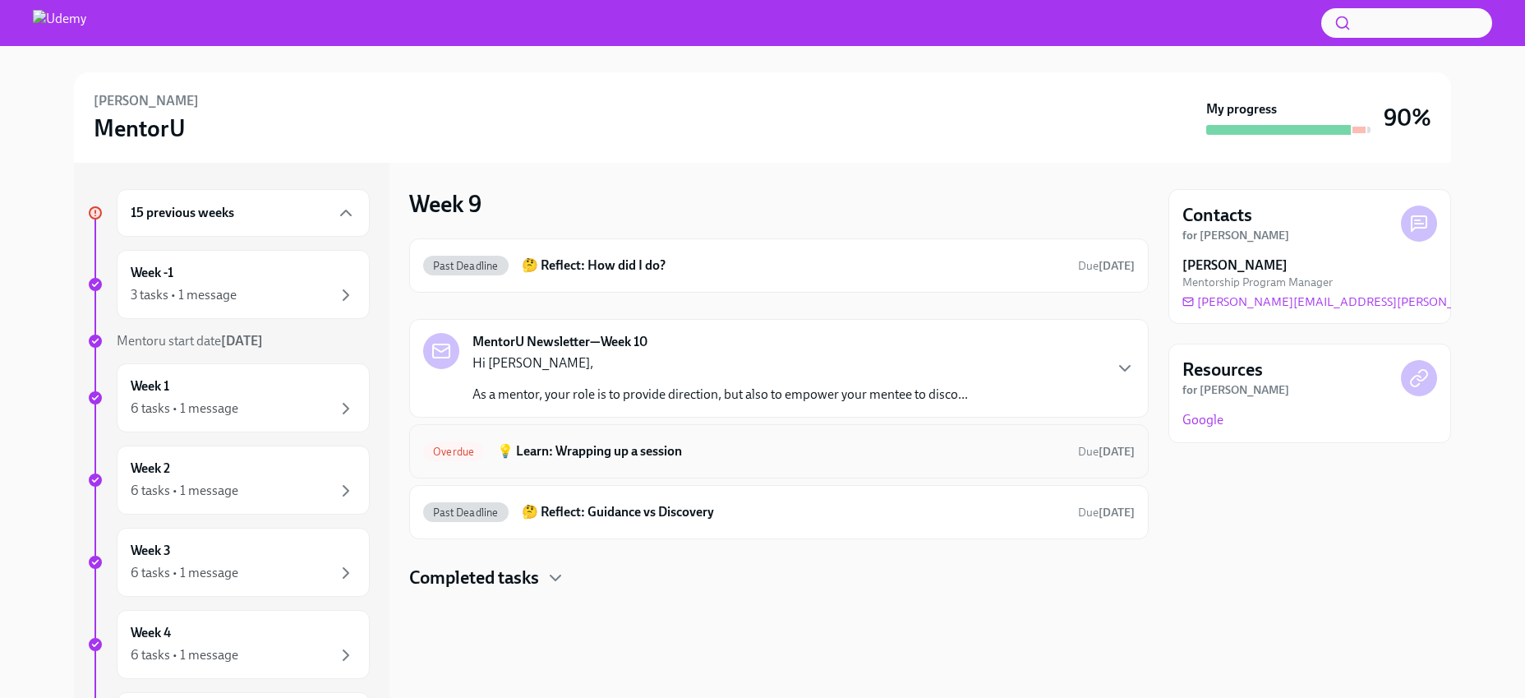
click at [627, 457] on h6 "💡 Learn: Wrapping up a session" at bounding box center [781, 451] width 568 height 18
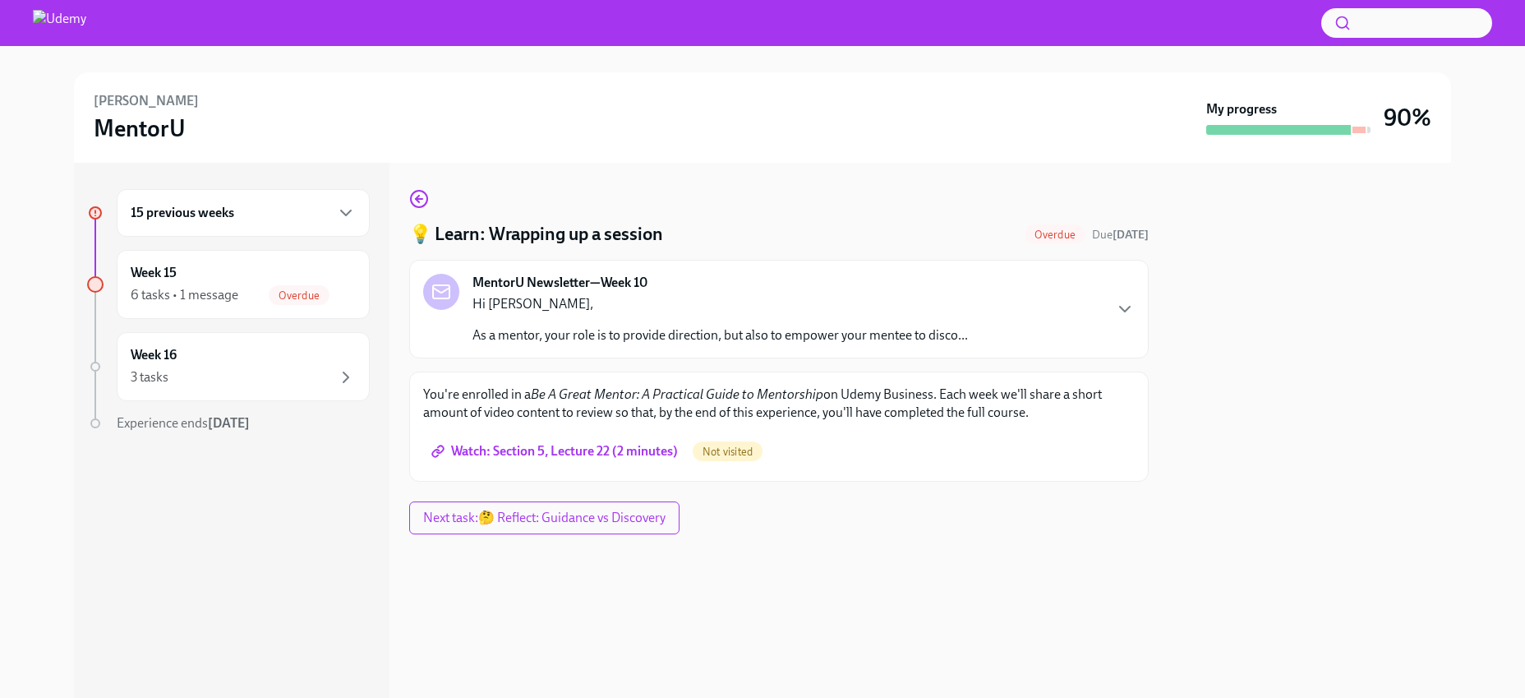
click at [587, 441] on link "Watch: Section 5, Lecture 22 (2 minutes)" at bounding box center [556, 451] width 266 height 33
click at [200, 290] on div "6 tasks • 1 message" at bounding box center [185, 295] width 108 height 18
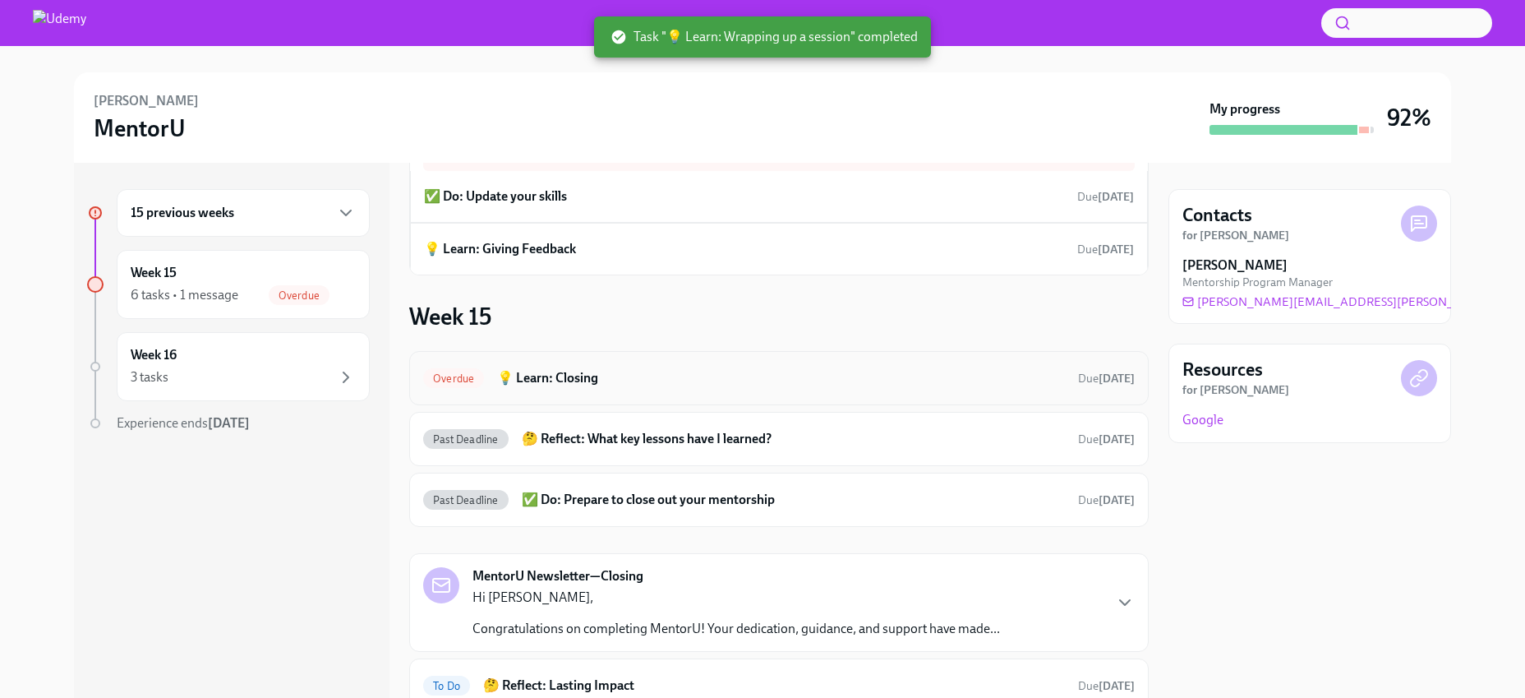
scroll to position [195, 0]
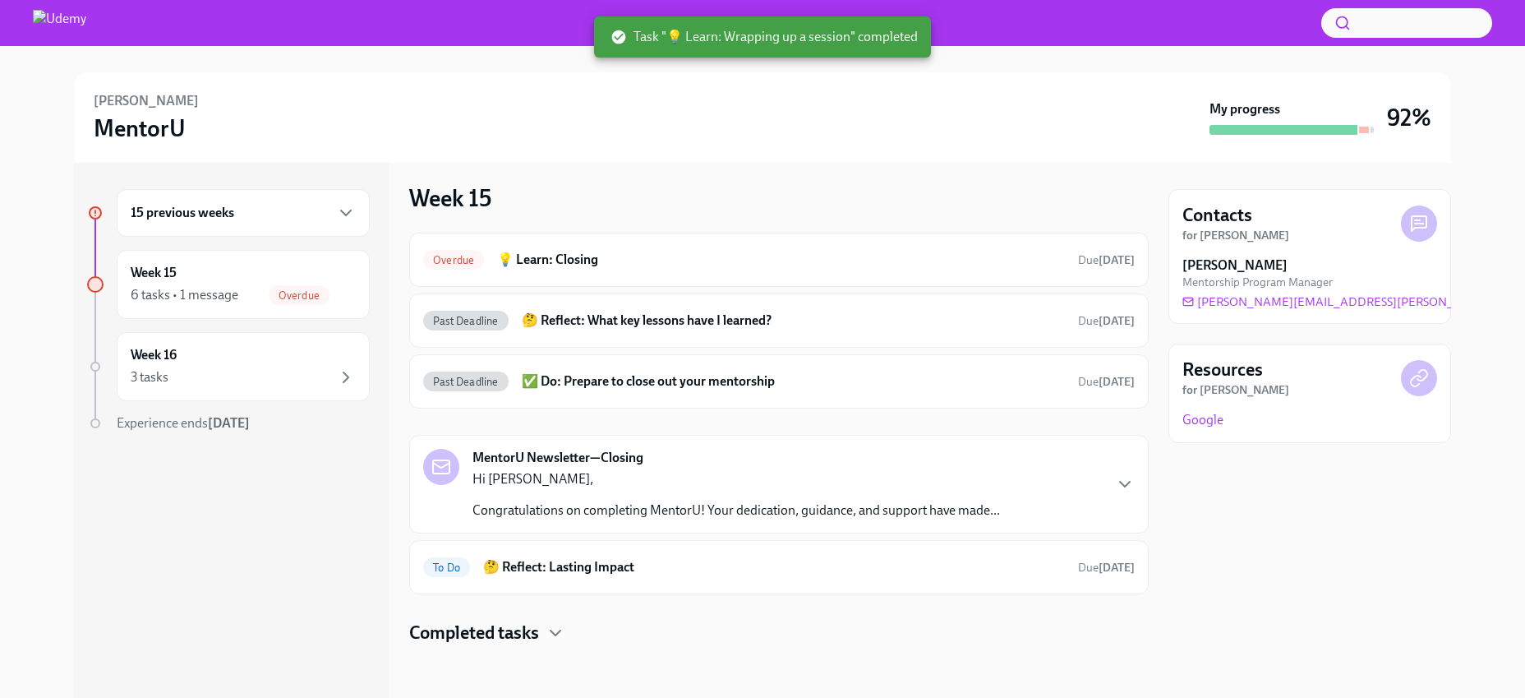
click at [288, 225] on div "15 previous weeks" at bounding box center [243, 213] width 253 height 48
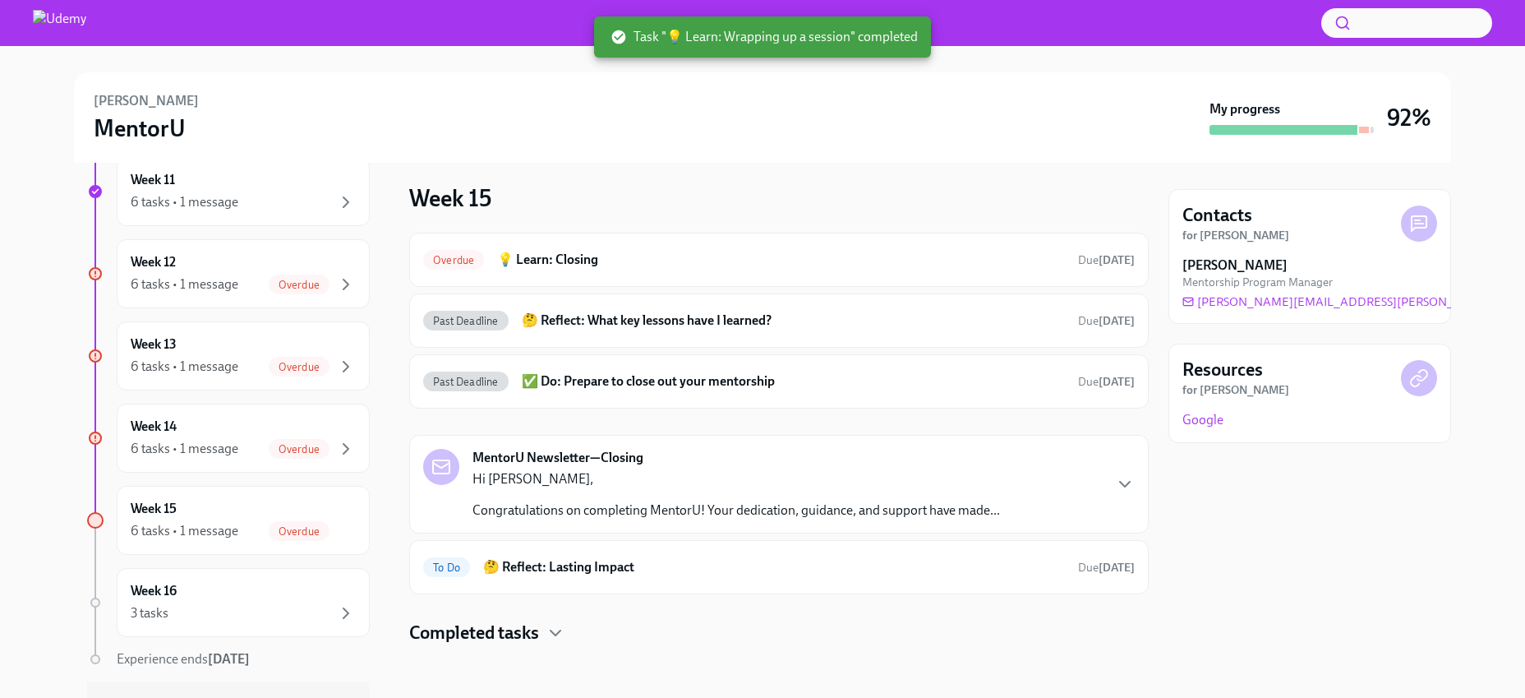
scroll to position [1034, 0]
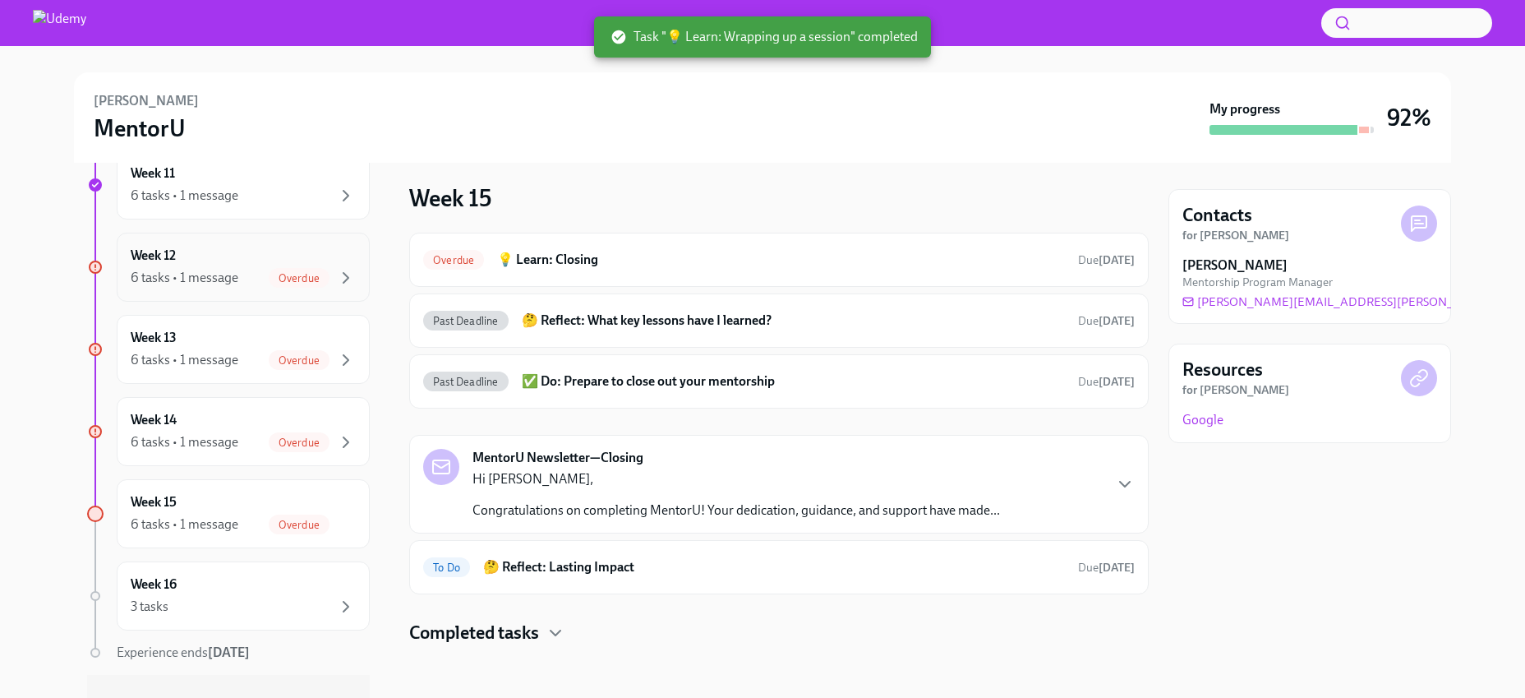
click at [274, 276] on span "Overdue" at bounding box center [299, 278] width 61 height 12
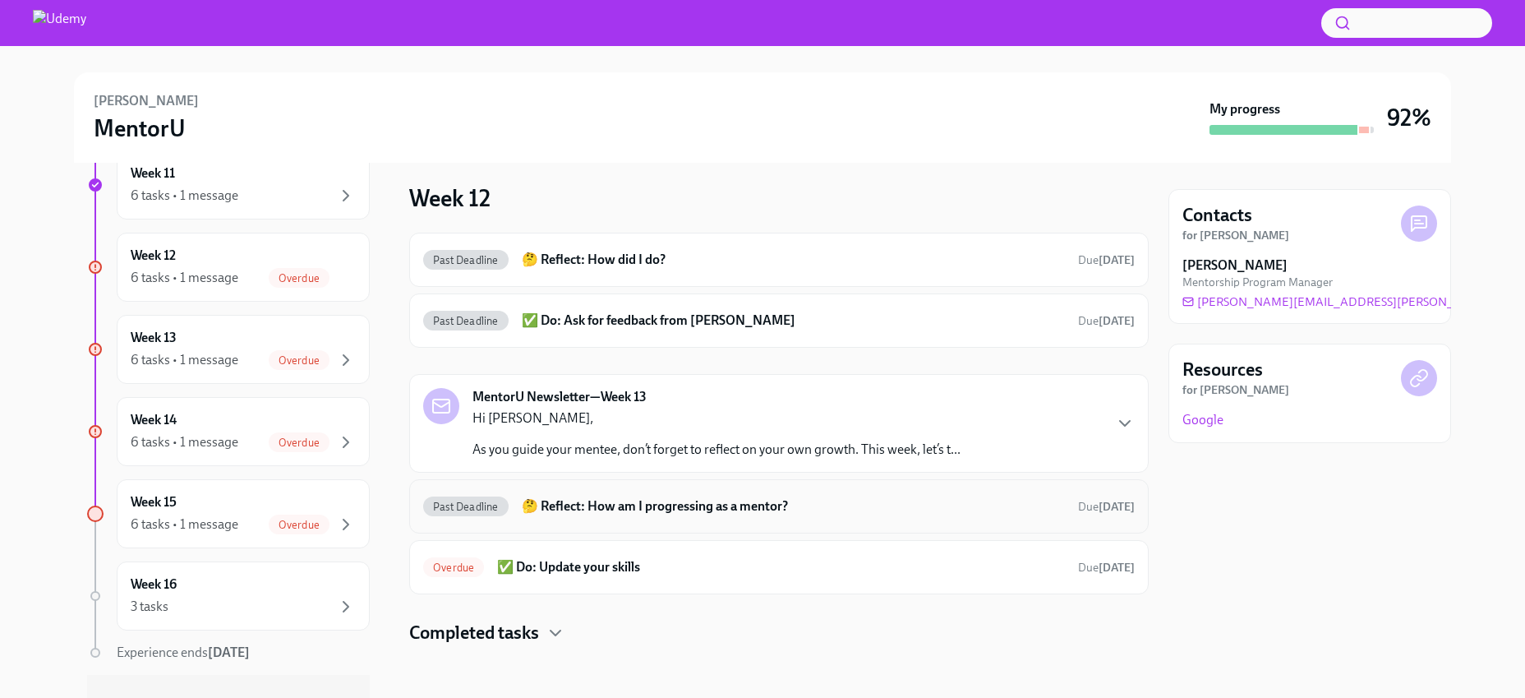
click at [583, 509] on h6 "🤔 Reflect: How am I progressing as a mentor?" at bounding box center [793, 506] width 543 height 18
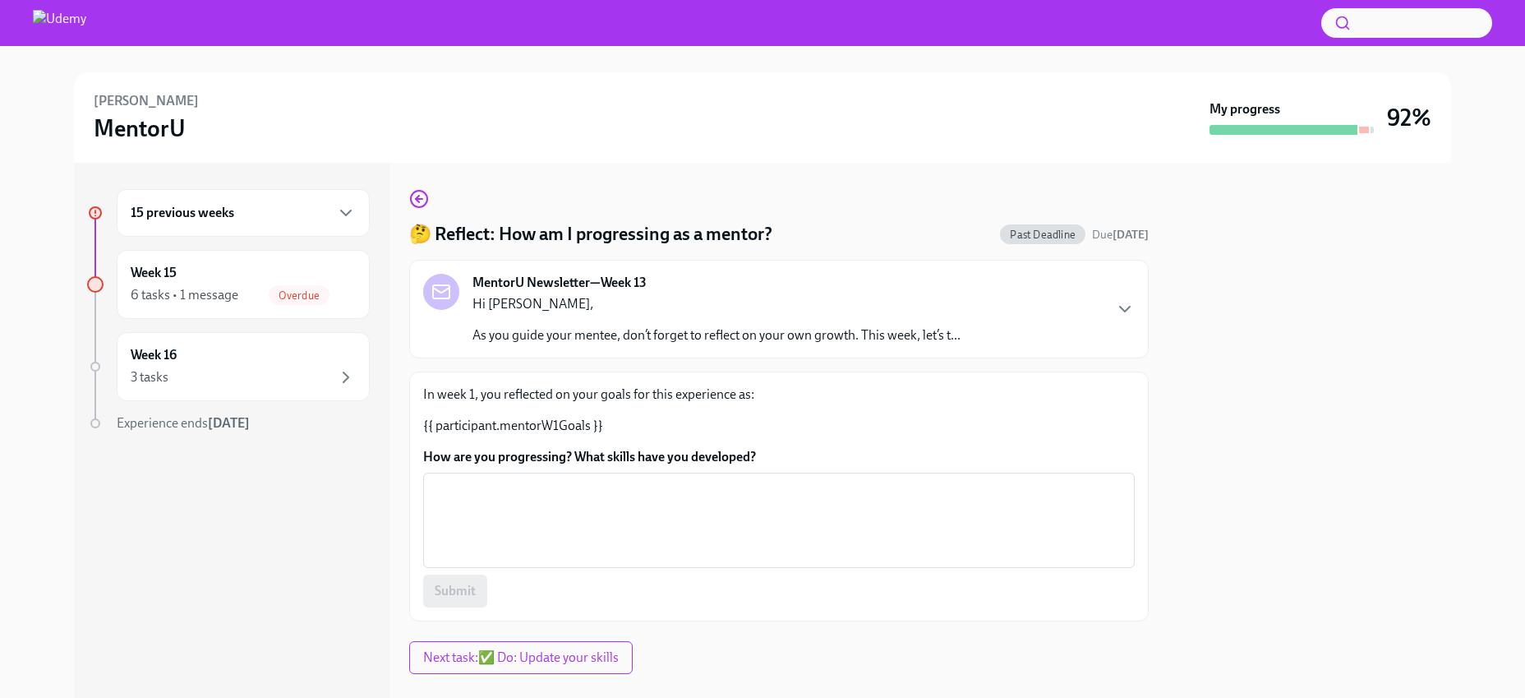
scroll to position [29, 0]
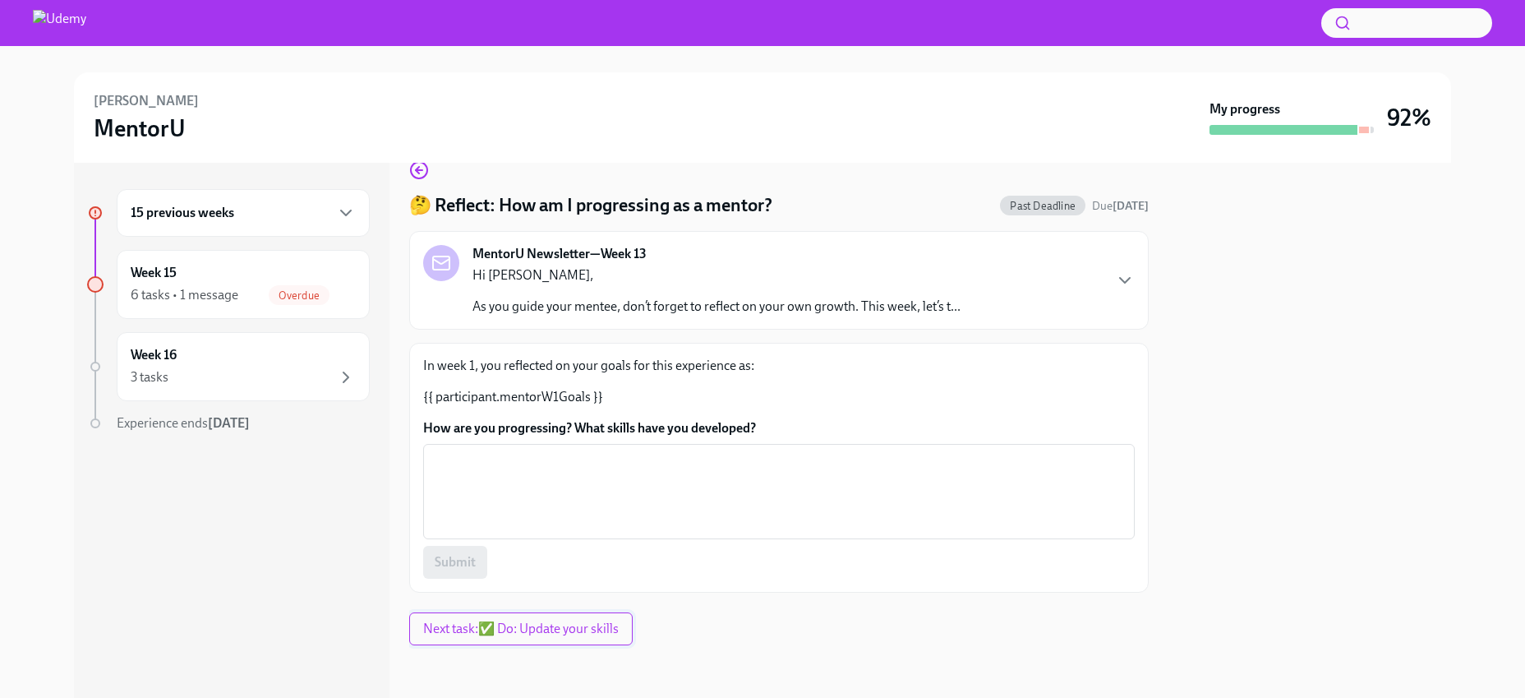
click at [548, 625] on span "Next task : ✅ Do: Update your skills" at bounding box center [521, 628] width 196 height 16
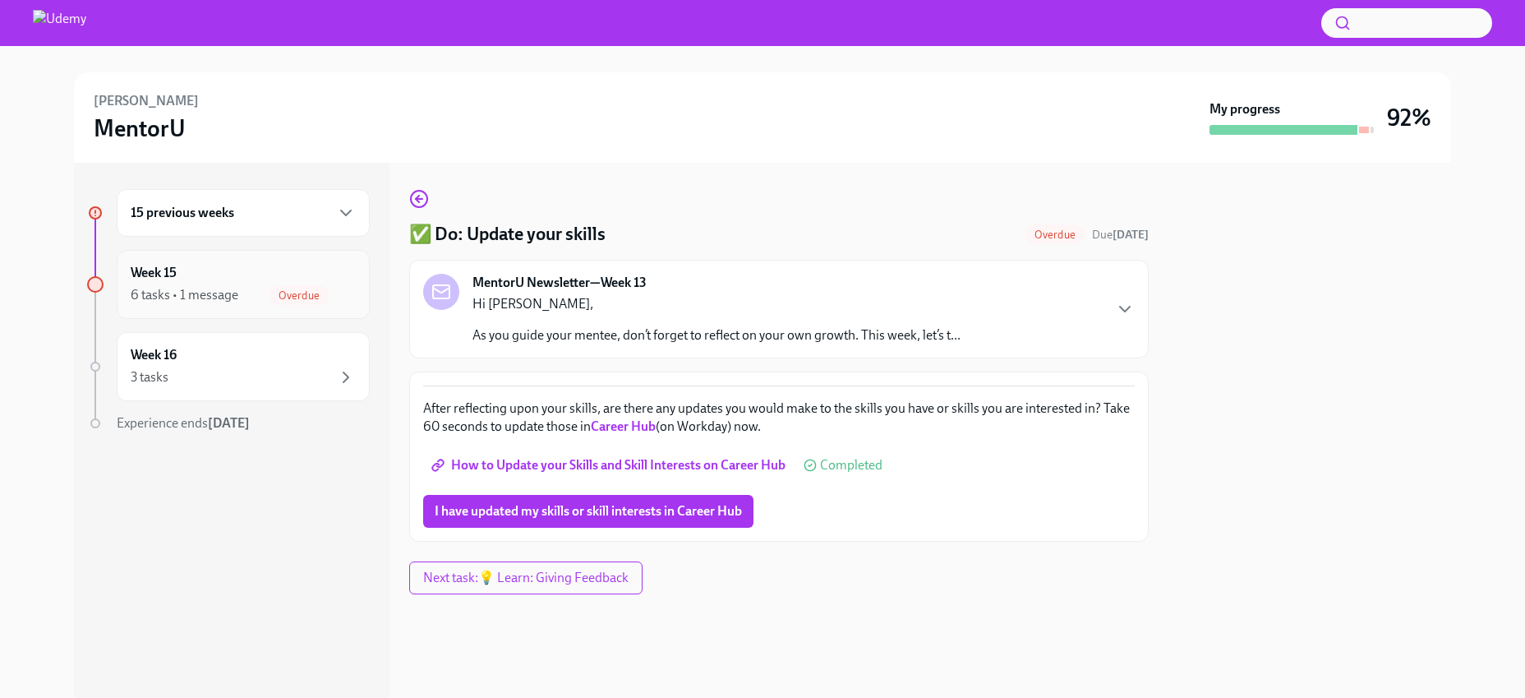
click at [188, 299] on div "6 tasks • 1 message" at bounding box center [185, 295] width 108 height 18
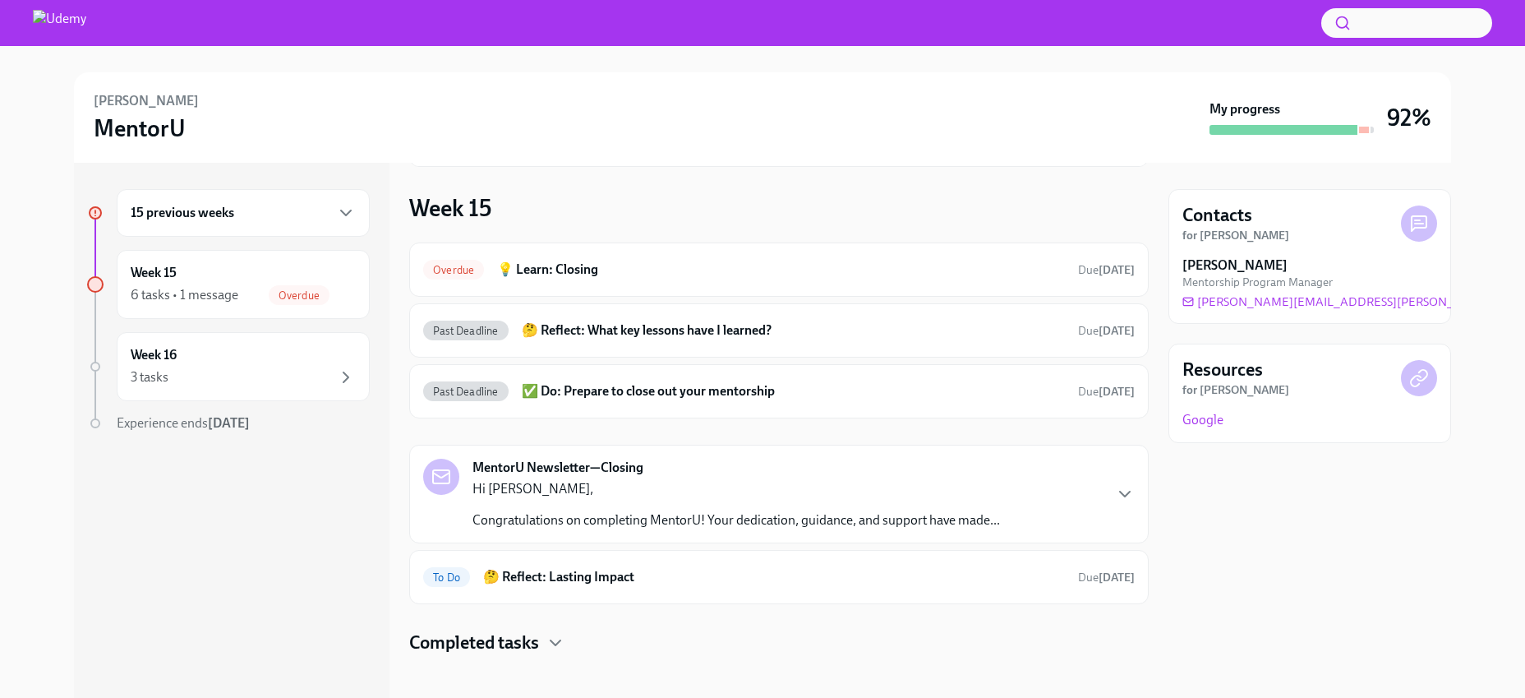
scroll to position [195, 0]
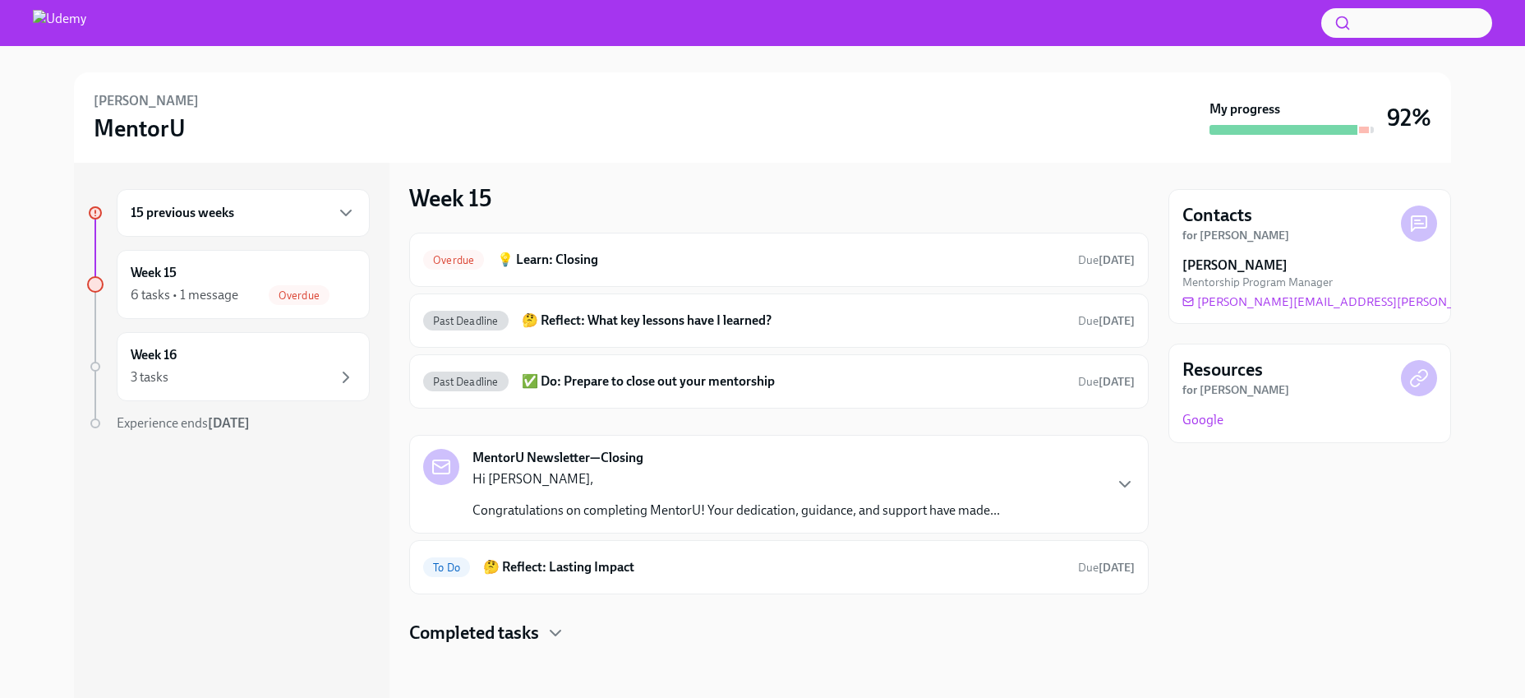
click at [210, 219] on h6 "15 previous weeks" at bounding box center [183, 213] width 104 height 18
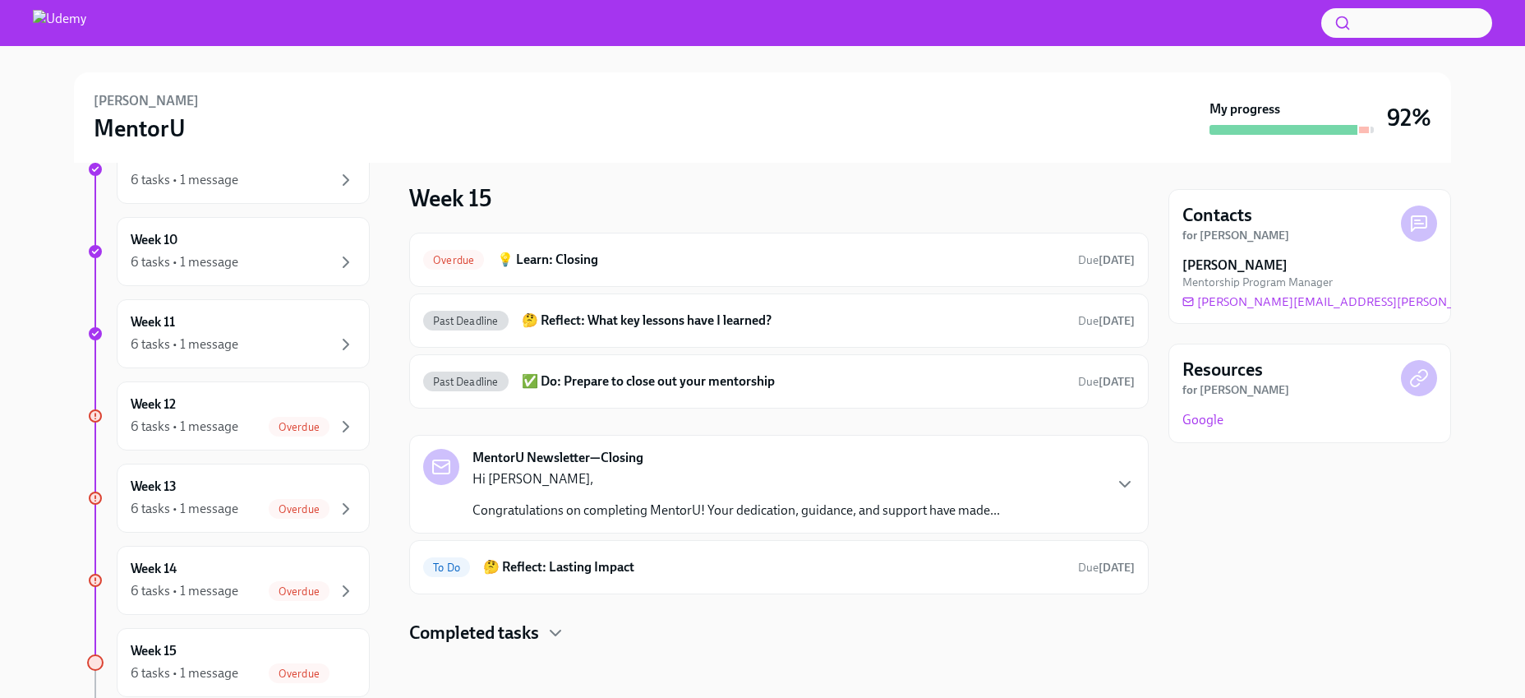
scroll to position [893, 0]
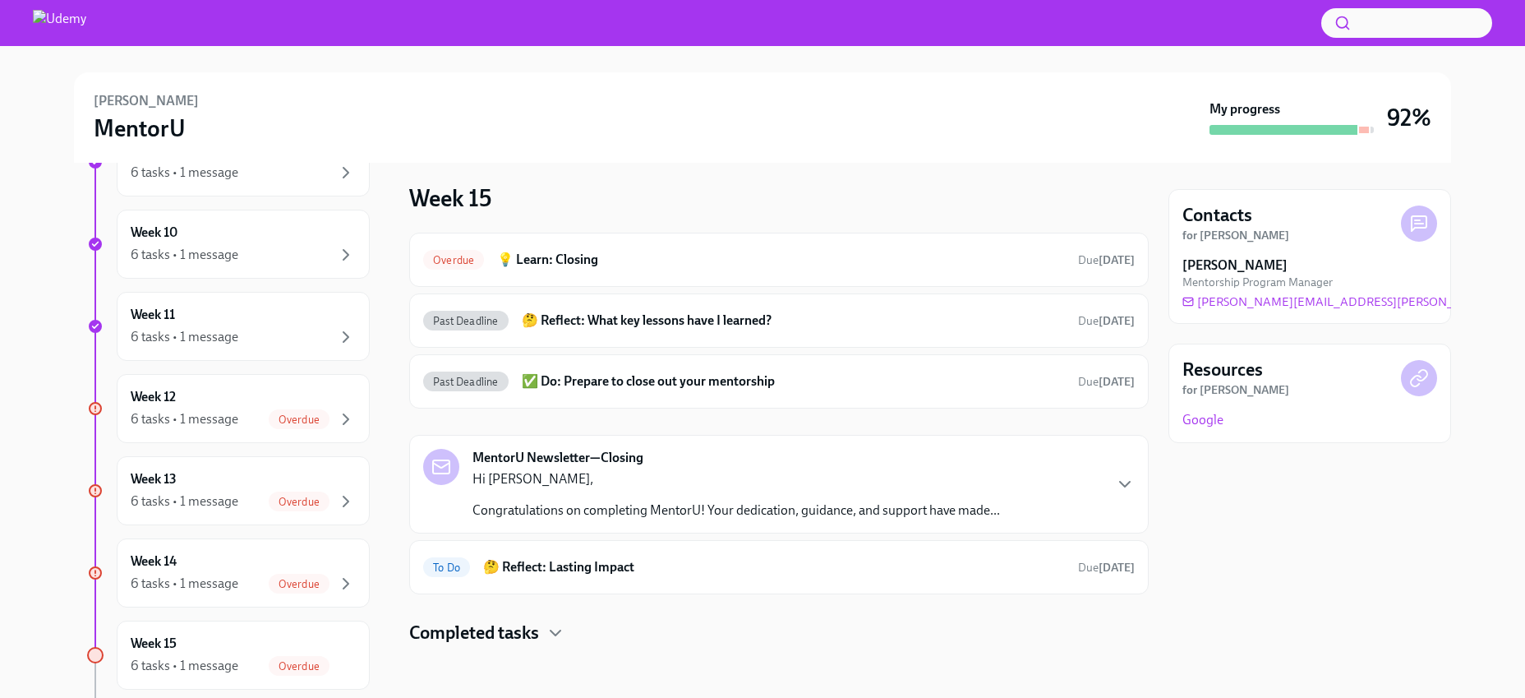
click at [227, 500] on div "6 tasks • 1 message" at bounding box center [185, 501] width 108 height 18
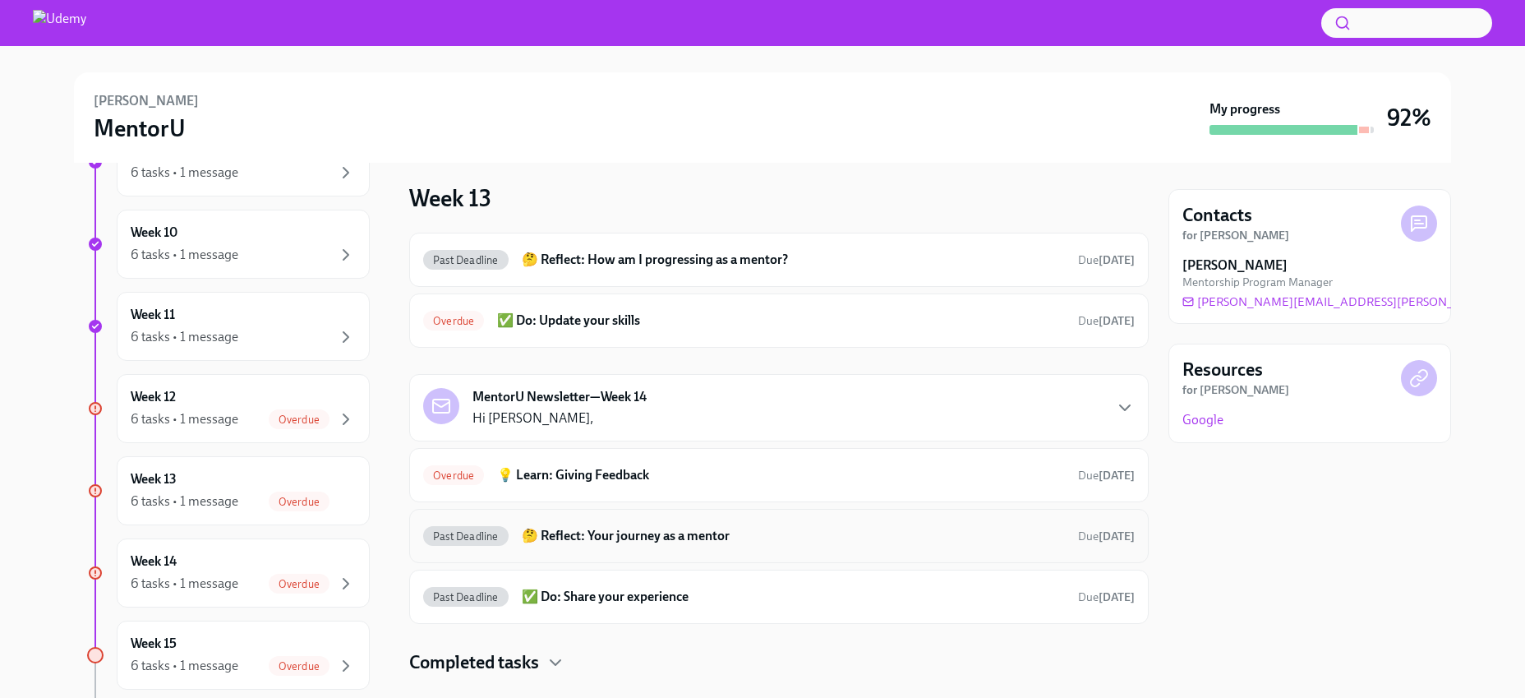
scroll to position [35, 0]
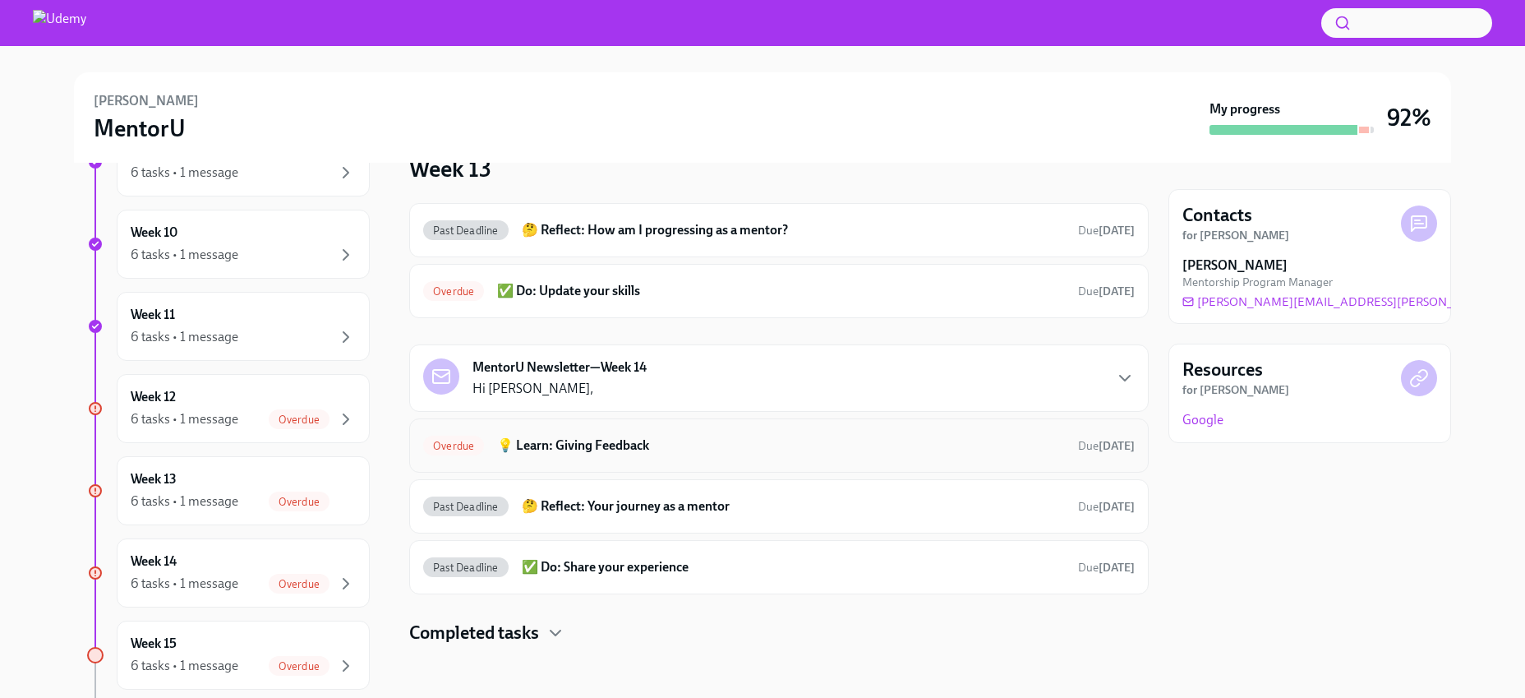
click at [583, 445] on h6 "💡 Learn: Giving Feedback" at bounding box center [781, 445] width 568 height 18
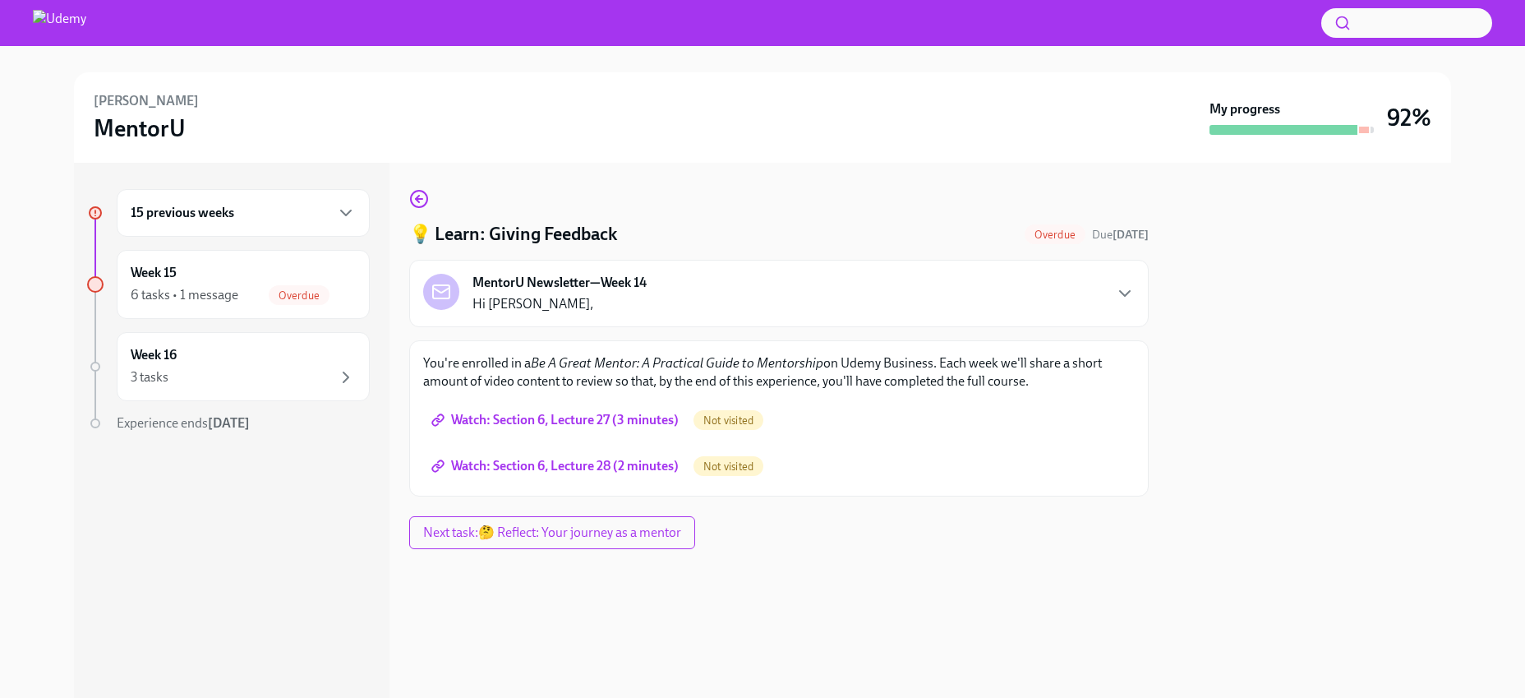
click at [583, 422] on span "Watch: Section 6, Lecture 27 (3 minutes)" at bounding box center [557, 420] width 244 height 16
click at [558, 461] on span "Watch: Section 6, Lecture 28 (2 minutes)" at bounding box center [557, 466] width 244 height 16
click at [187, 283] on div "Week 15 6 tasks • 1 message Overdue" at bounding box center [243, 284] width 225 height 41
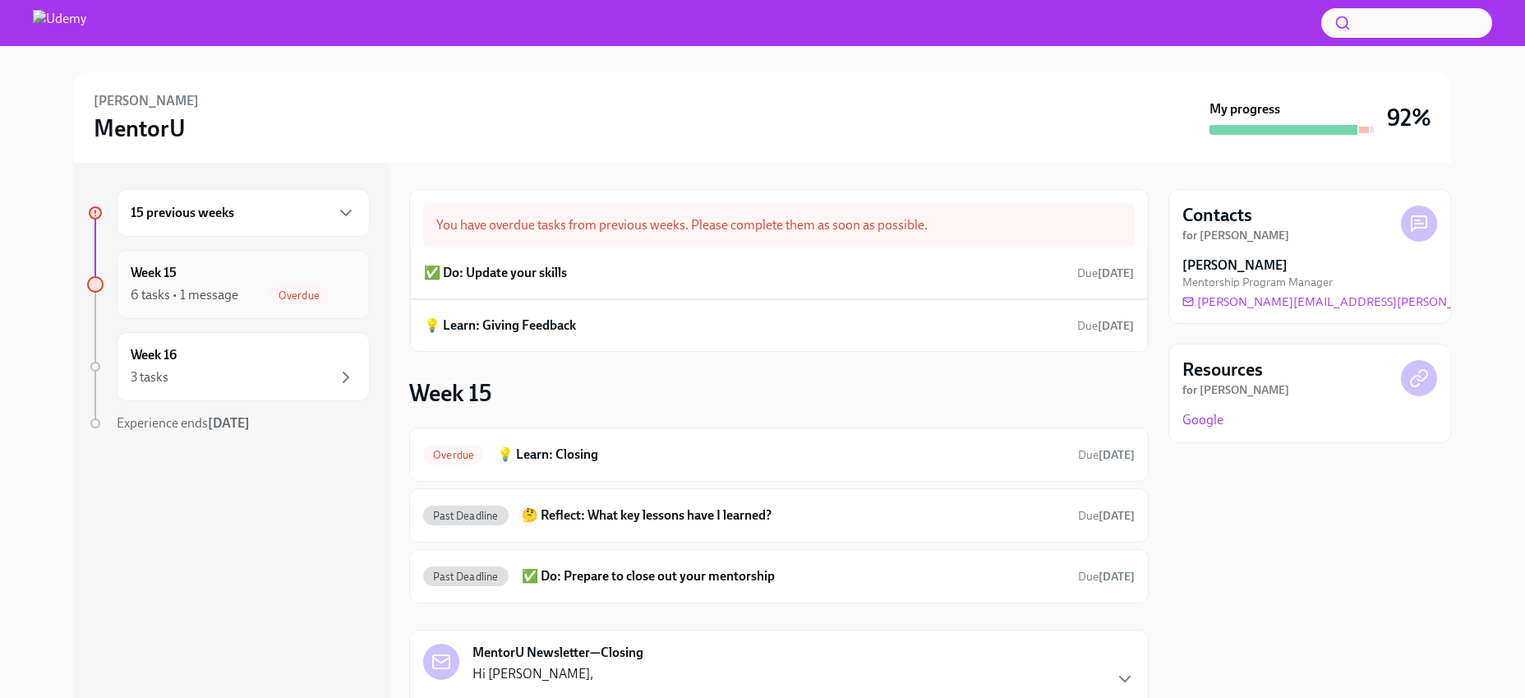
click at [271, 278] on div "Week 15 6 tasks • 1 message Overdue" at bounding box center [243, 284] width 225 height 41
click at [320, 219] on div "15 previous weeks" at bounding box center [243, 213] width 225 height 20
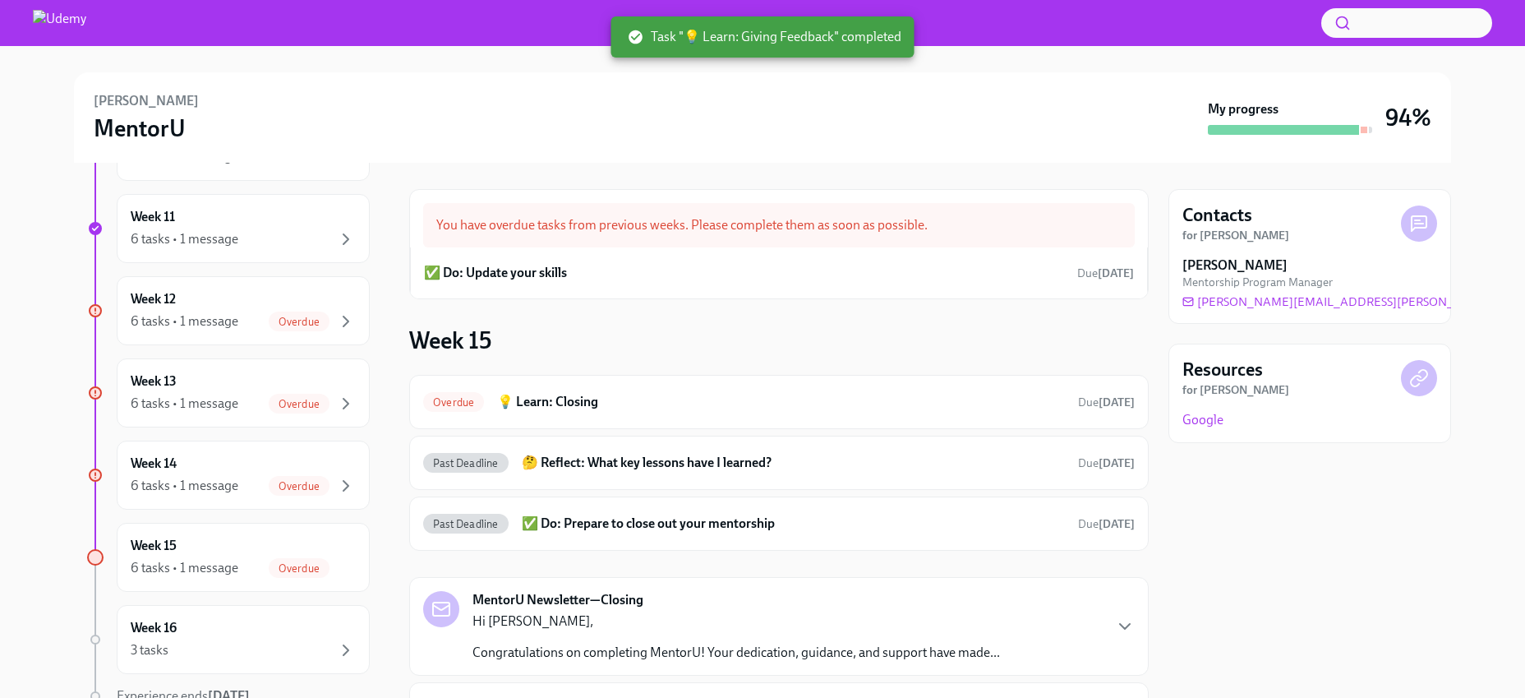
scroll to position [1014, 0]
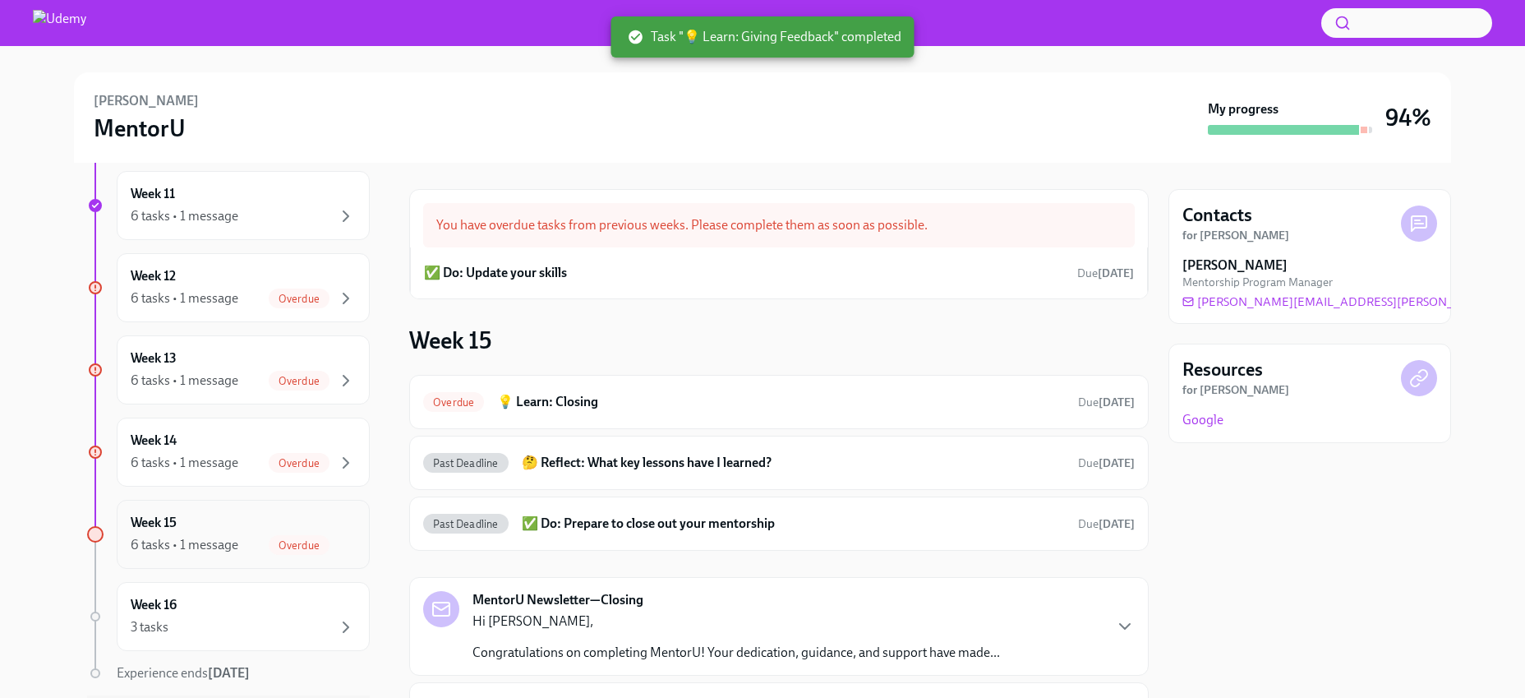
click at [219, 537] on div "6 tasks • 1 message" at bounding box center [185, 545] width 108 height 18
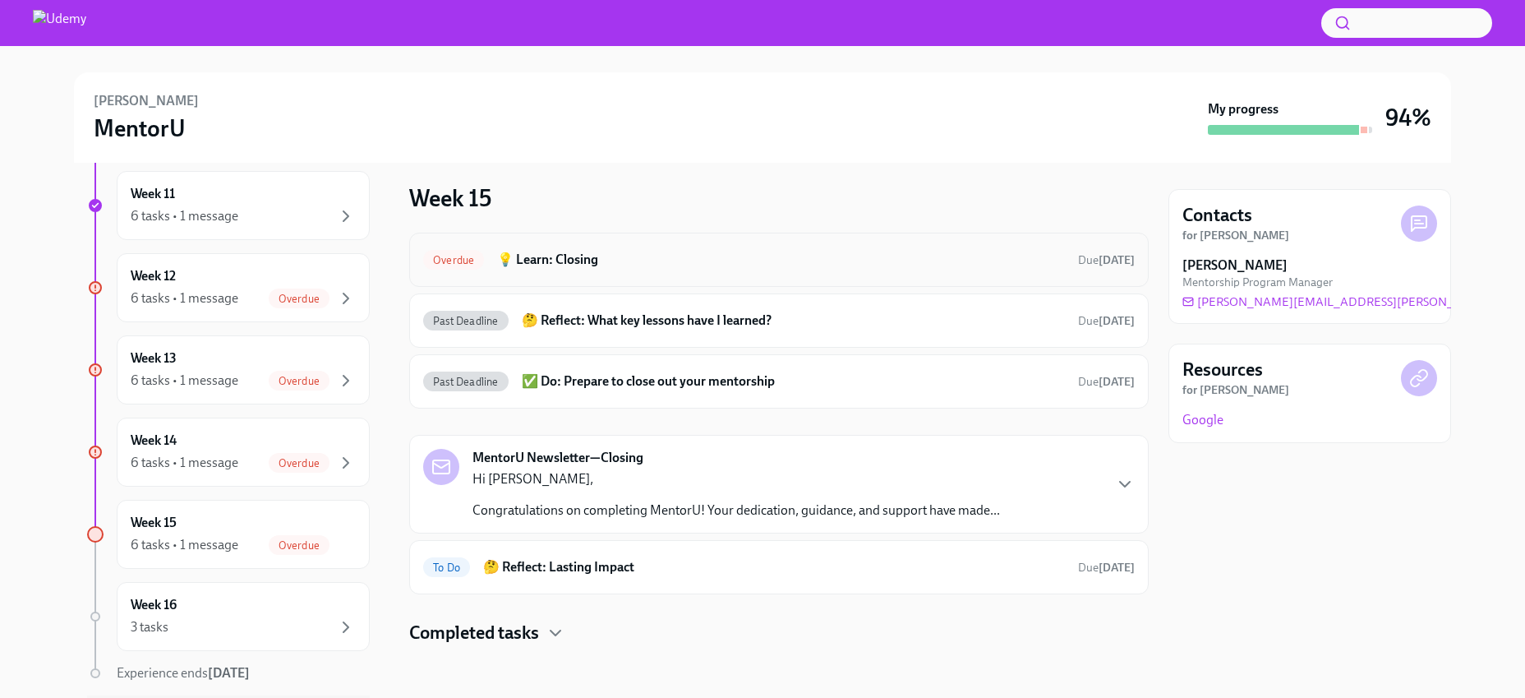
click at [561, 259] on h6 "💡 Learn: Closing" at bounding box center [781, 260] width 568 height 18
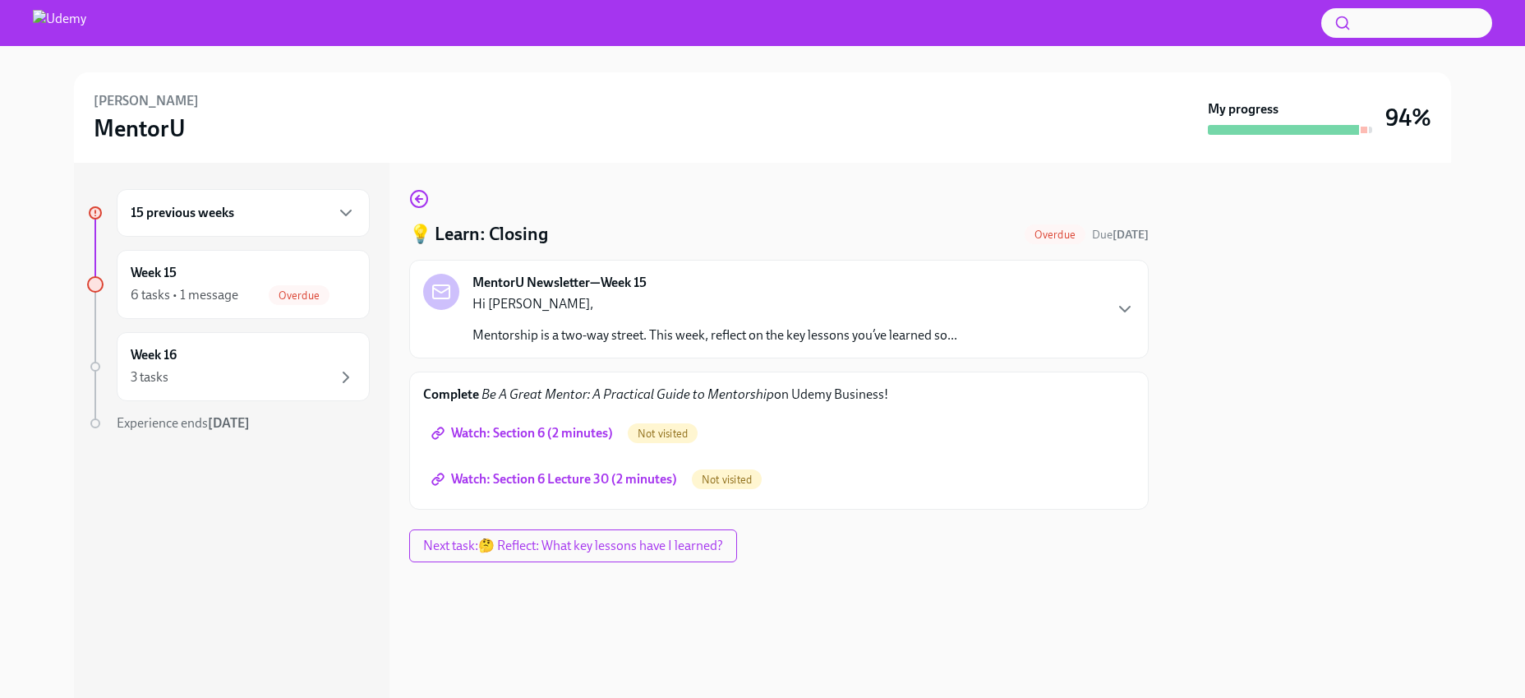
click at [514, 433] on span "Watch: Section 6 (2 minutes)" at bounding box center [524, 433] width 178 height 16
click at [520, 474] on span "Watch: Section 6 Lecture 30 (2 minutes)" at bounding box center [556, 479] width 242 height 16
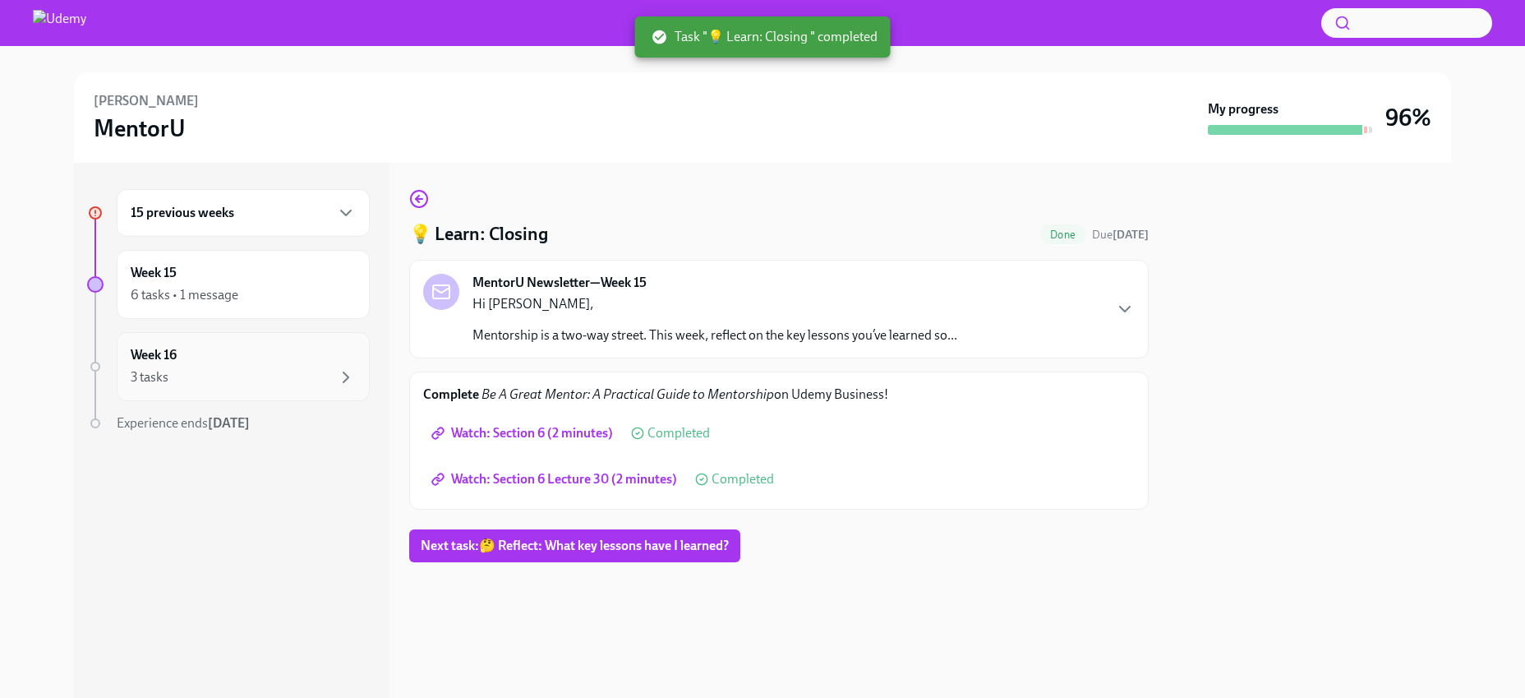
click at [212, 371] on div "3 tasks" at bounding box center [243, 377] width 225 height 20
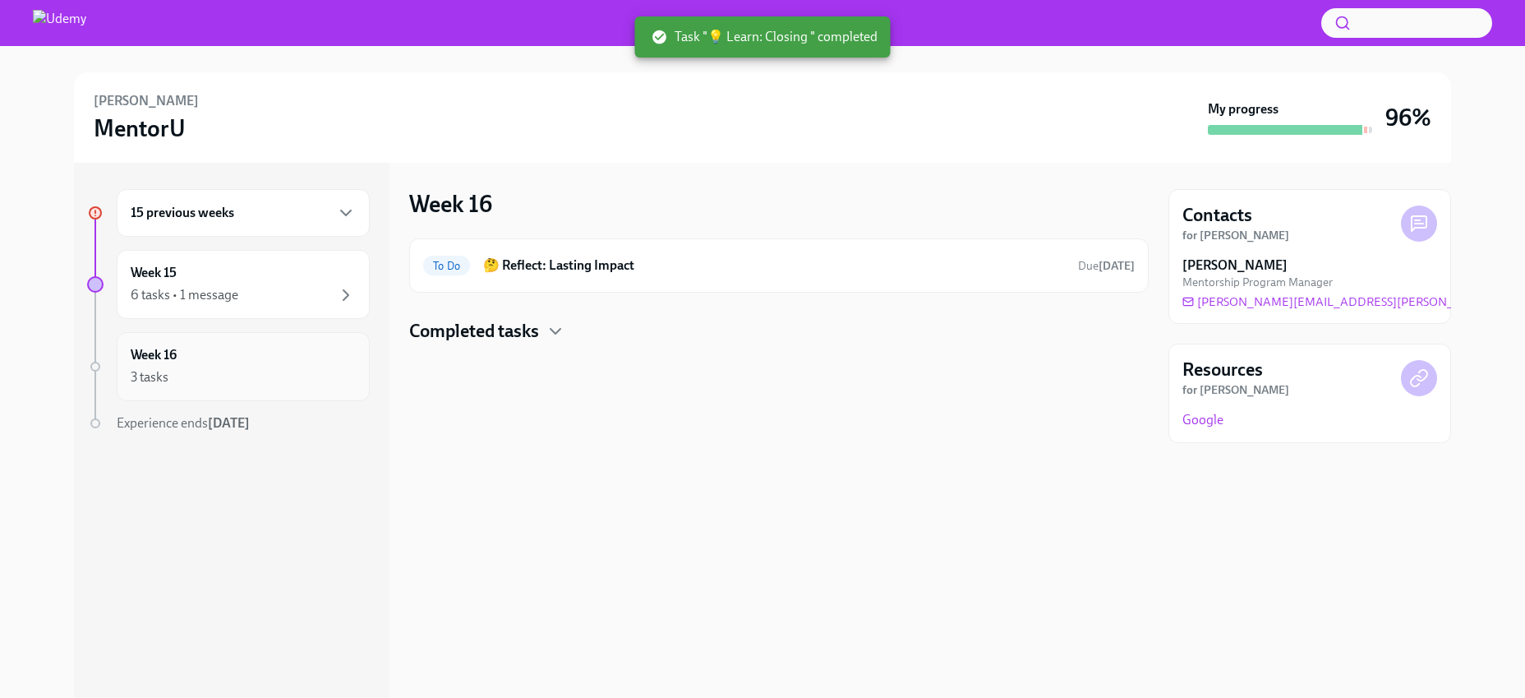
click at [210, 364] on div "Week 16 3 tasks" at bounding box center [243, 366] width 225 height 41
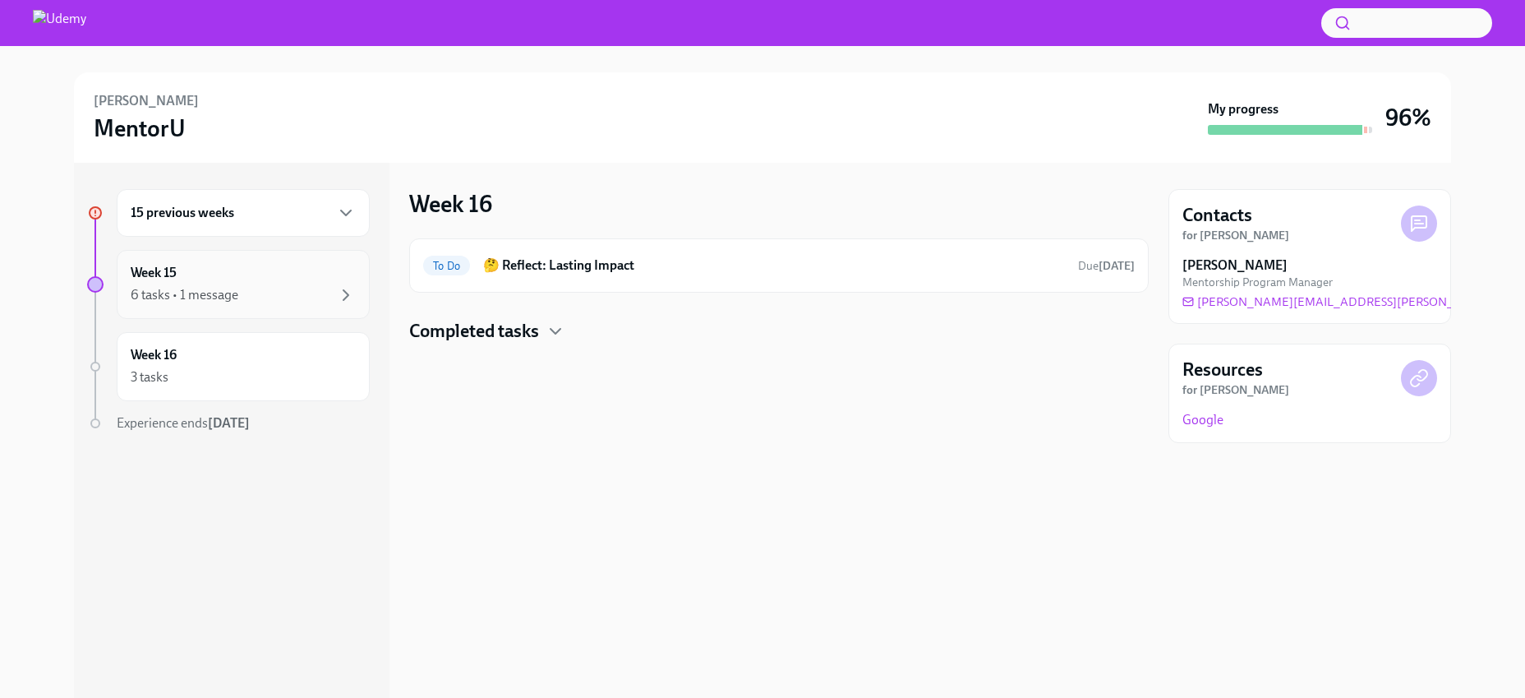
click at [304, 277] on div "Week 15 6 tasks • 1 message" at bounding box center [243, 284] width 225 height 41
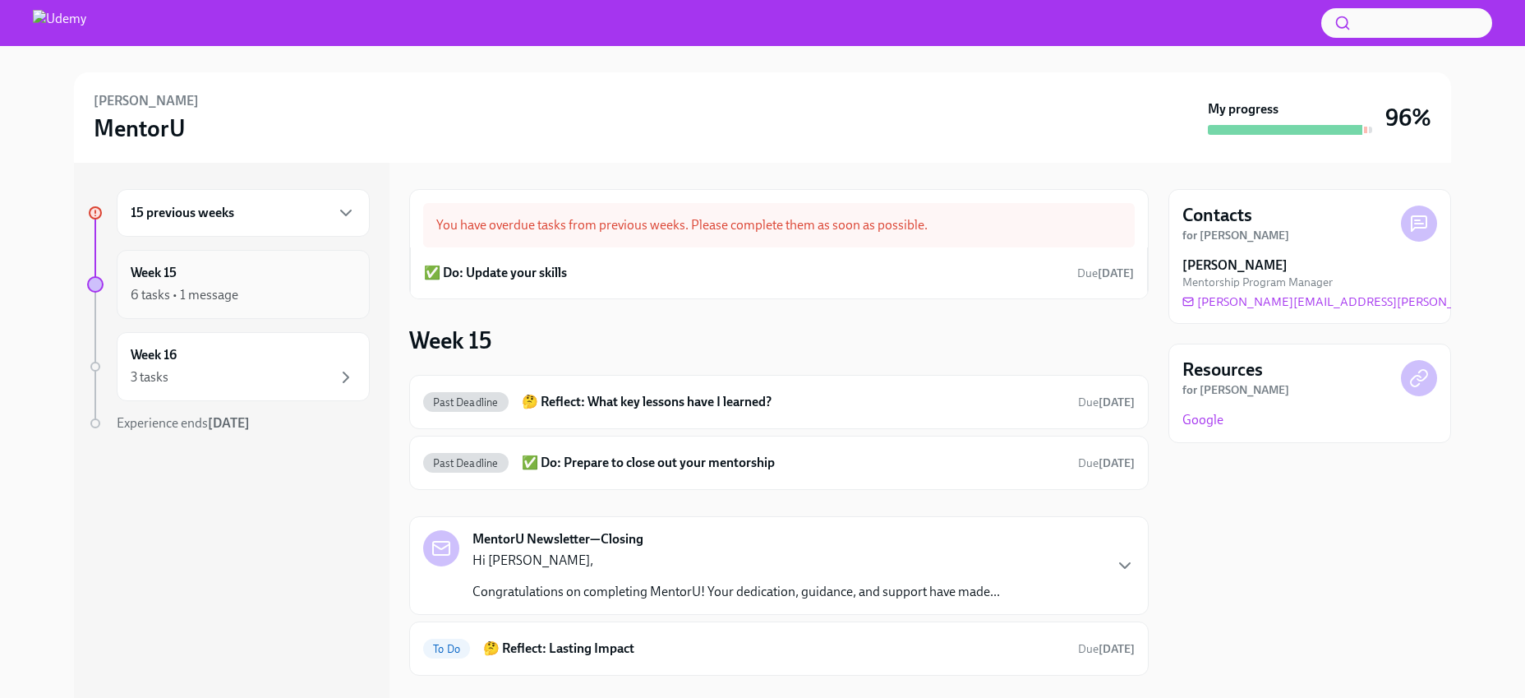
click at [198, 293] on div "6 tasks • 1 message" at bounding box center [185, 295] width 108 height 18
click at [220, 219] on h6 "15 previous weeks" at bounding box center [183, 213] width 104 height 18
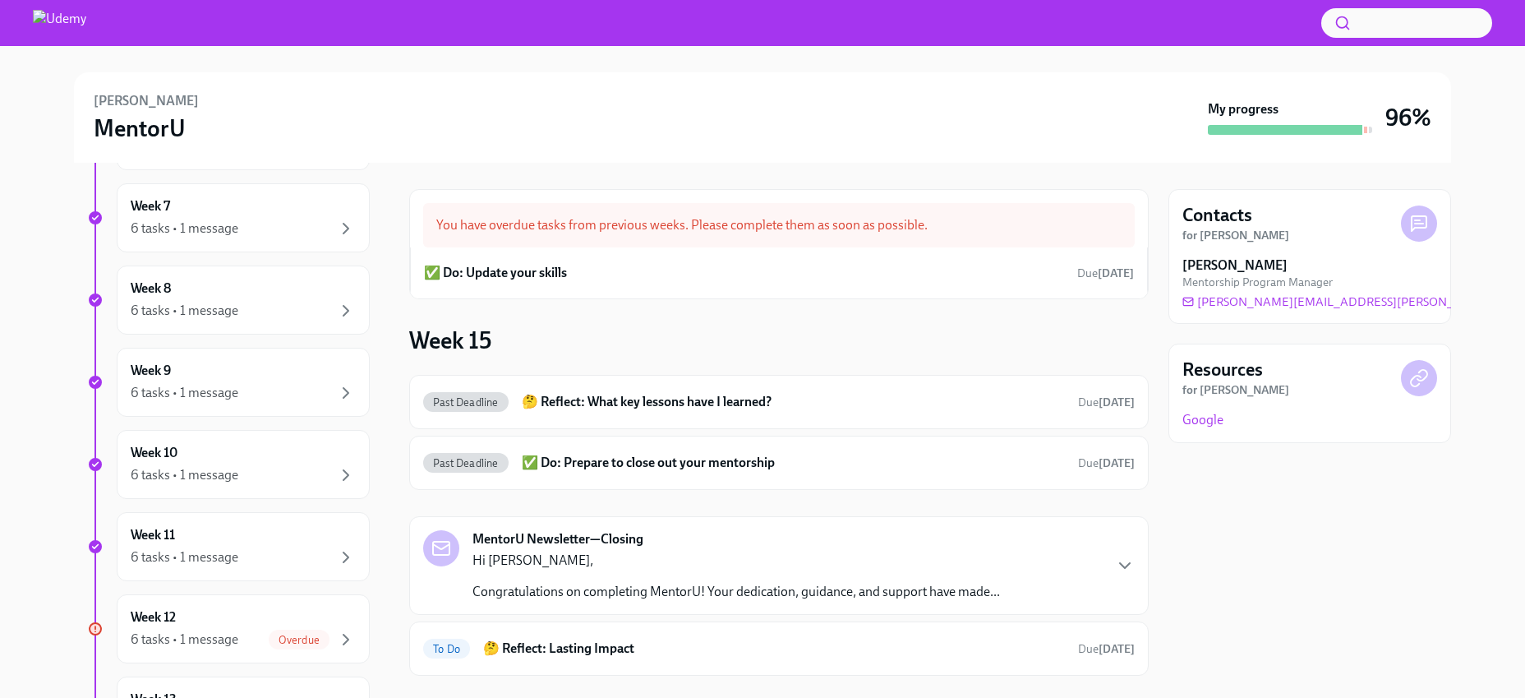
scroll to position [1064, 0]
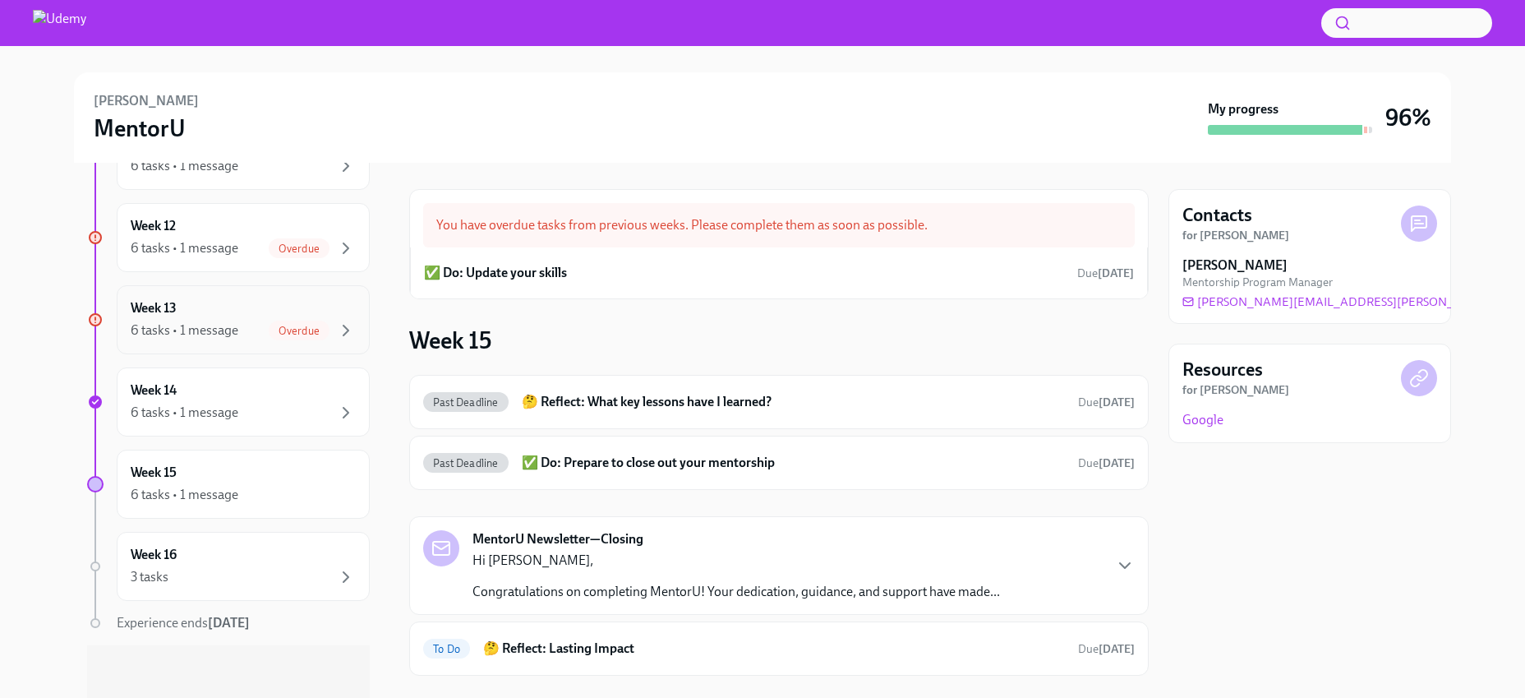
click at [216, 314] on div "Week 13 6 tasks • 1 message Overdue" at bounding box center [243, 319] width 225 height 41
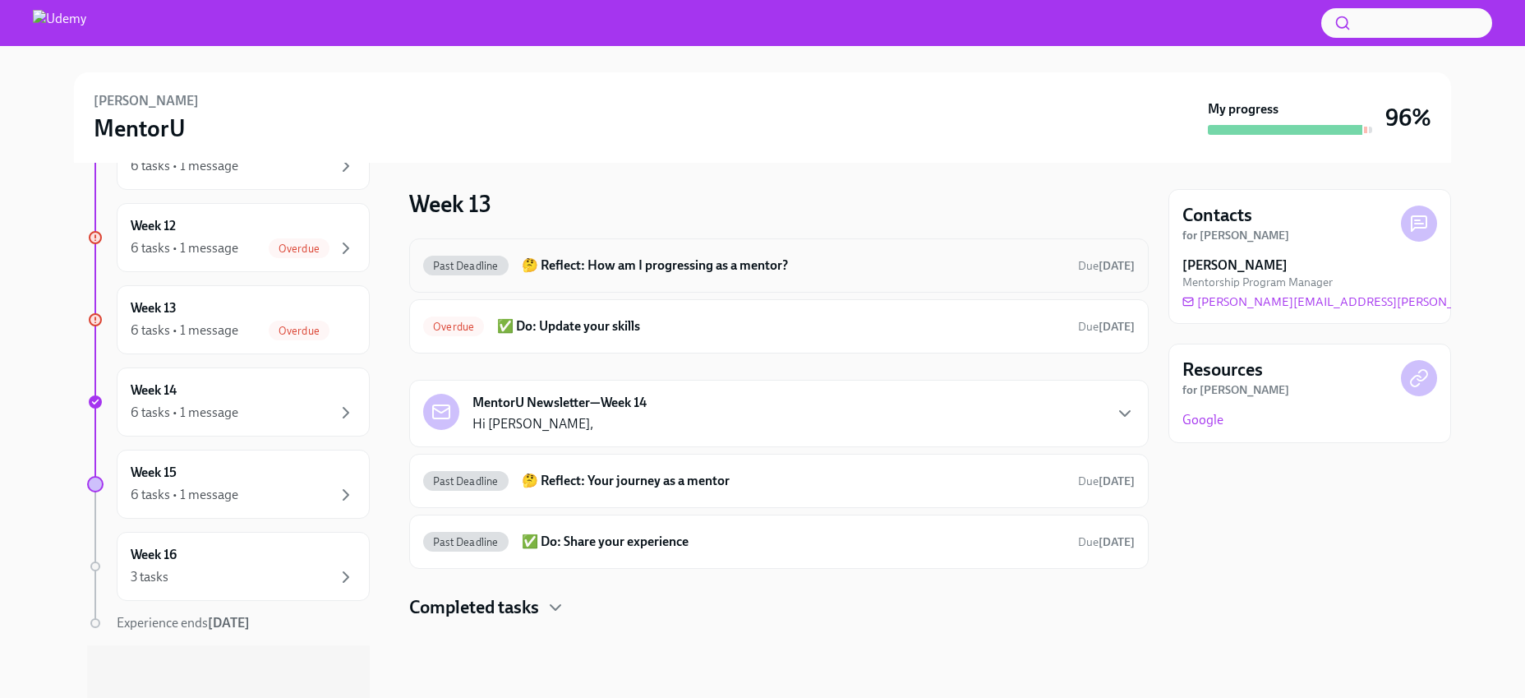
click at [619, 263] on h6 "🤔 Reflect: How am I progressing as a mentor?" at bounding box center [793, 265] width 543 height 18
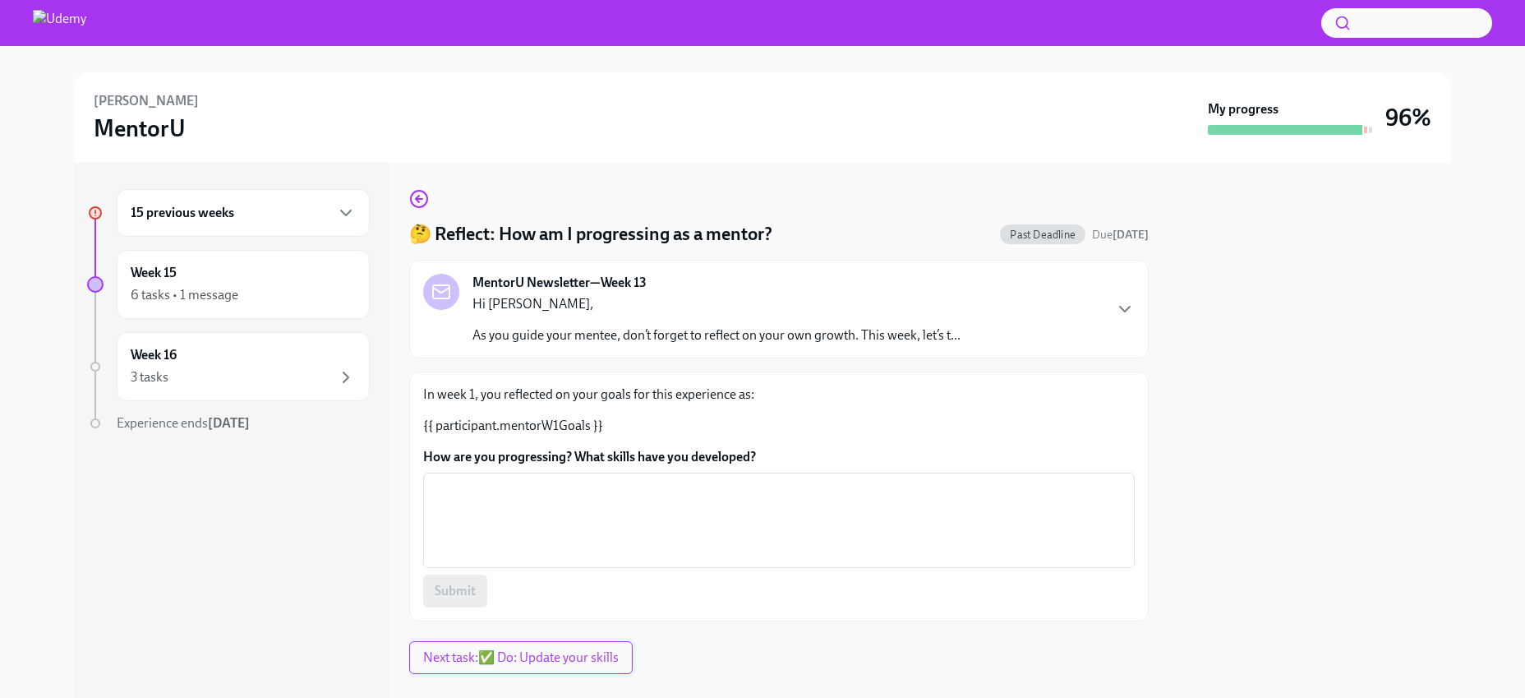
click at [599, 665] on span "Next task : ✅ Do: Update your skills" at bounding box center [521, 657] width 196 height 16
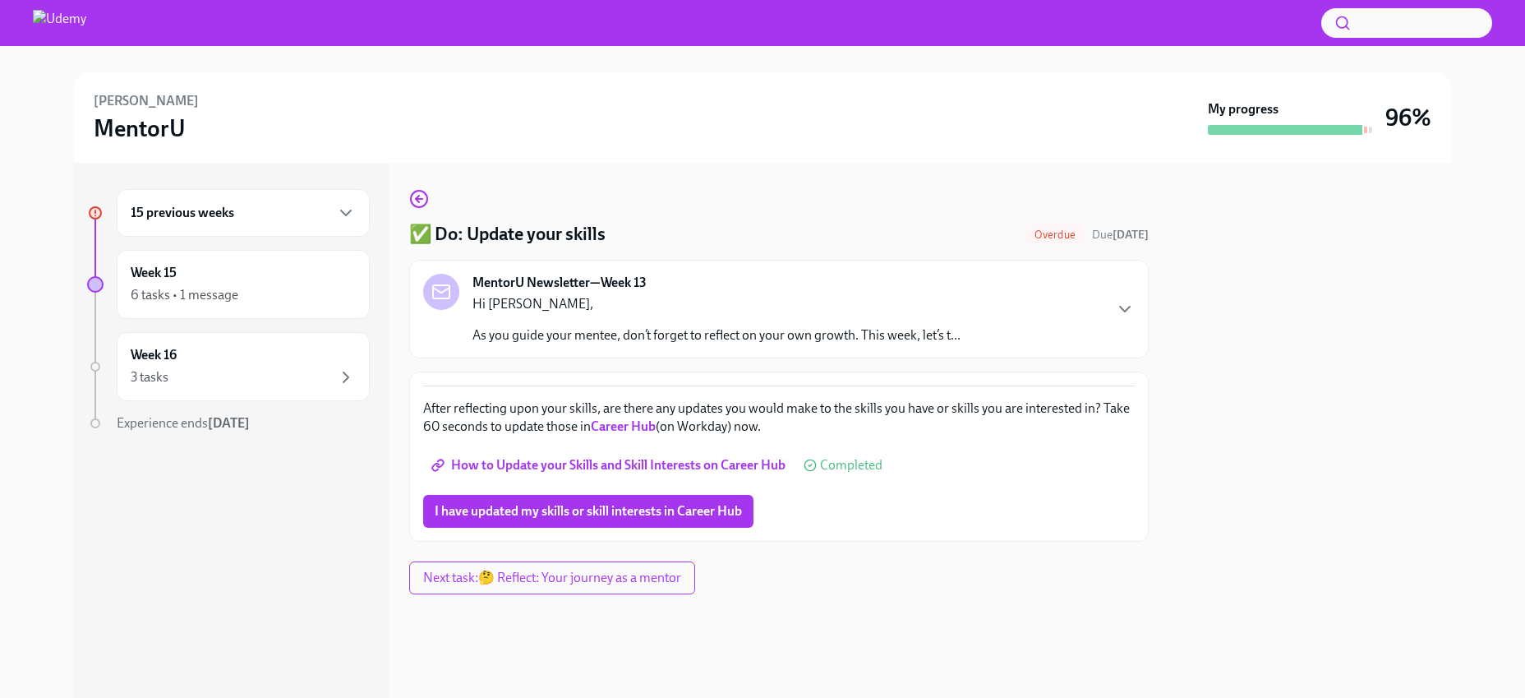
click at [192, 218] on h6 "15 previous weeks" at bounding box center [183, 213] width 104 height 18
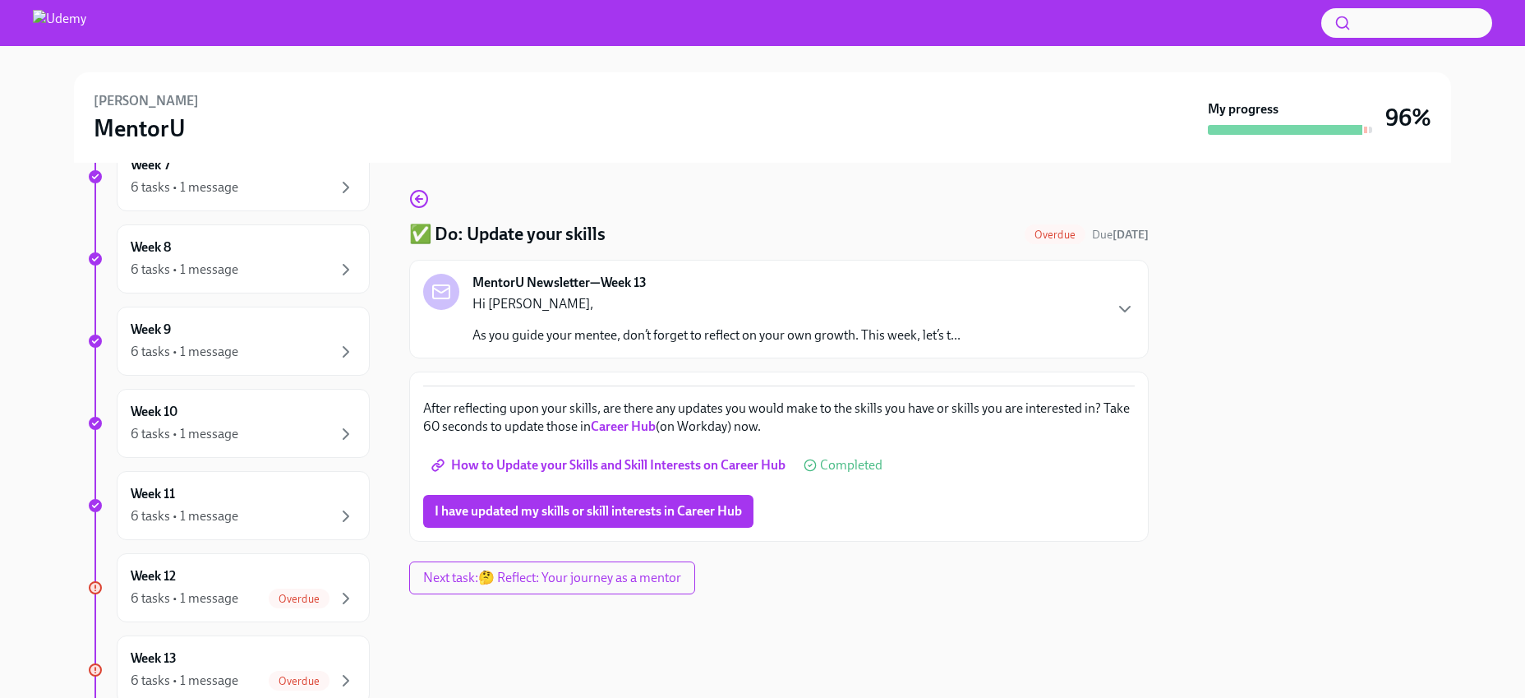
scroll to position [1064, 0]
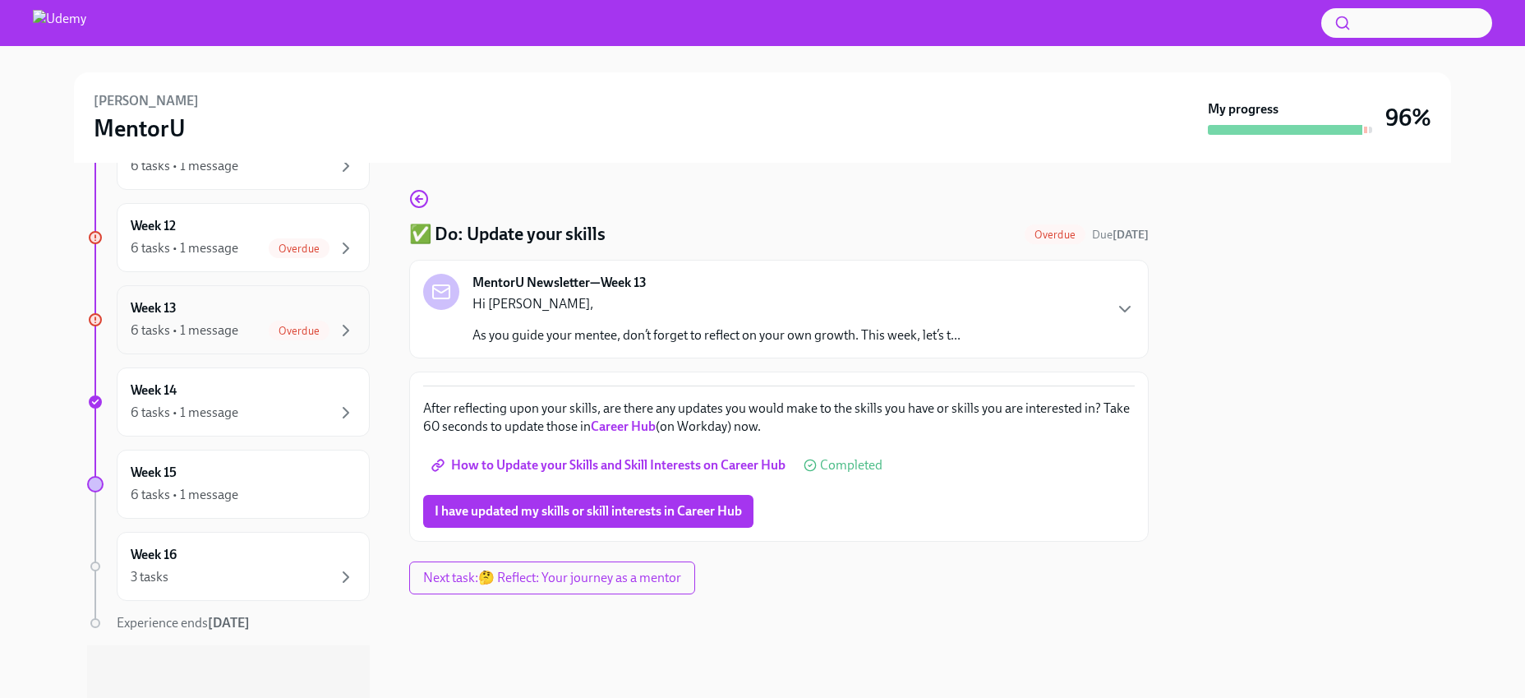
click at [244, 329] on div "6 tasks • 1 message Overdue" at bounding box center [243, 330] width 225 height 20
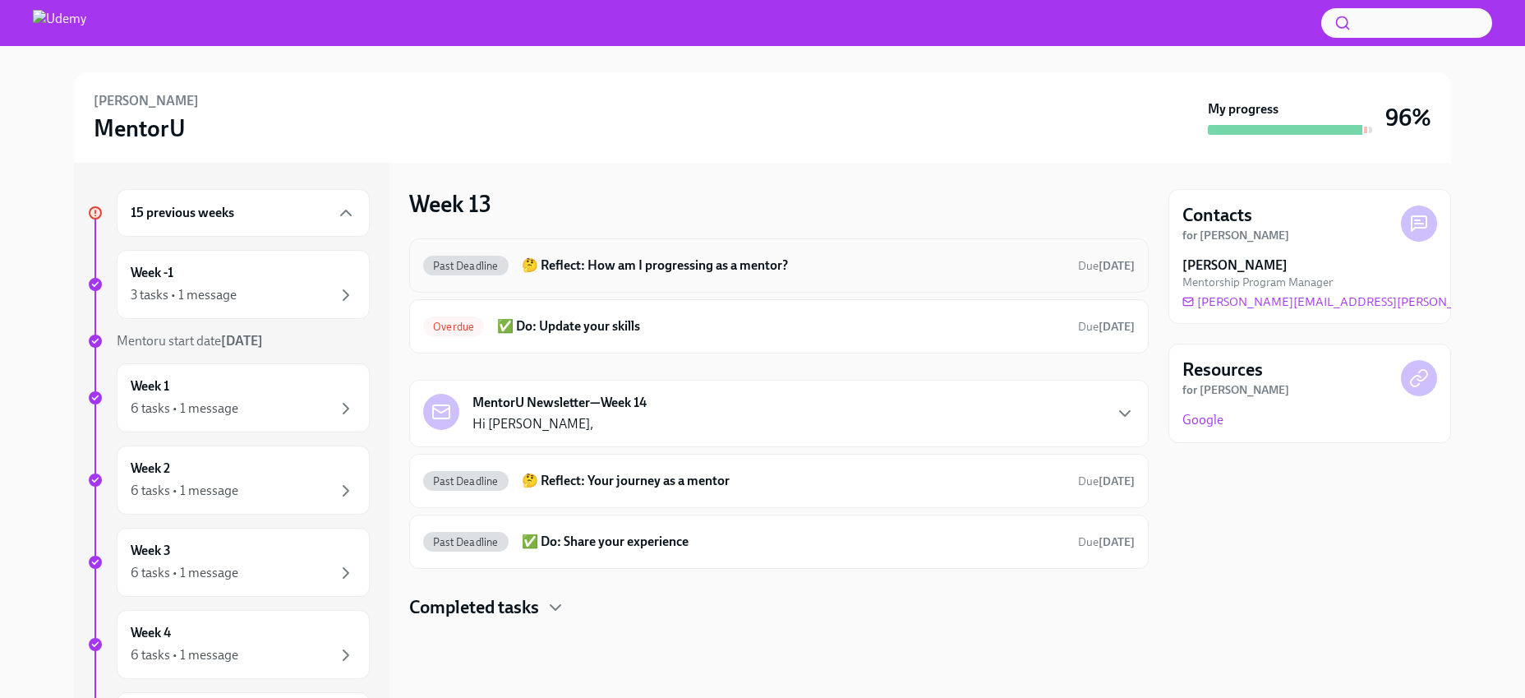
click at [620, 264] on h6 "🤔 Reflect: How am I progressing as a mentor?" at bounding box center [793, 265] width 543 height 18
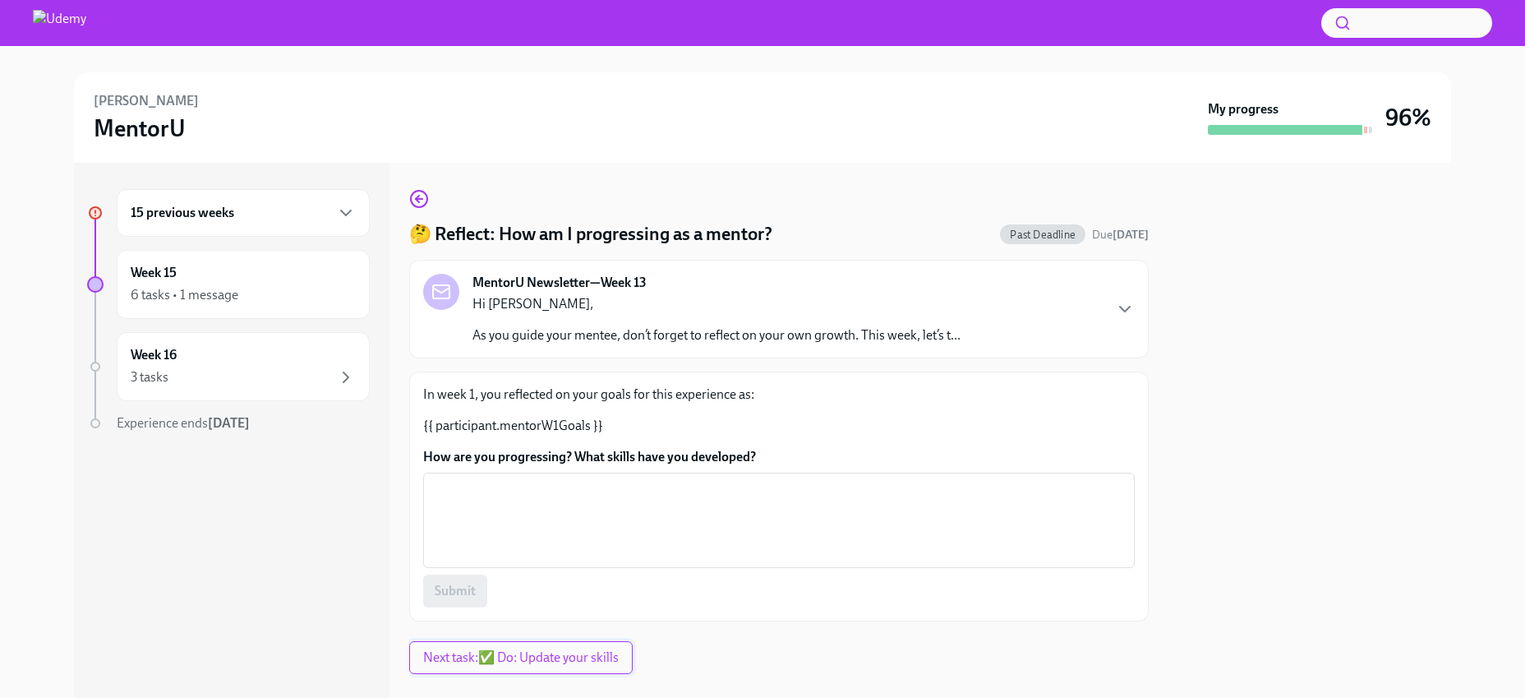
click at [544, 657] on span "Next task : ✅ Do: Update your skills" at bounding box center [521, 657] width 196 height 16
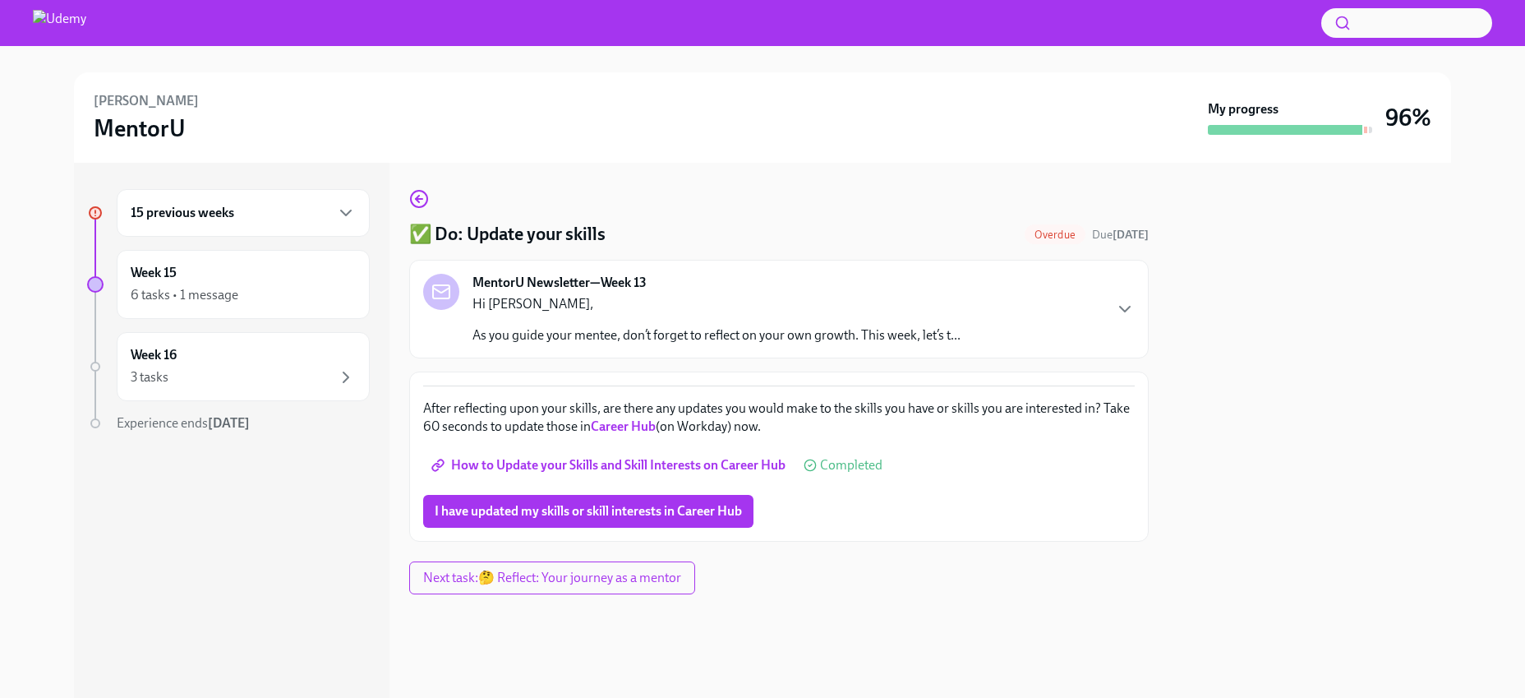
click at [605, 462] on span "How to Update your Skills and Skill Interests on Career Hub" at bounding box center [610, 465] width 351 height 16
click at [238, 210] on div "15 previous weeks" at bounding box center [243, 213] width 225 height 20
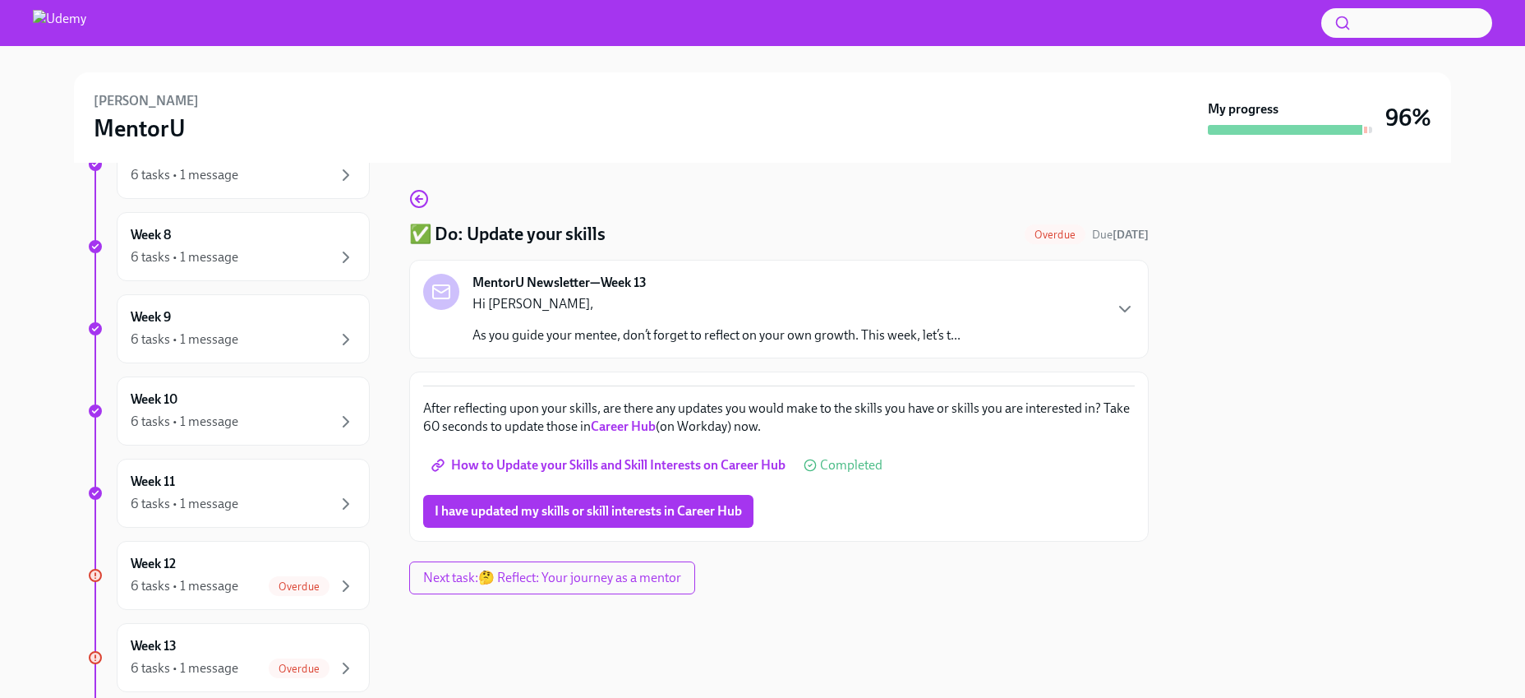
scroll to position [1064, 0]
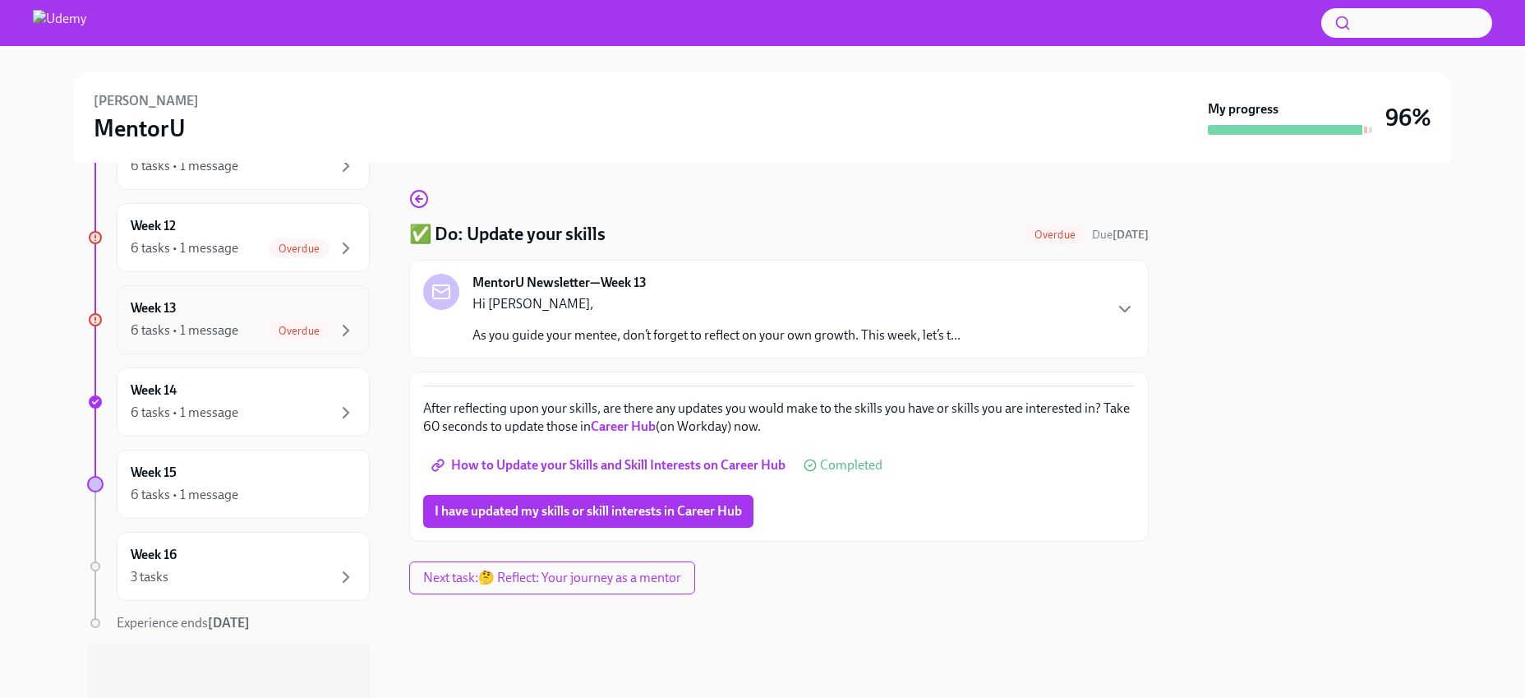
click at [260, 311] on div "Week 13 6 tasks • 1 message Overdue" at bounding box center [243, 319] width 225 height 41
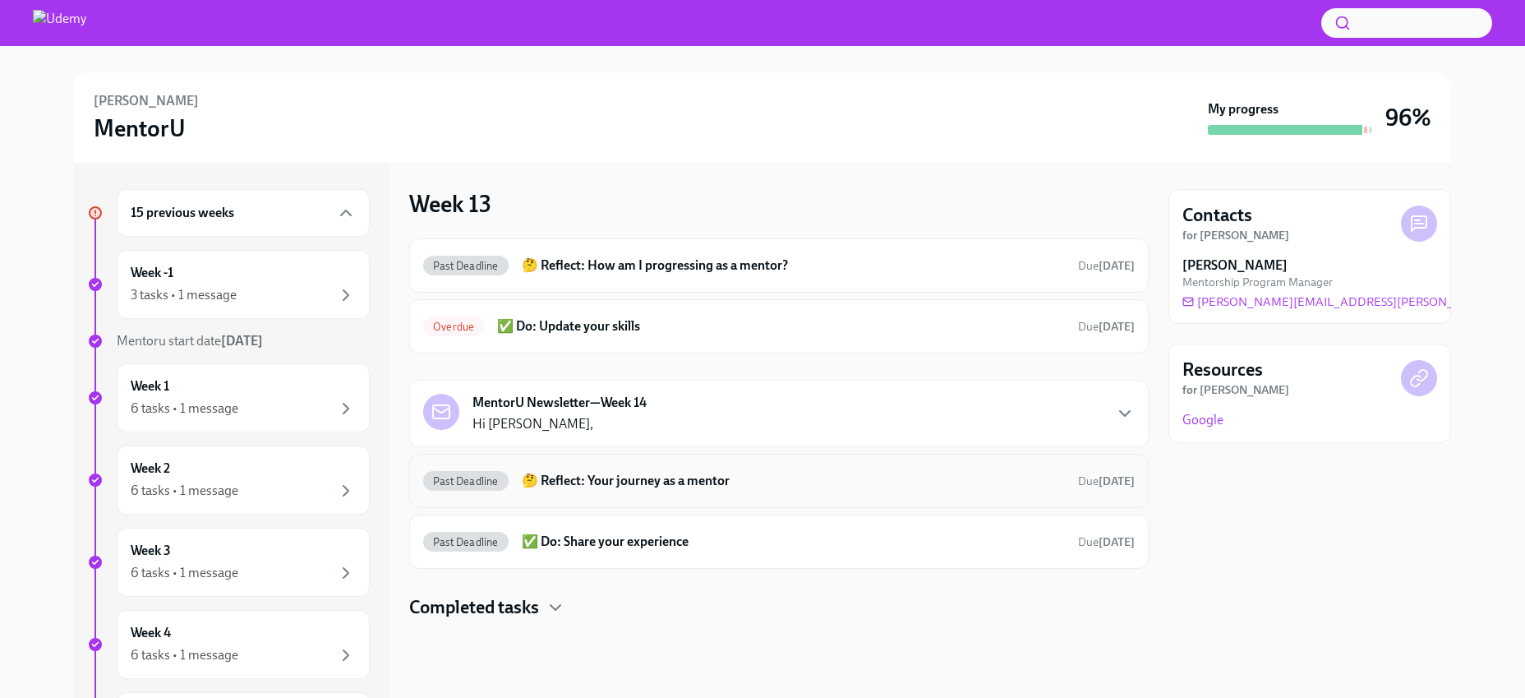
click at [676, 477] on h6 "🤔 Reflect: Your journey as a mentor" at bounding box center [793, 481] width 543 height 18
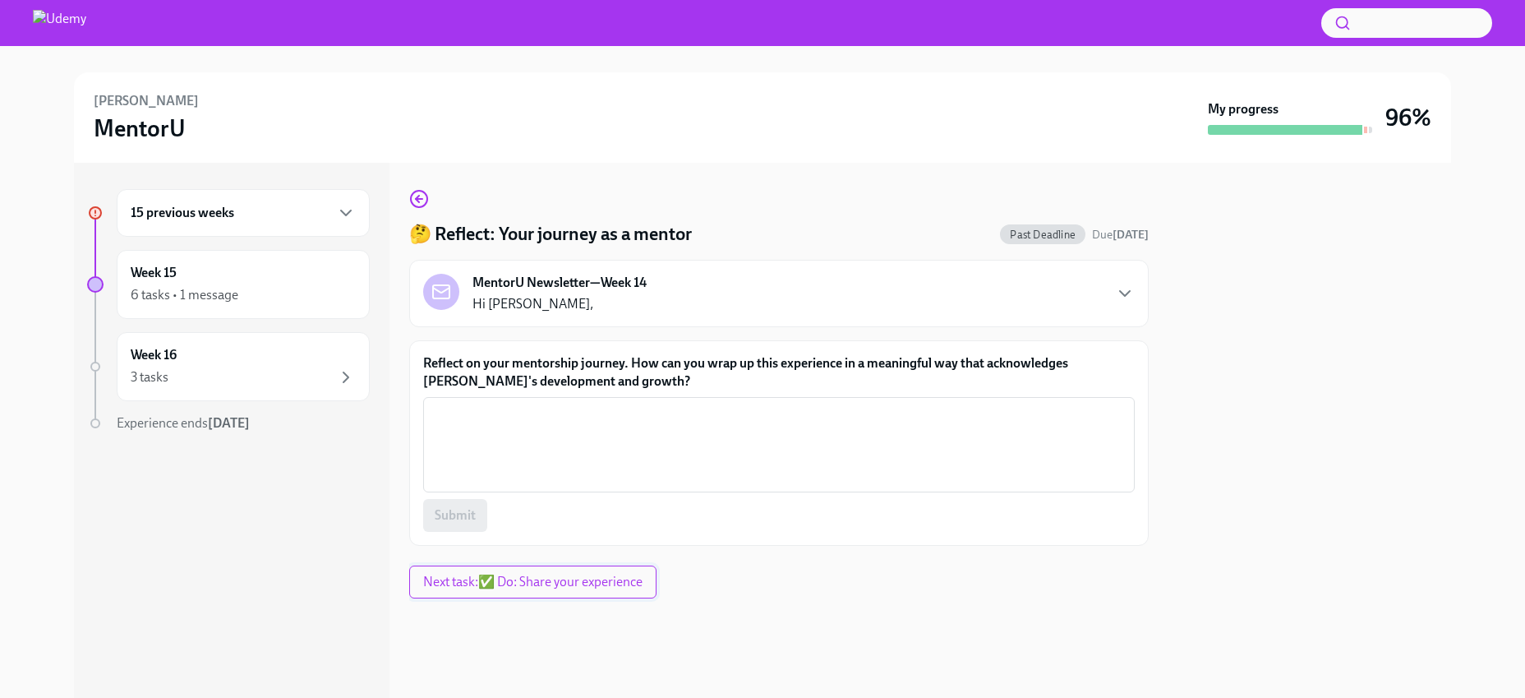
click at [604, 579] on span "Next task : ✅ Do: Share your experience" at bounding box center [532, 582] width 219 height 16
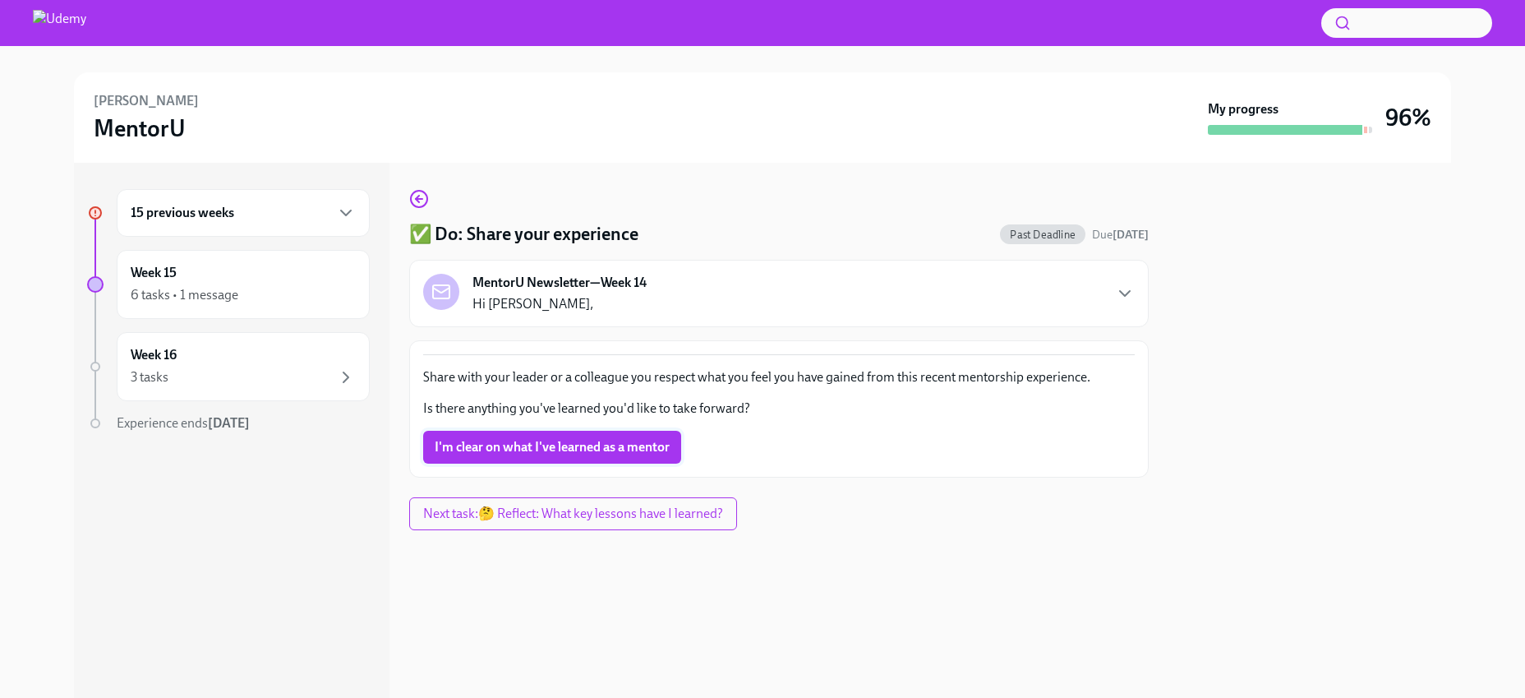
click at [622, 445] on span "I'm clear on what I've learned as a mentor" at bounding box center [552, 447] width 235 height 16
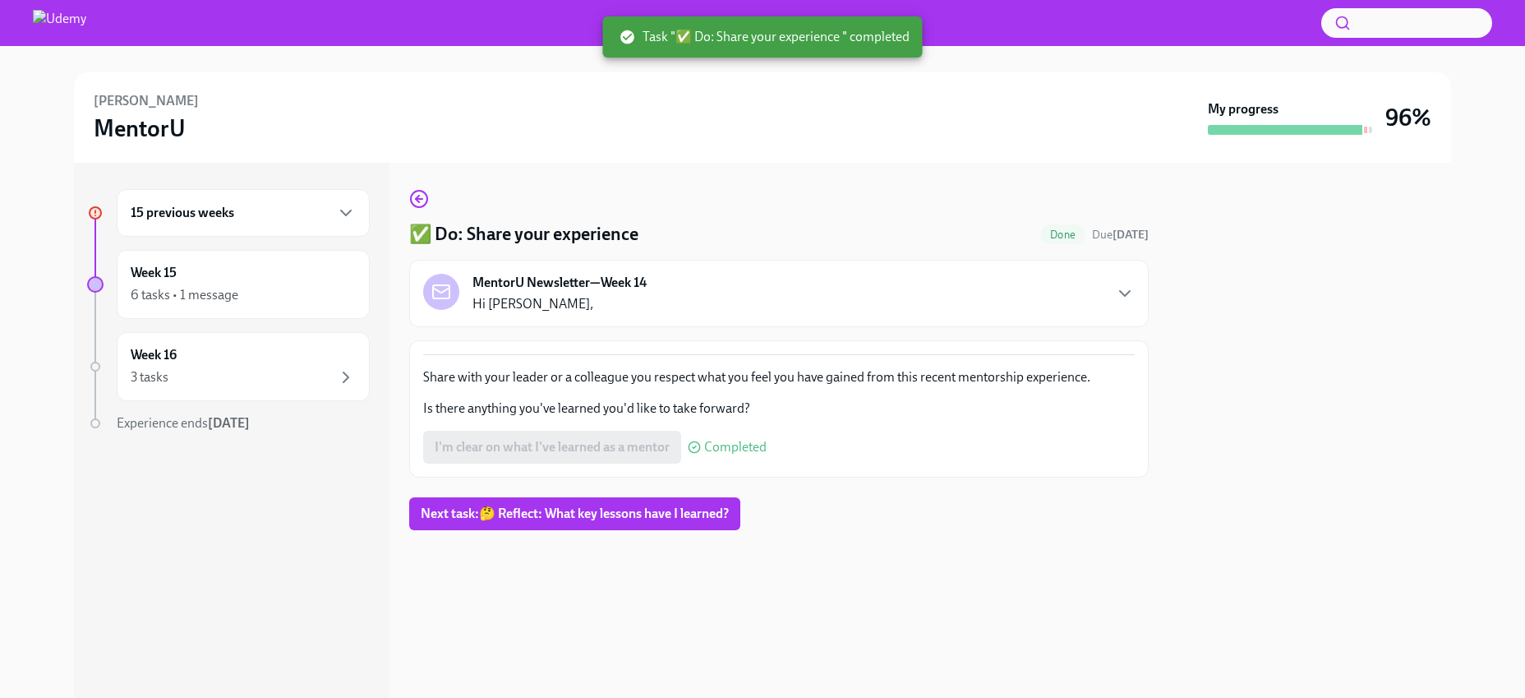
click at [203, 217] on h6 "15 previous weeks" at bounding box center [183, 213] width 104 height 18
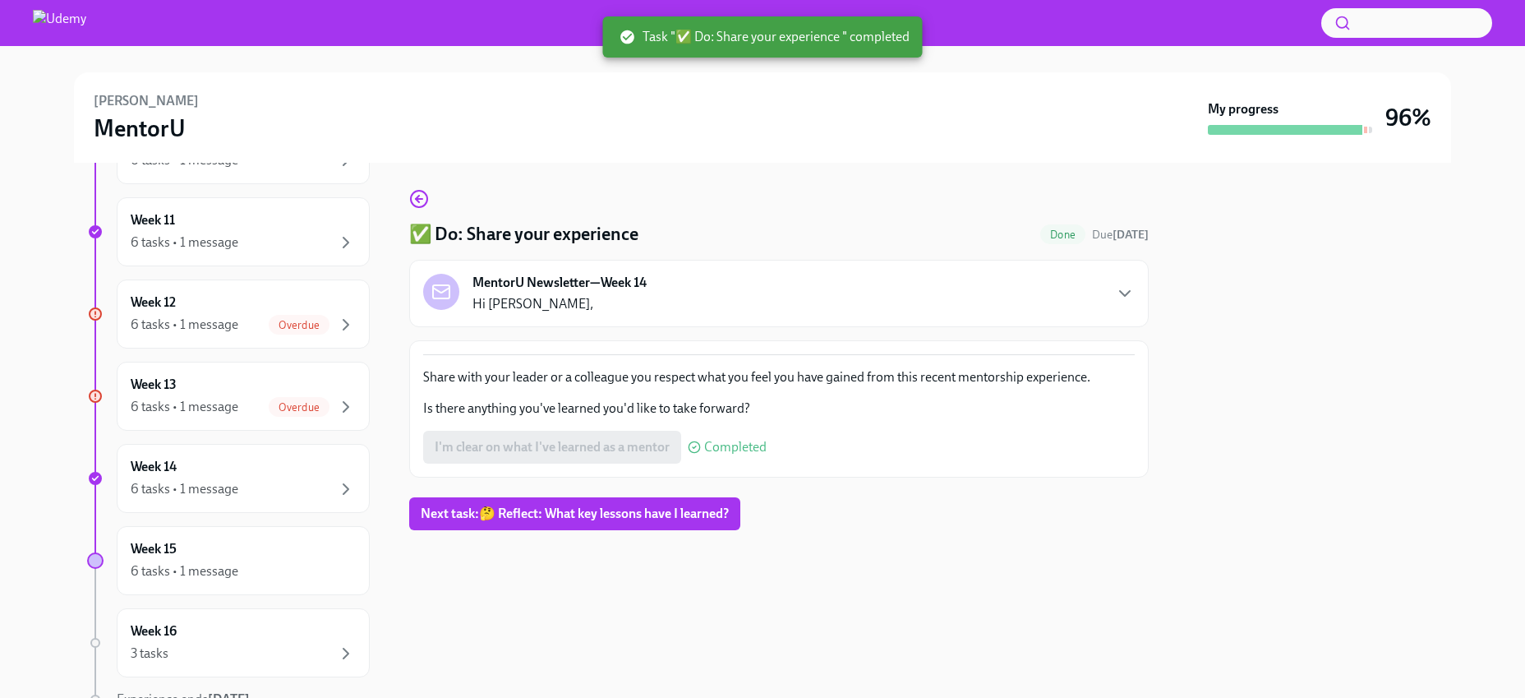
scroll to position [1064, 0]
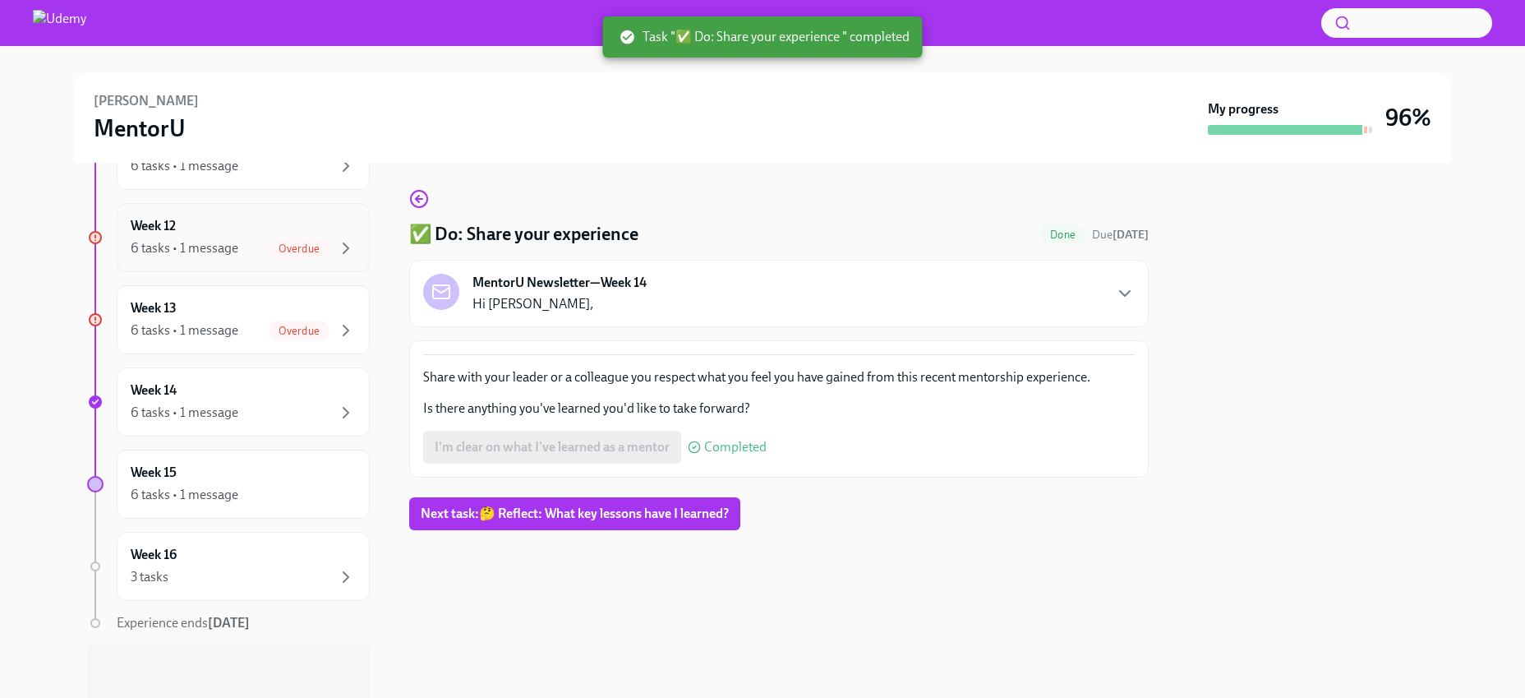
click at [237, 242] on div "6 tasks • 1 message Overdue" at bounding box center [243, 248] width 225 height 20
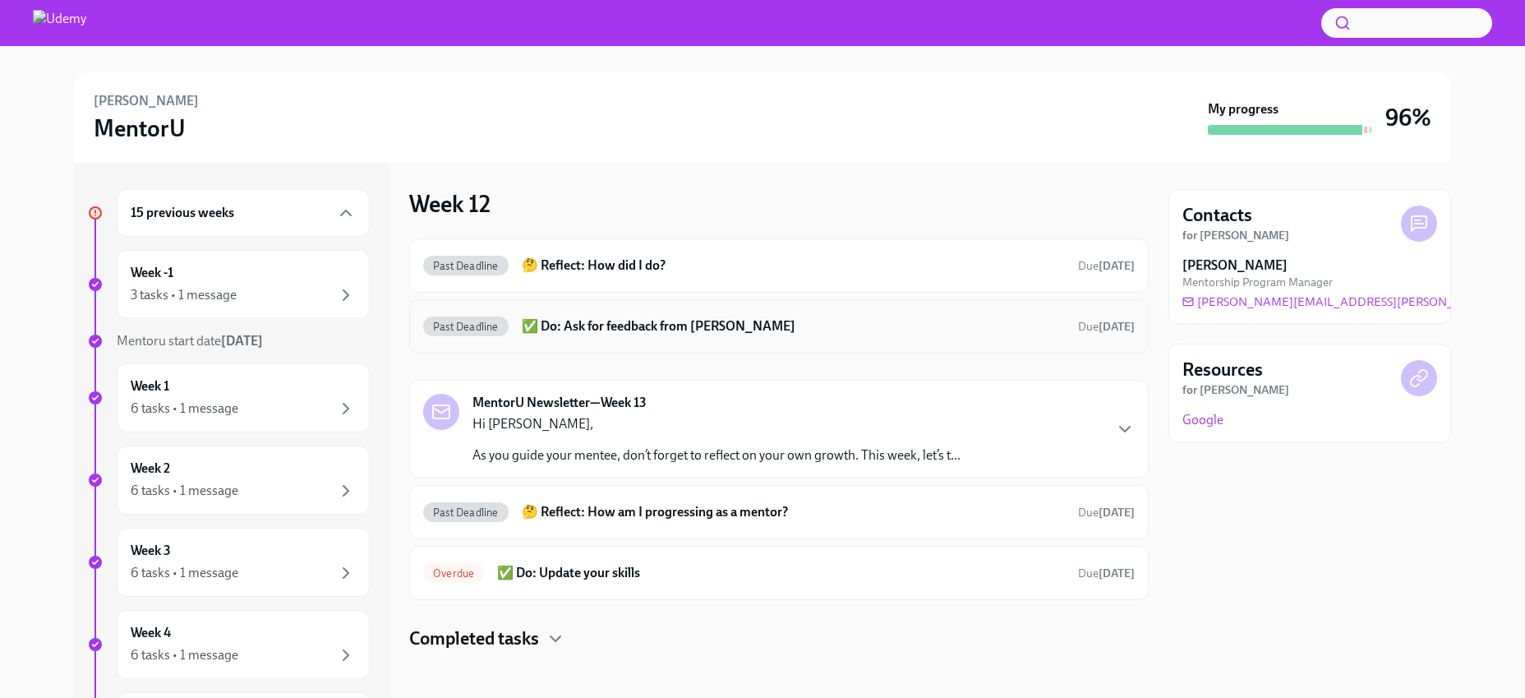
click at [627, 324] on h6 "✅ Do: Ask for feedback from Prerna" at bounding box center [793, 326] width 543 height 18
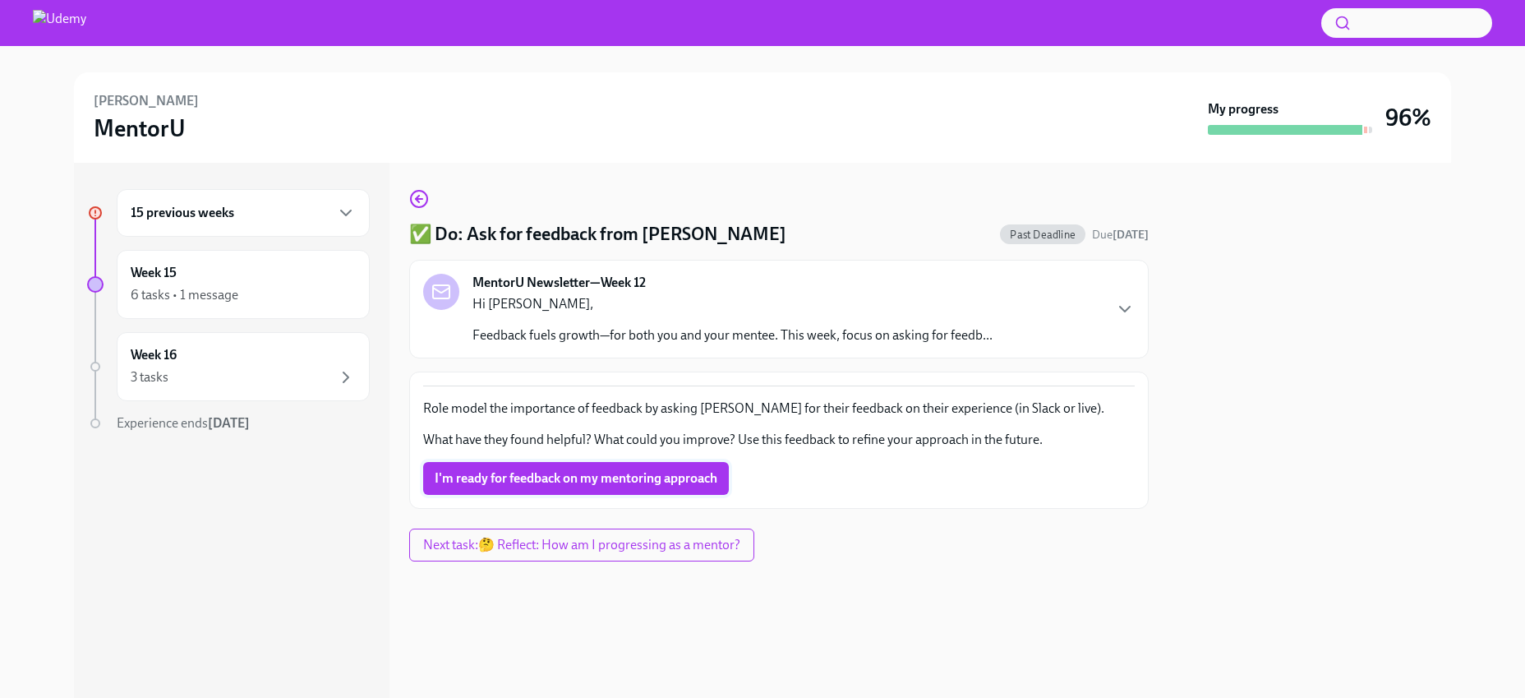
click at [615, 478] on span "I'm ready for feedback on my mentoring approach" at bounding box center [576, 478] width 283 height 16
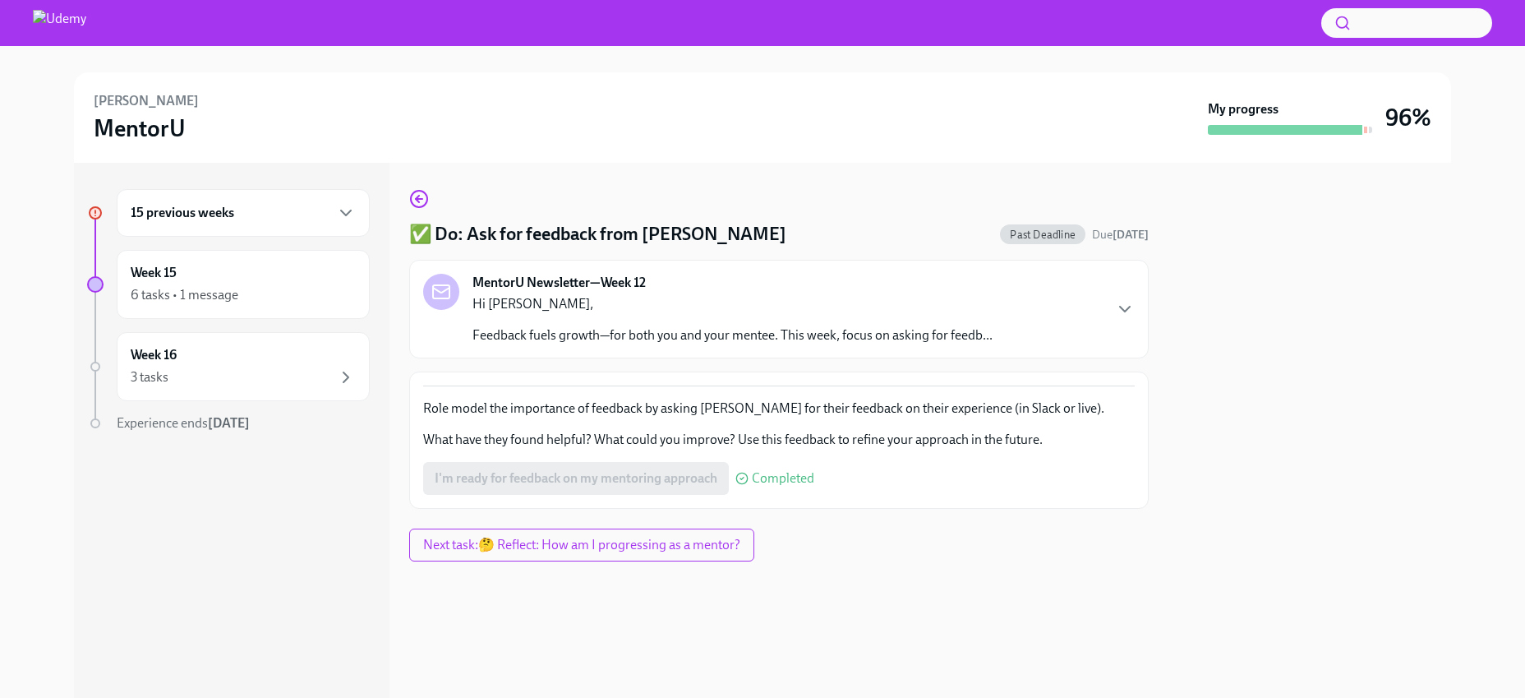
click at [242, 214] on div "15 previous weeks" at bounding box center [243, 213] width 225 height 20
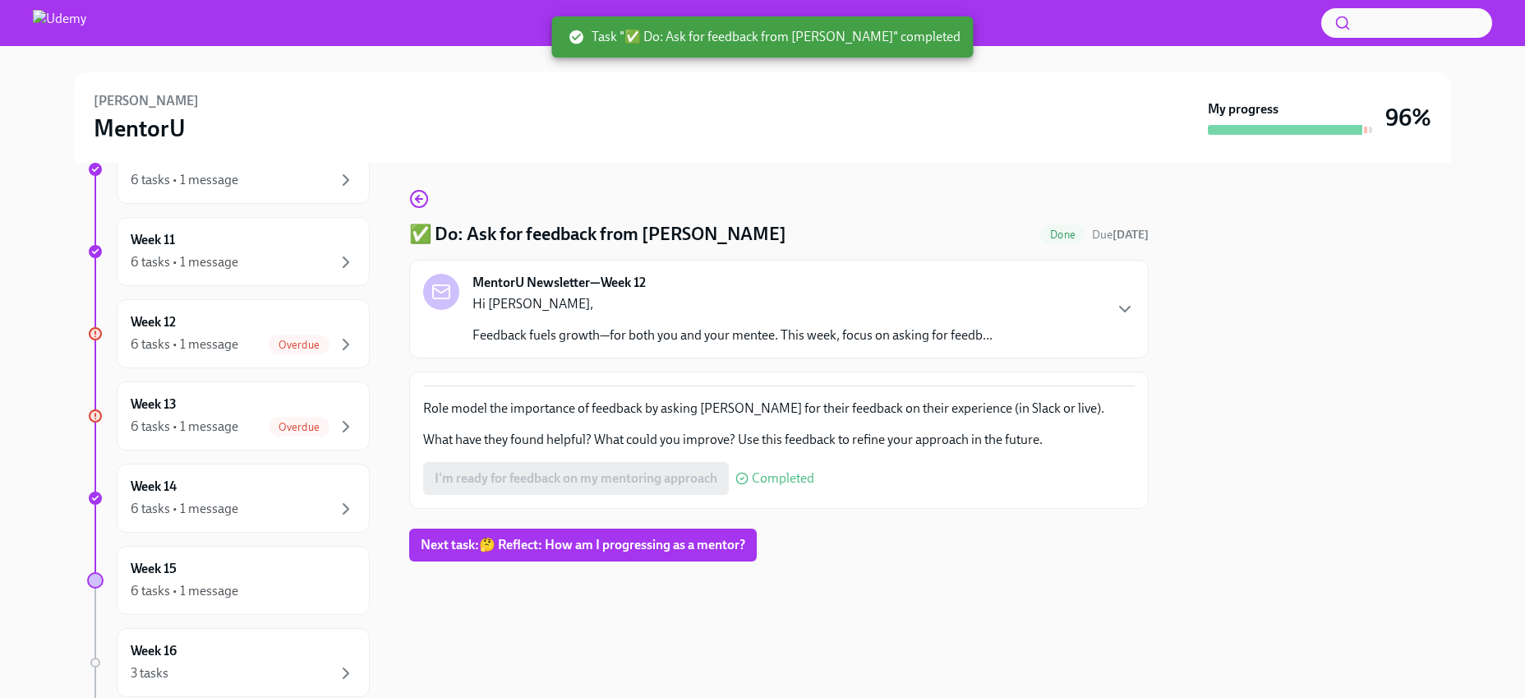
scroll to position [995, 0]
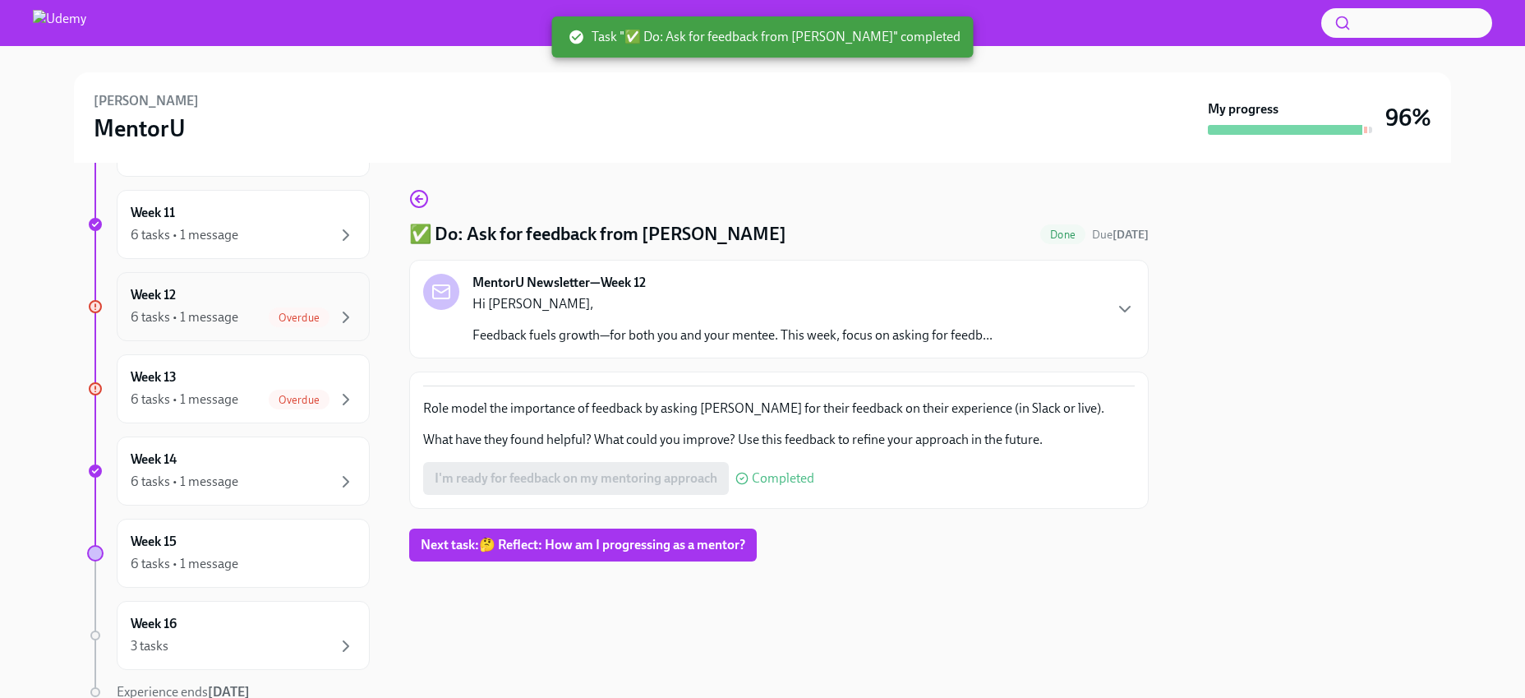
click at [235, 314] on div "6 tasks • 1 message" at bounding box center [185, 317] width 108 height 18
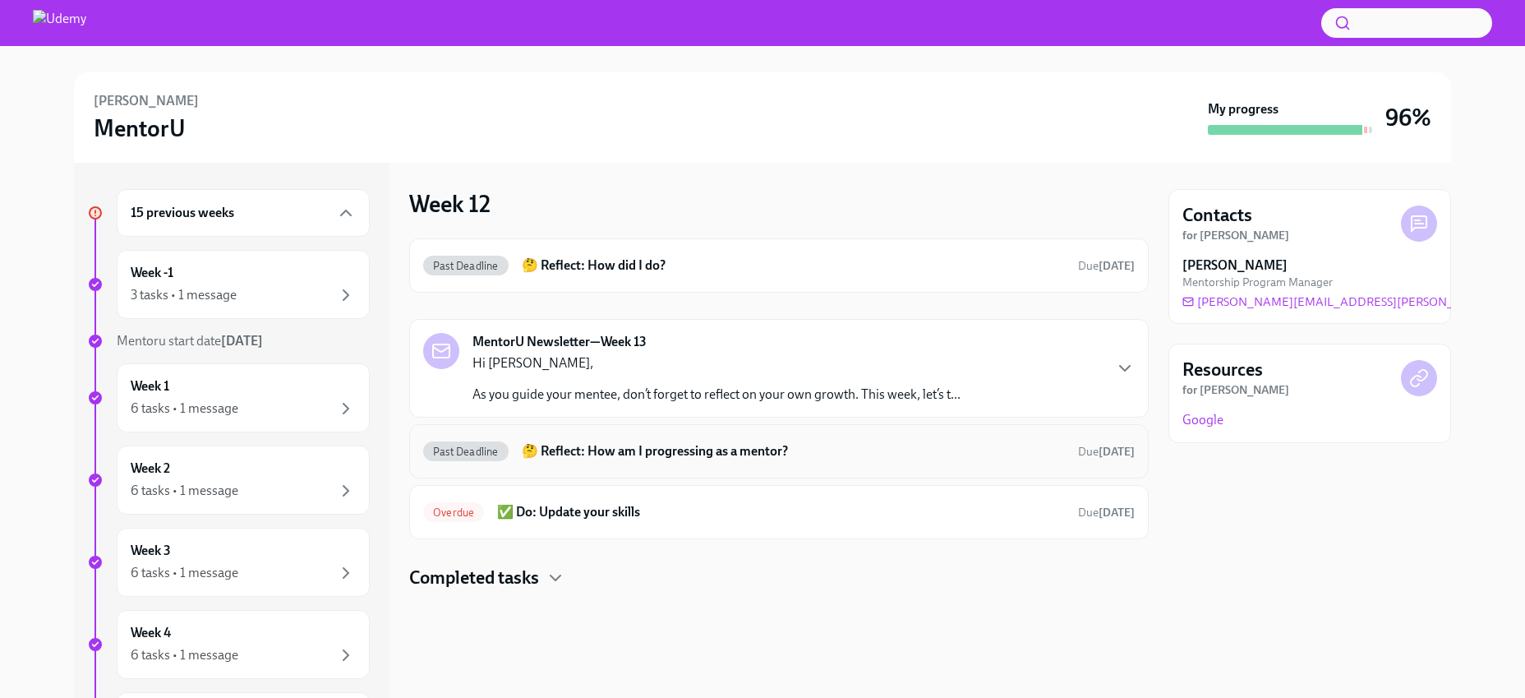
click at [676, 453] on h6 "🤔 Reflect: How am I progressing as a mentor?" at bounding box center [793, 451] width 543 height 18
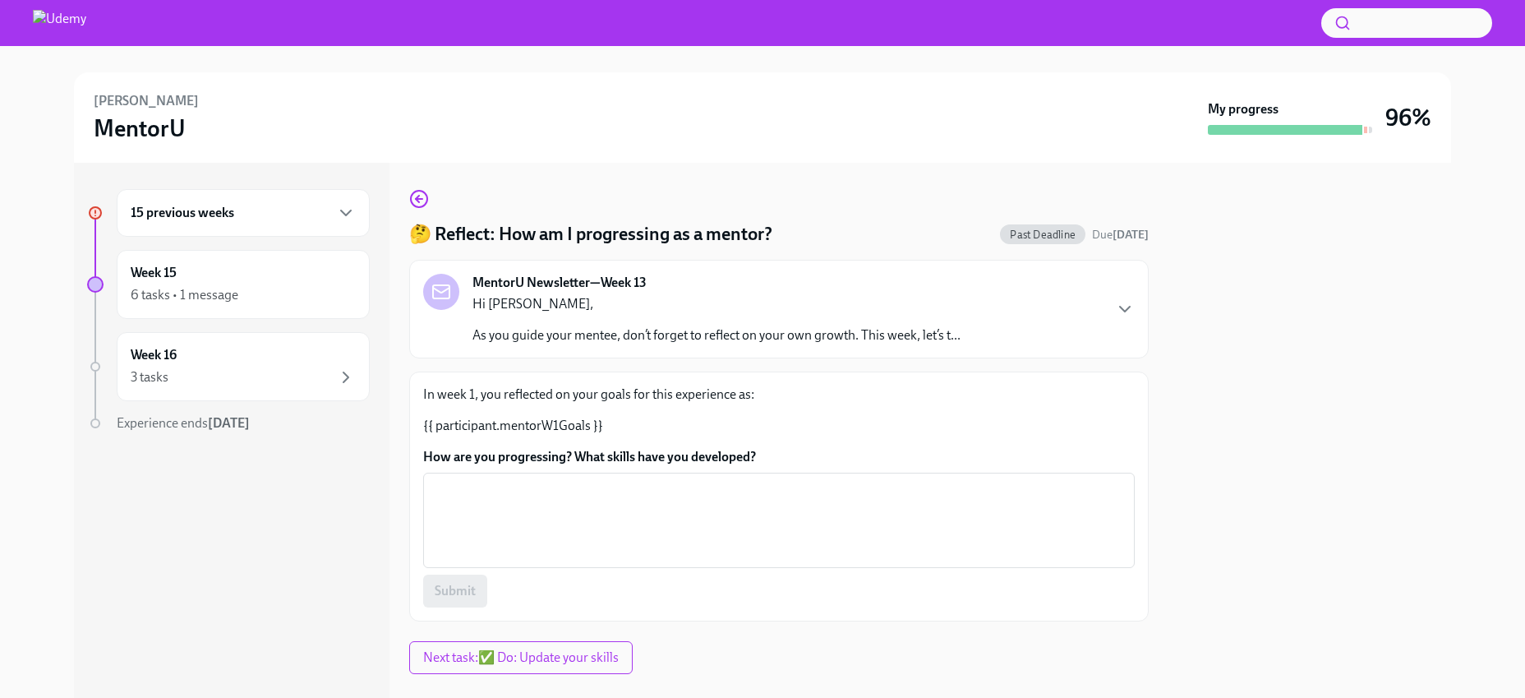
scroll to position [29, 0]
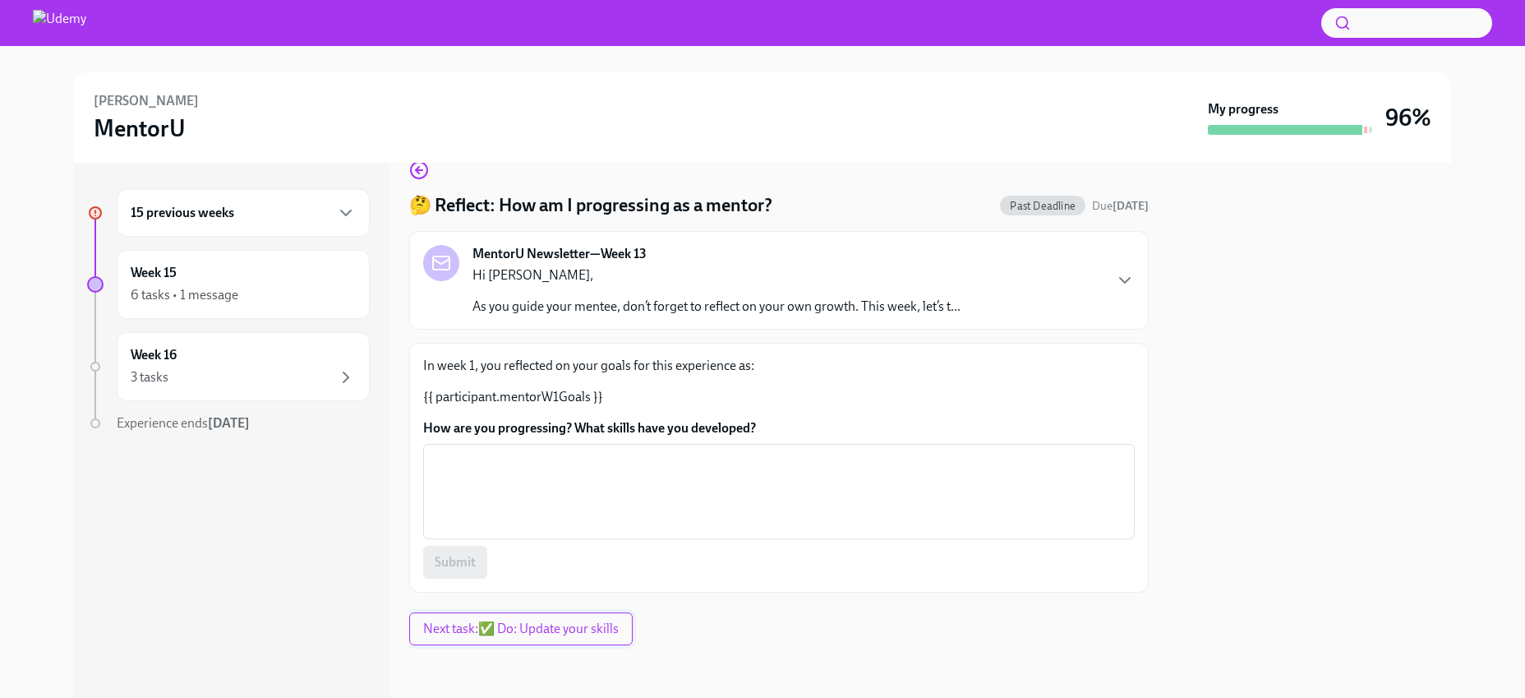
click at [535, 627] on span "Next task : ✅ Do: Update your skills" at bounding box center [521, 628] width 196 height 16
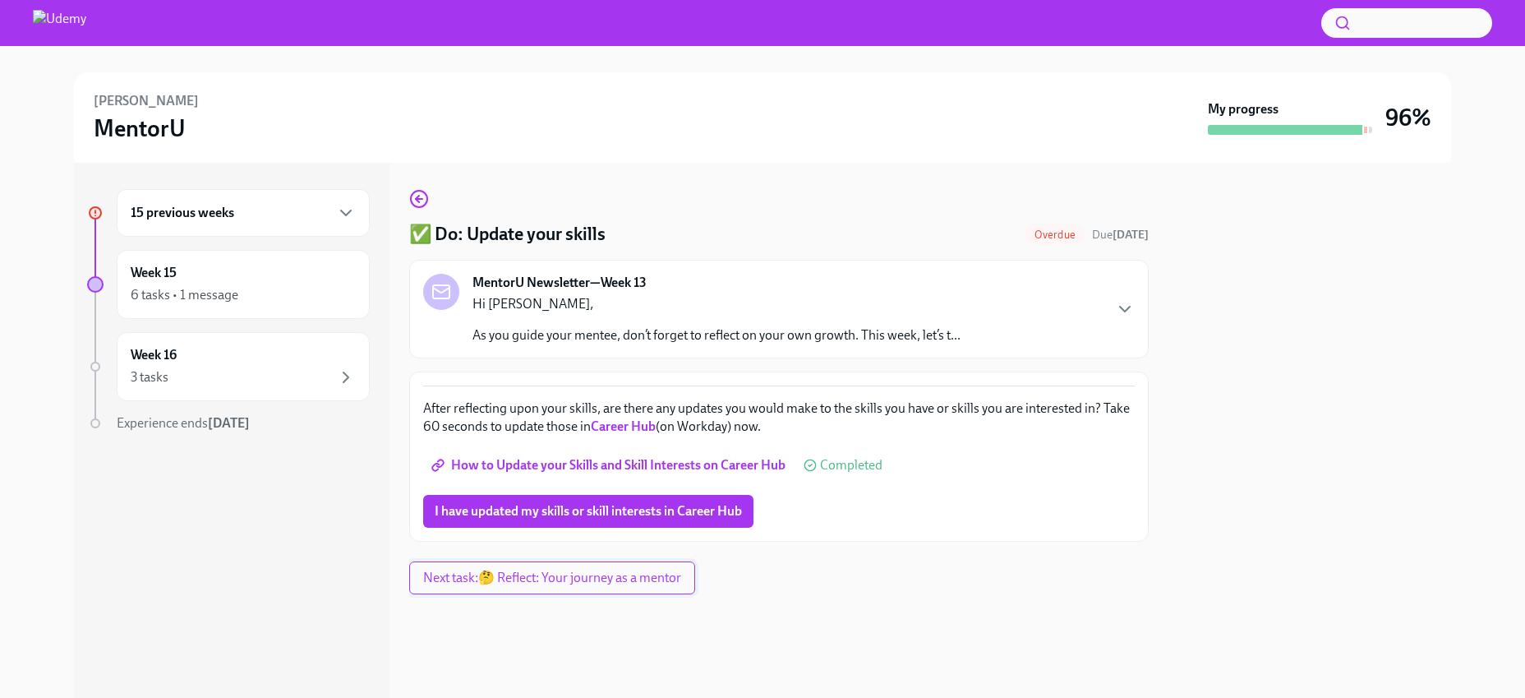
click at [638, 583] on span "Next task : 🤔 Reflect: Your journey as a mentor" at bounding box center [552, 577] width 258 height 16
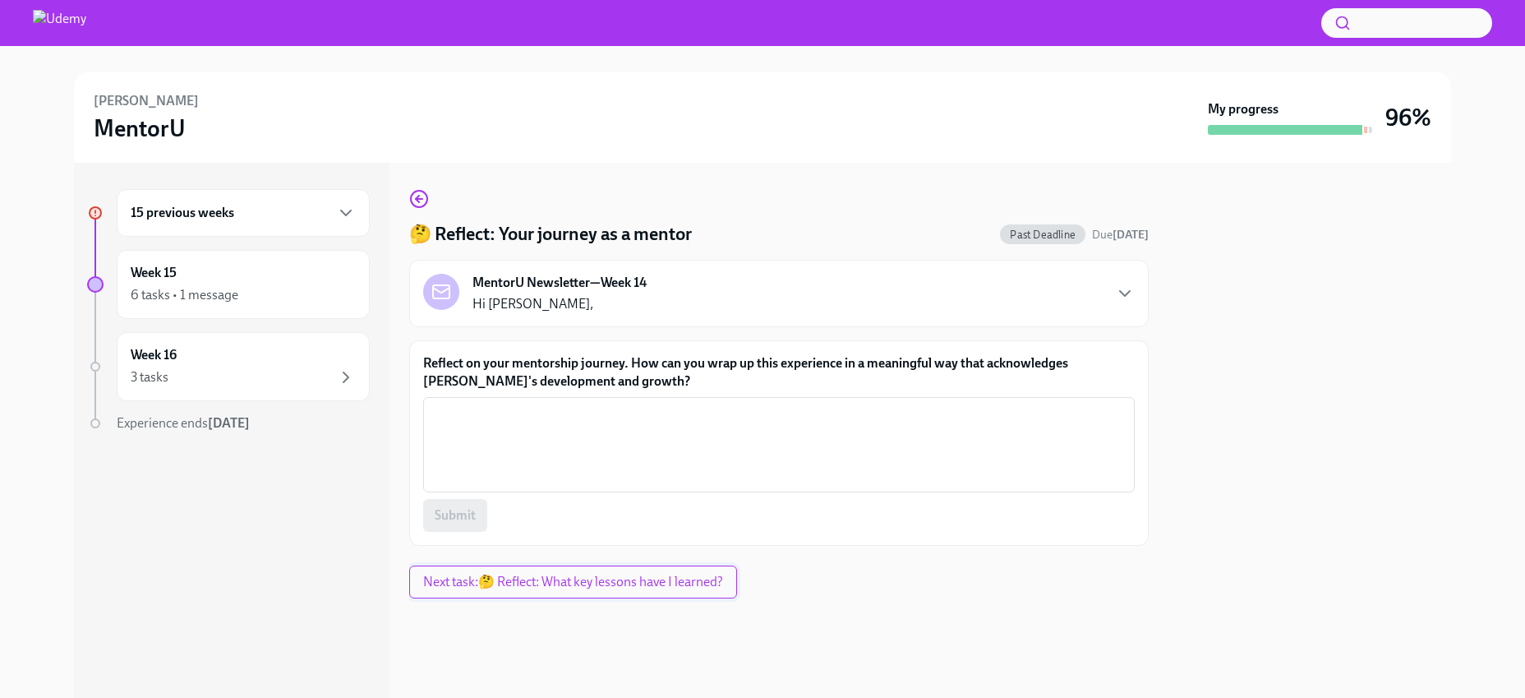
click at [638, 580] on span "Next task : 🤔 Reflect: What key lessons have I learned?" at bounding box center [573, 582] width 300 height 16
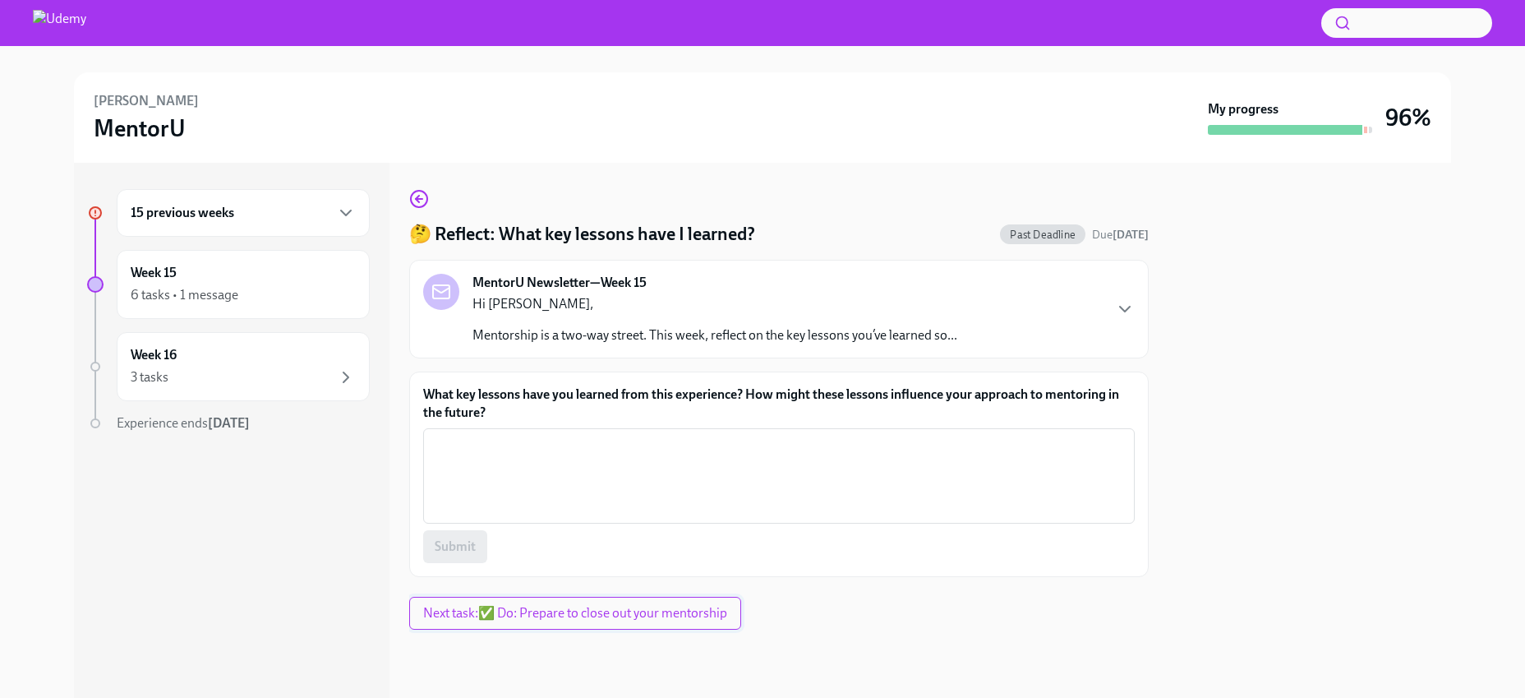
click at [633, 613] on span "Next task : ✅ Do: Prepare to close out your mentorship" at bounding box center [575, 613] width 304 height 16
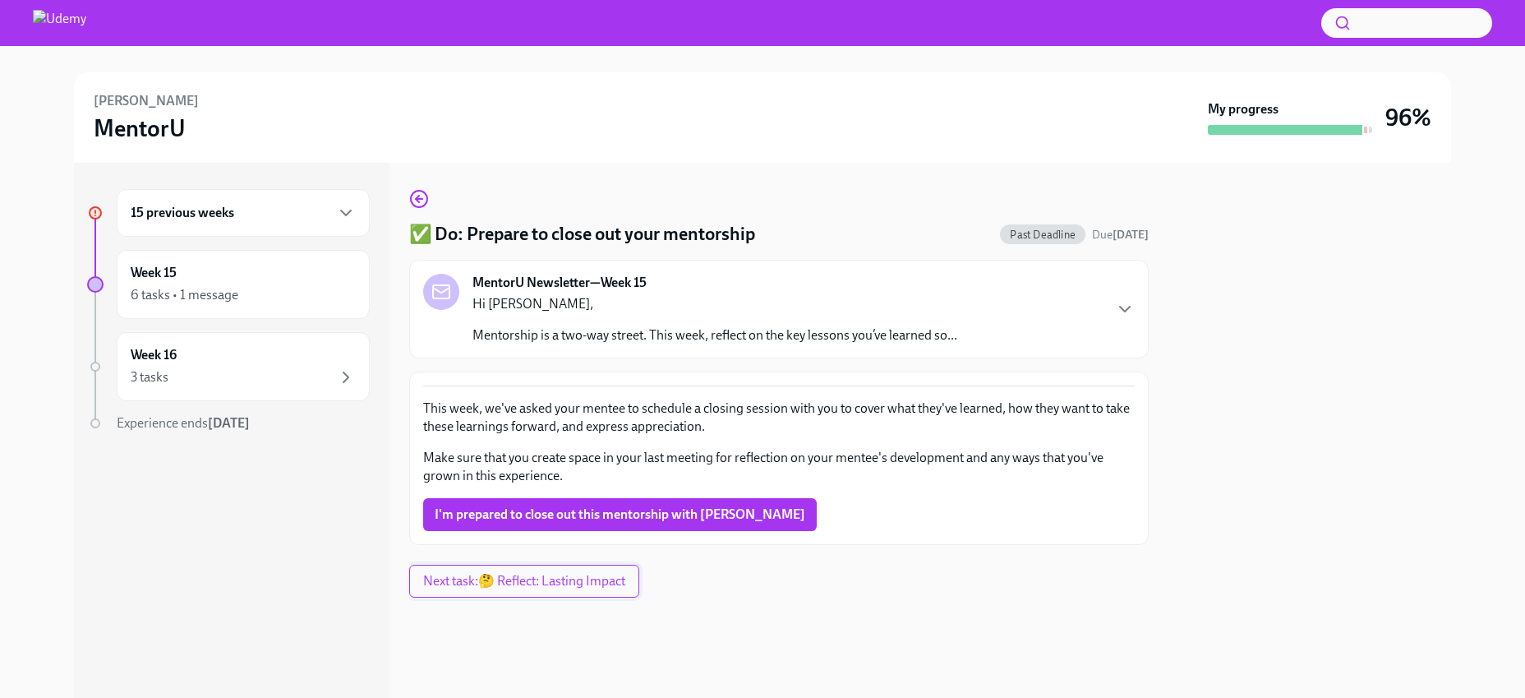
click at [610, 578] on span "Next task : 🤔 Reflect: Lasting Impact" at bounding box center [524, 581] width 202 height 16
